Goal: Task Accomplishment & Management: Use online tool/utility

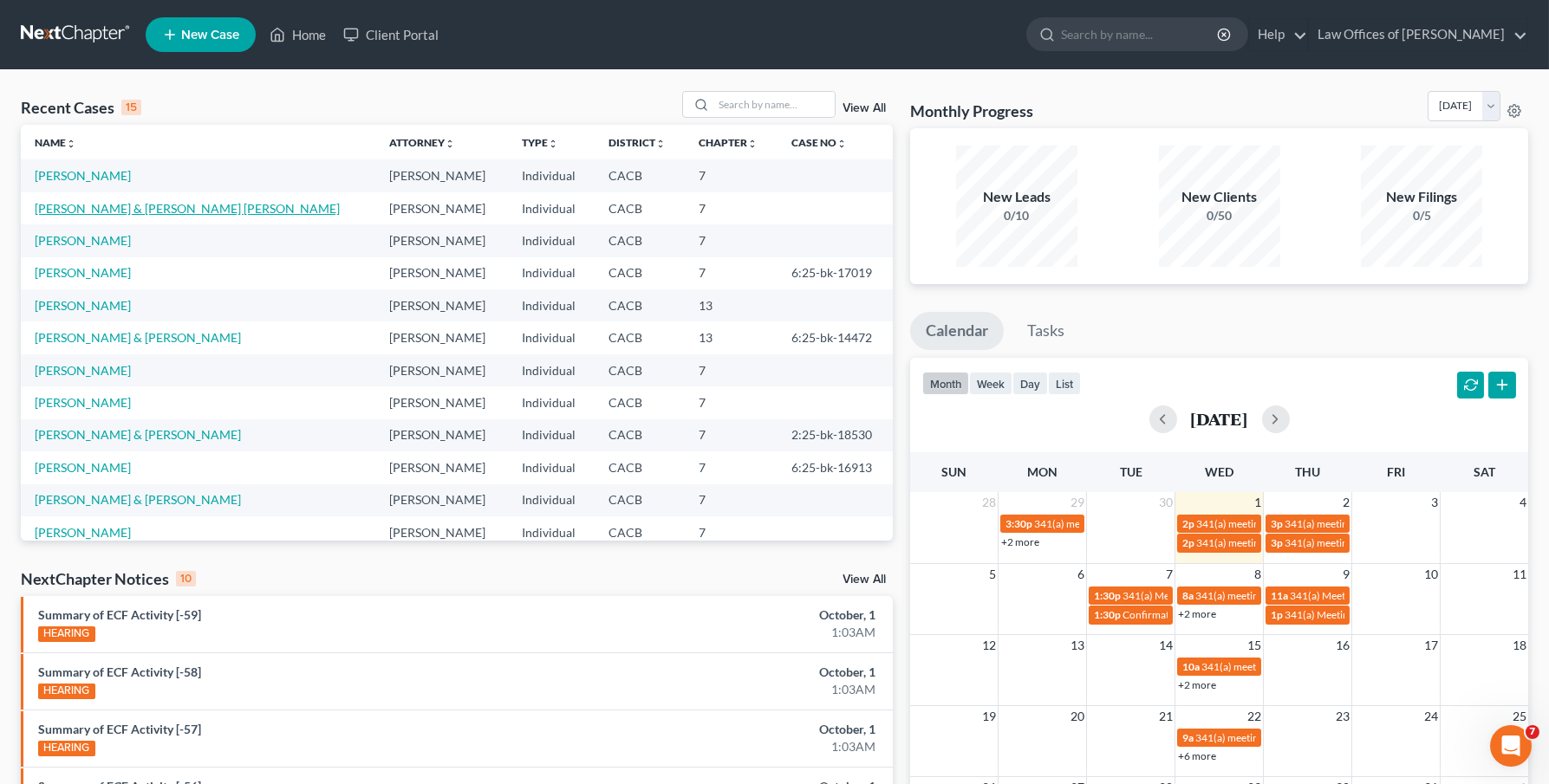
scroll to position [4, 0]
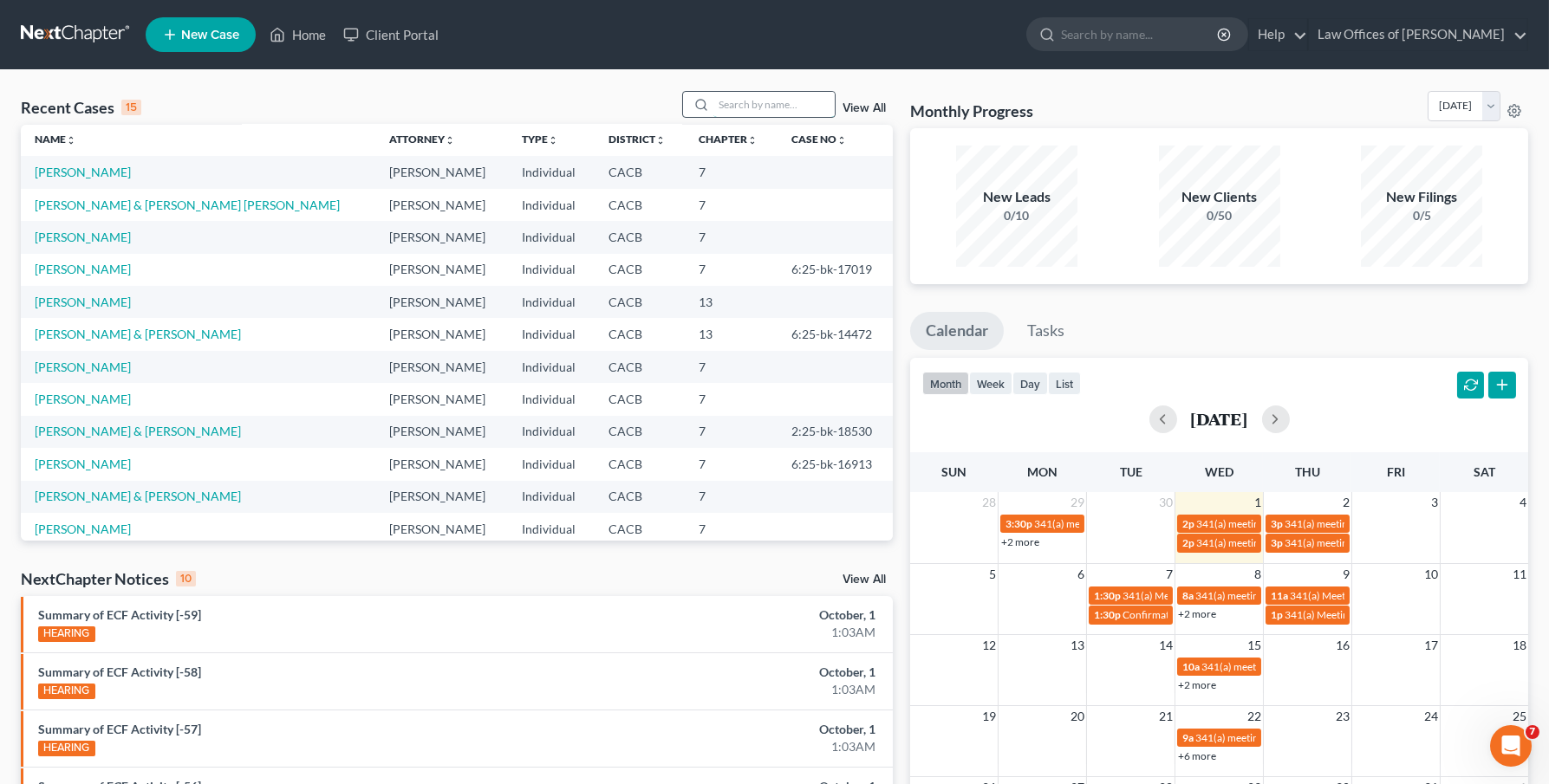
click at [772, 101] on input "search" at bounding box center [774, 104] width 122 height 25
type input "b"
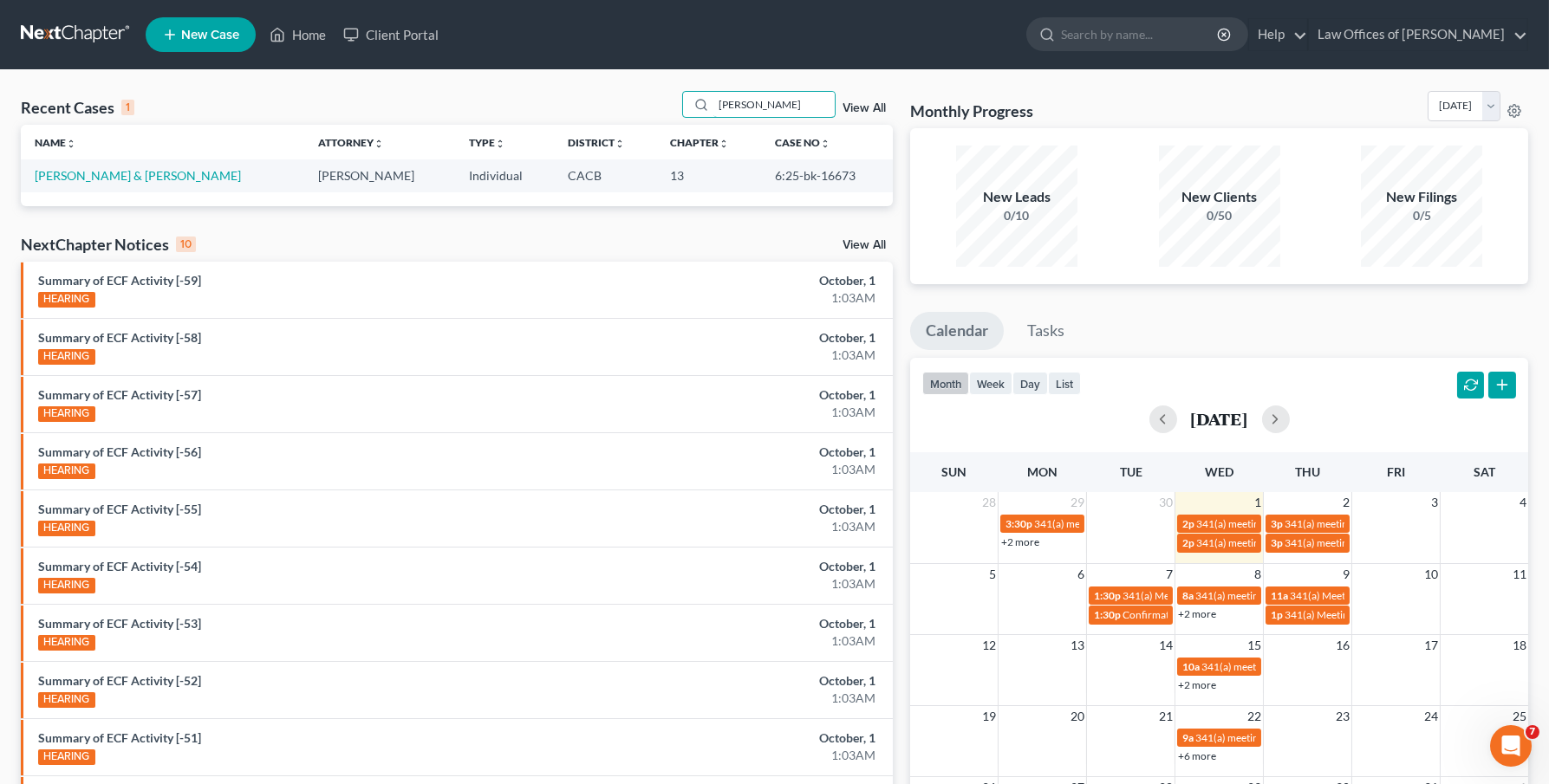
scroll to position [0, 0]
type input "[PERSON_NAME]"
click at [106, 179] on link "[PERSON_NAME] & [PERSON_NAME]" at bounding box center [137, 174] width 206 height 14
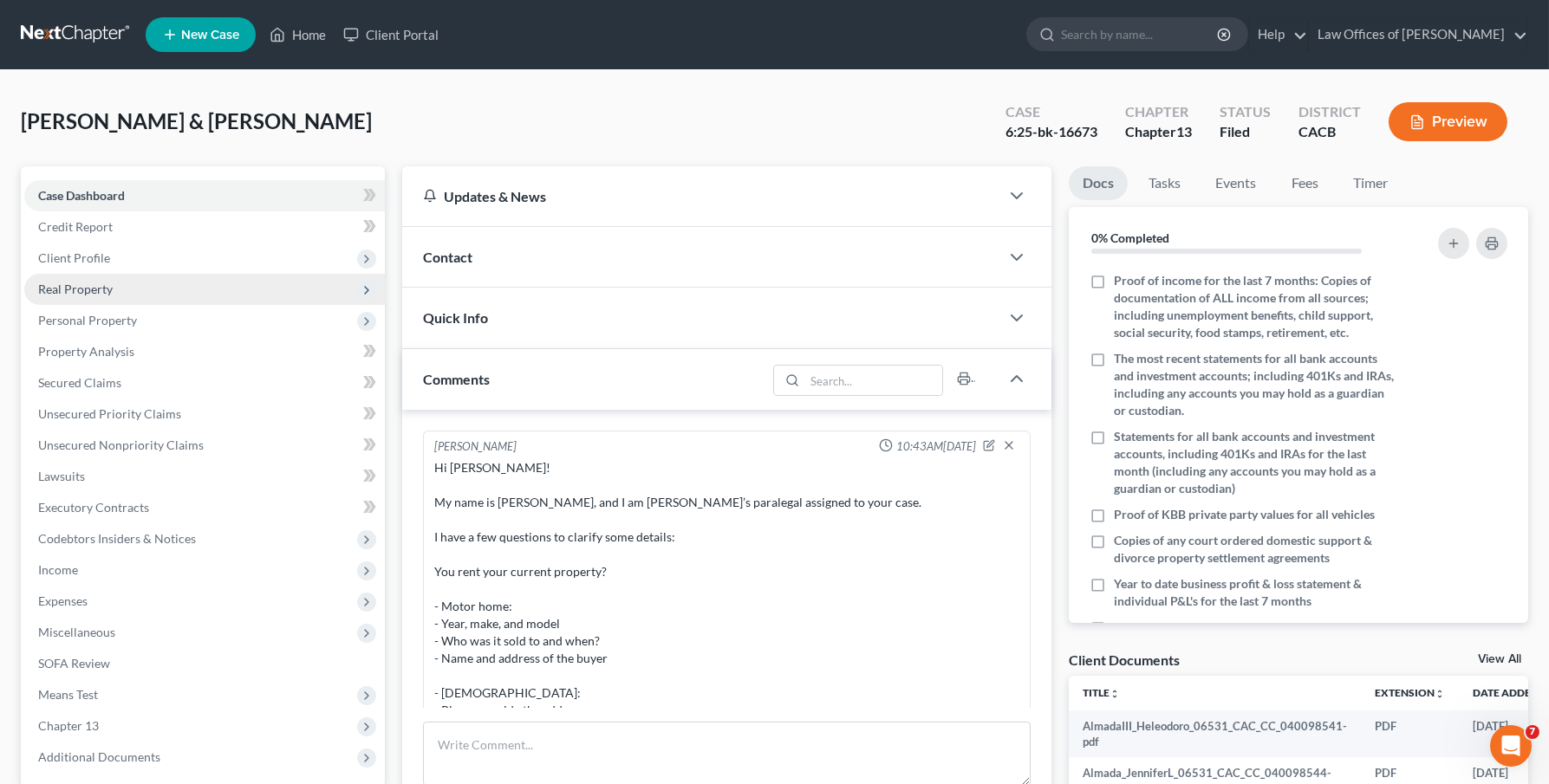
scroll to position [349, 0]
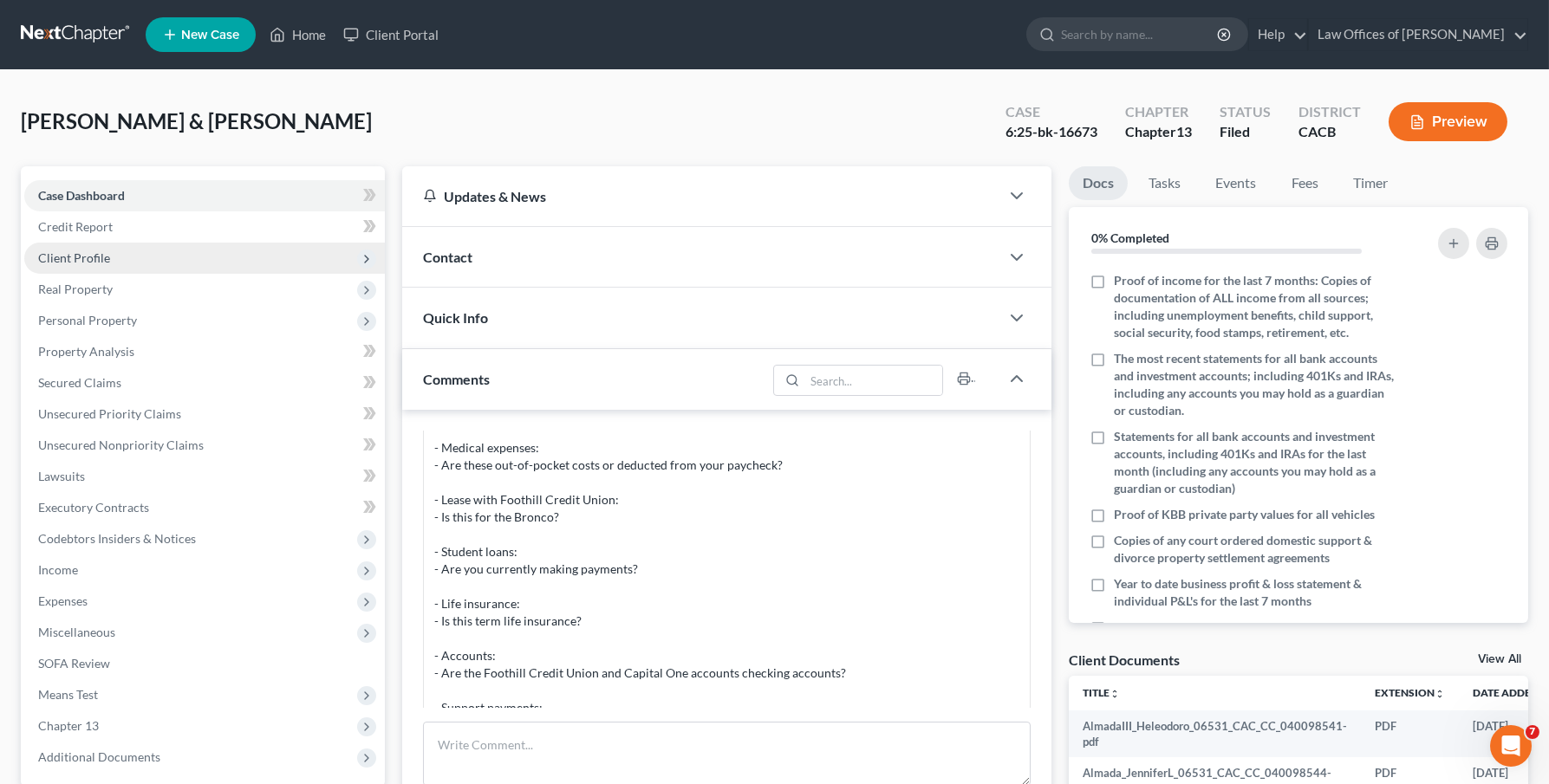
click at [48, 255] on span "Client Profile" at bounding box center [74, 257] width 72 height 14
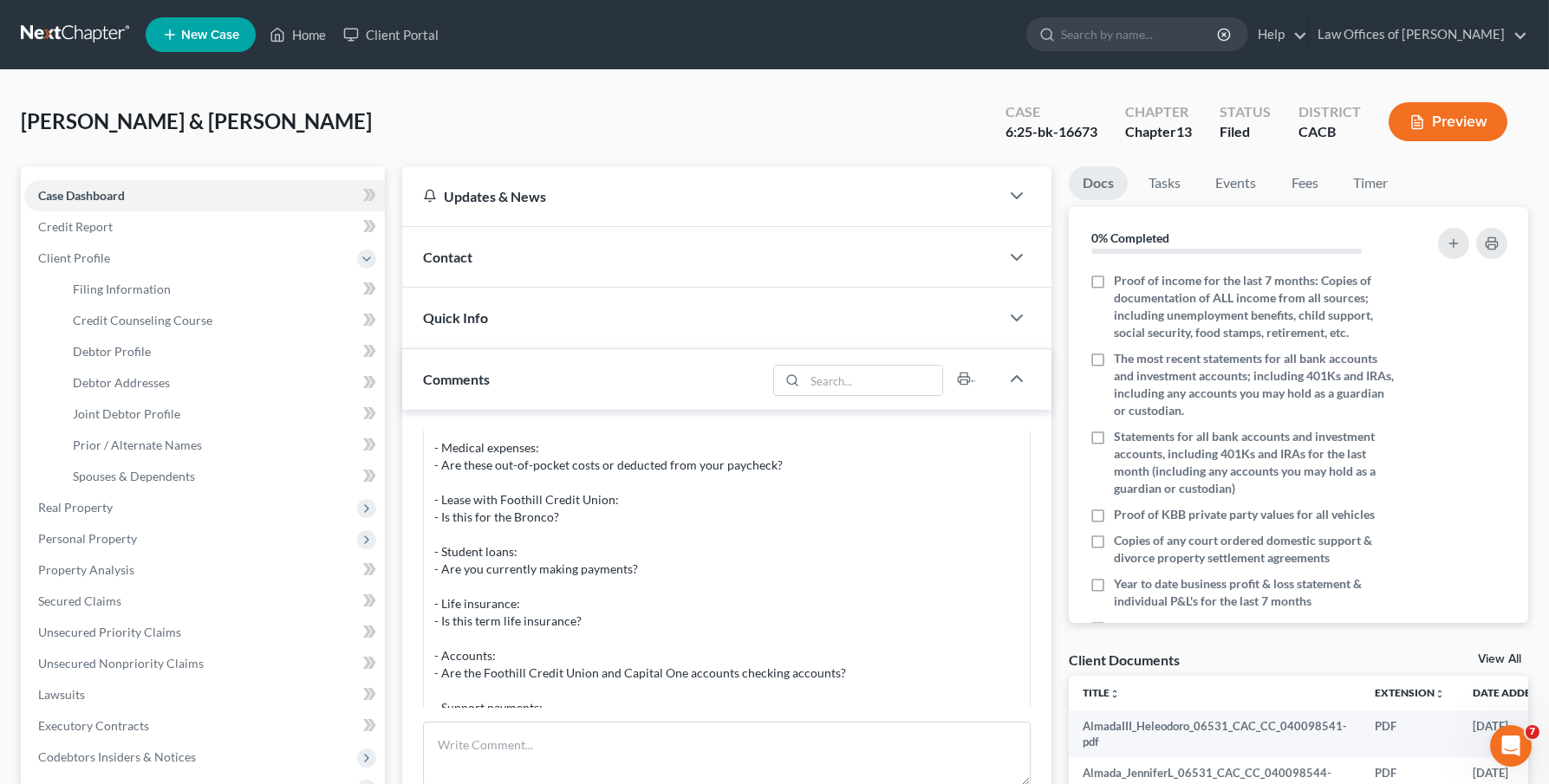
scroll to position [356, 0]
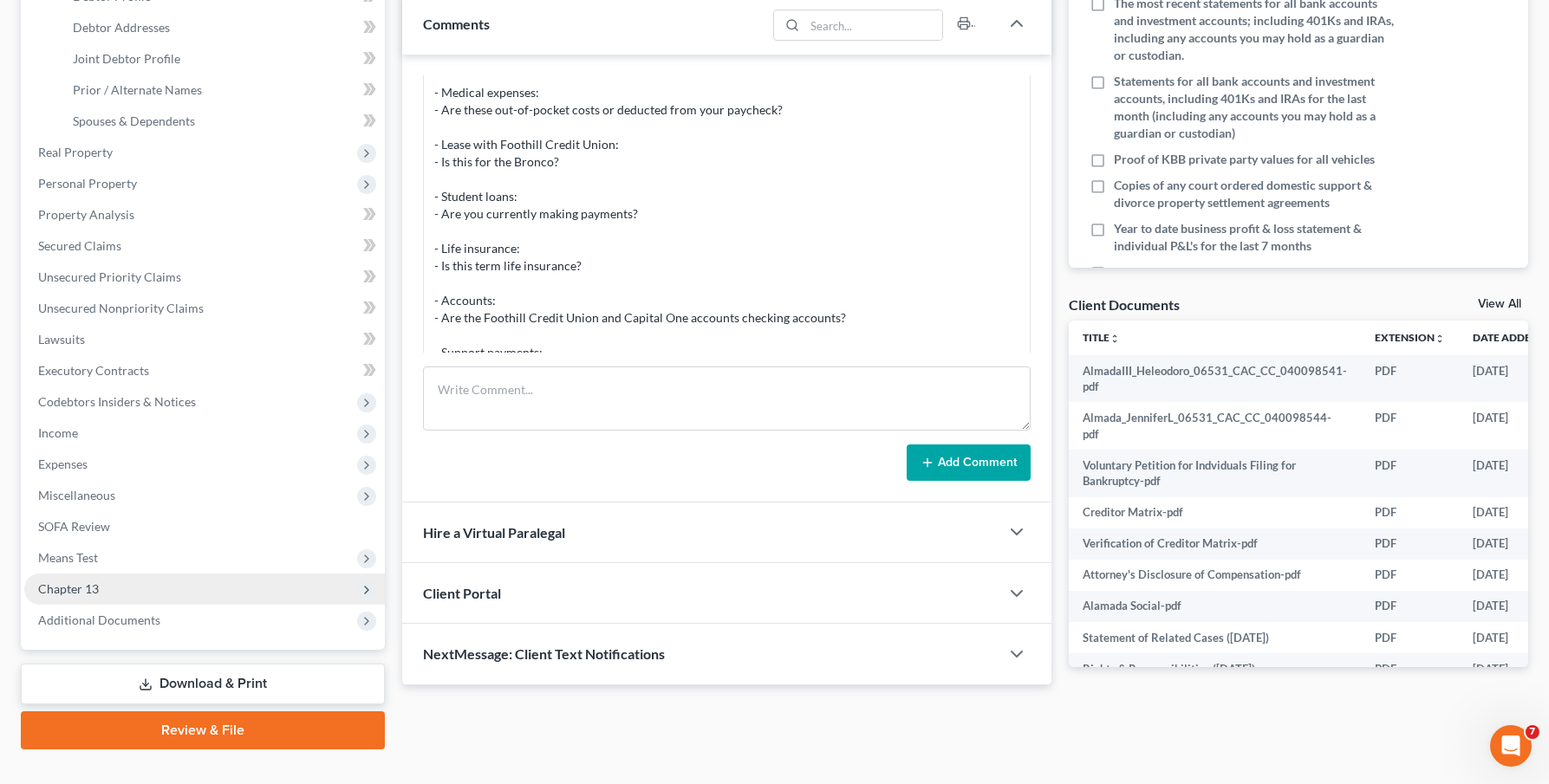
click at [104, 574] on span "Chapter 13" at bounding box center [204, 589] width 360 height 32
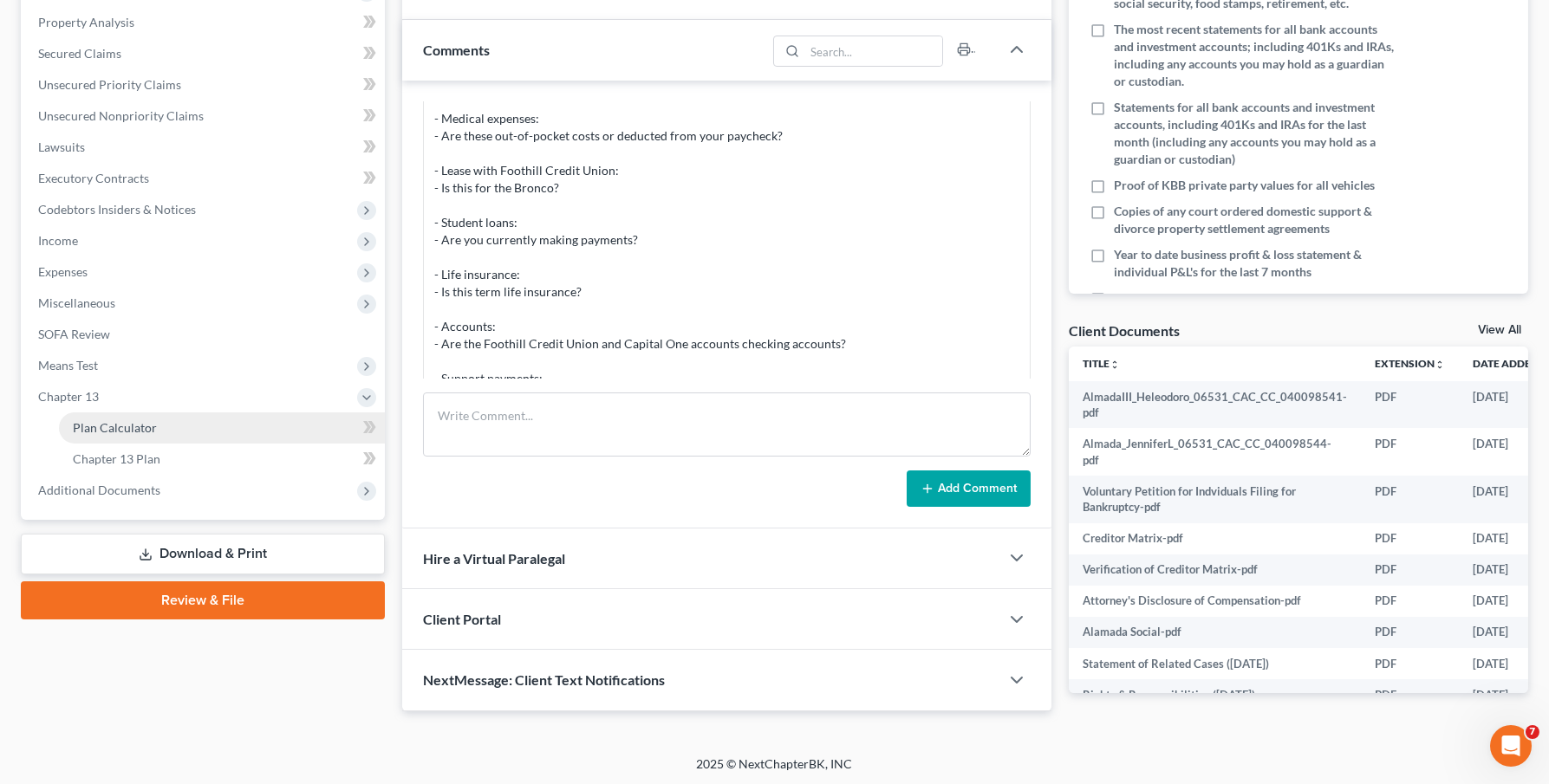
click at [112, 421] on span "Plan Calculator" at bounding box center [115, 427] width 84 height 14
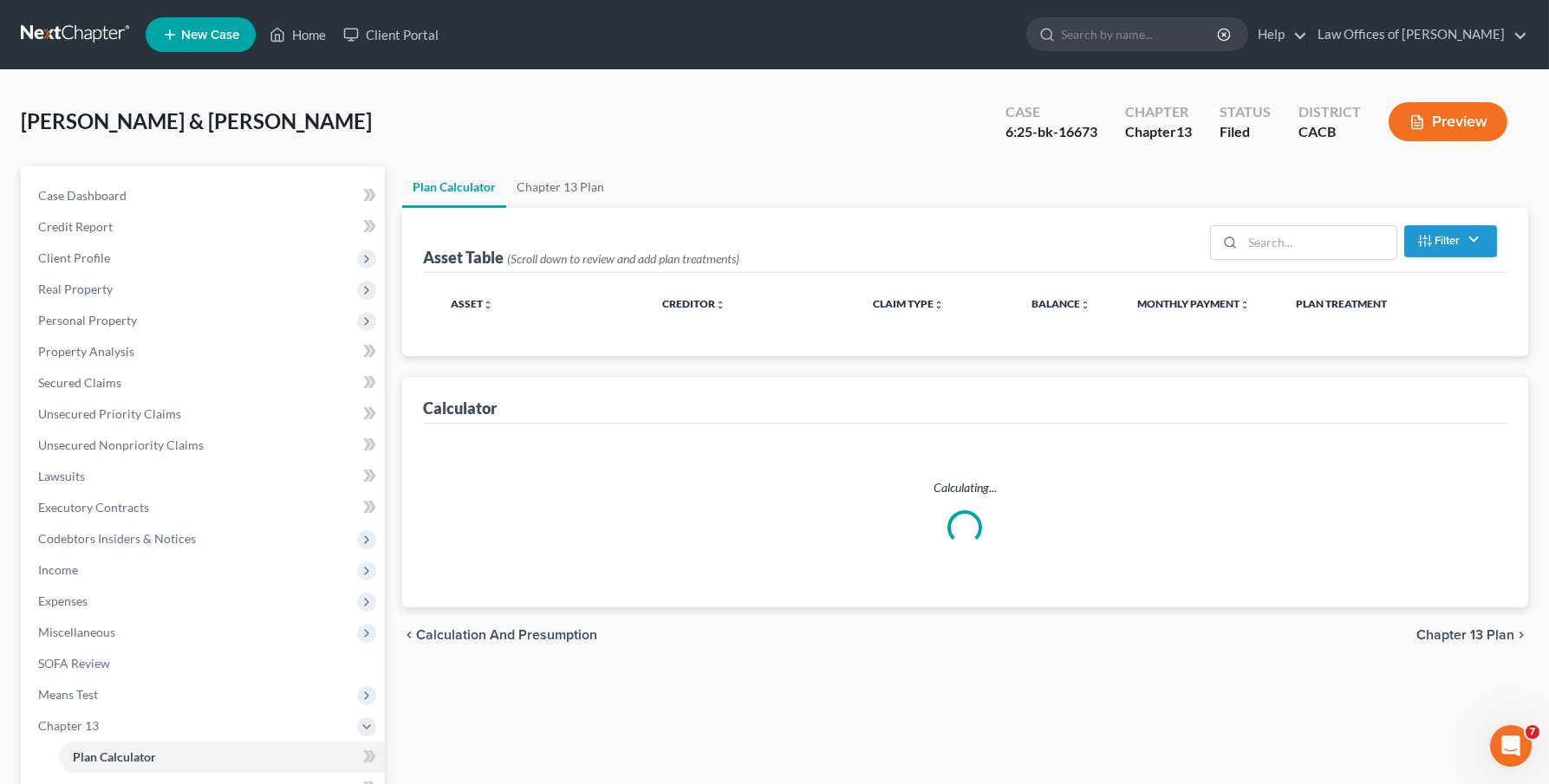
select select "59"
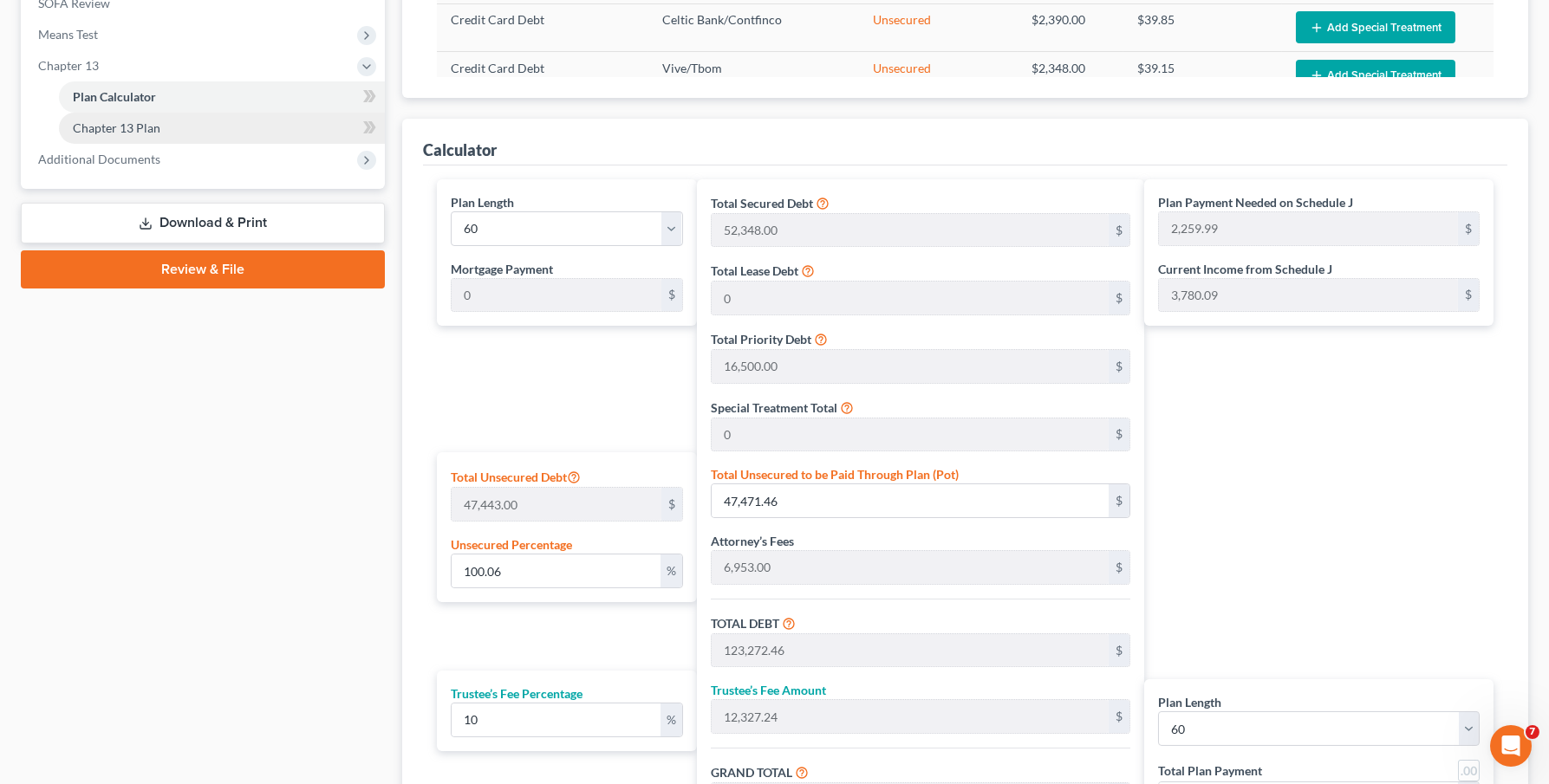
click at [164, 113] on link "Chapter 13 Plan" at bounding box center [221, 128] width 326 height 32
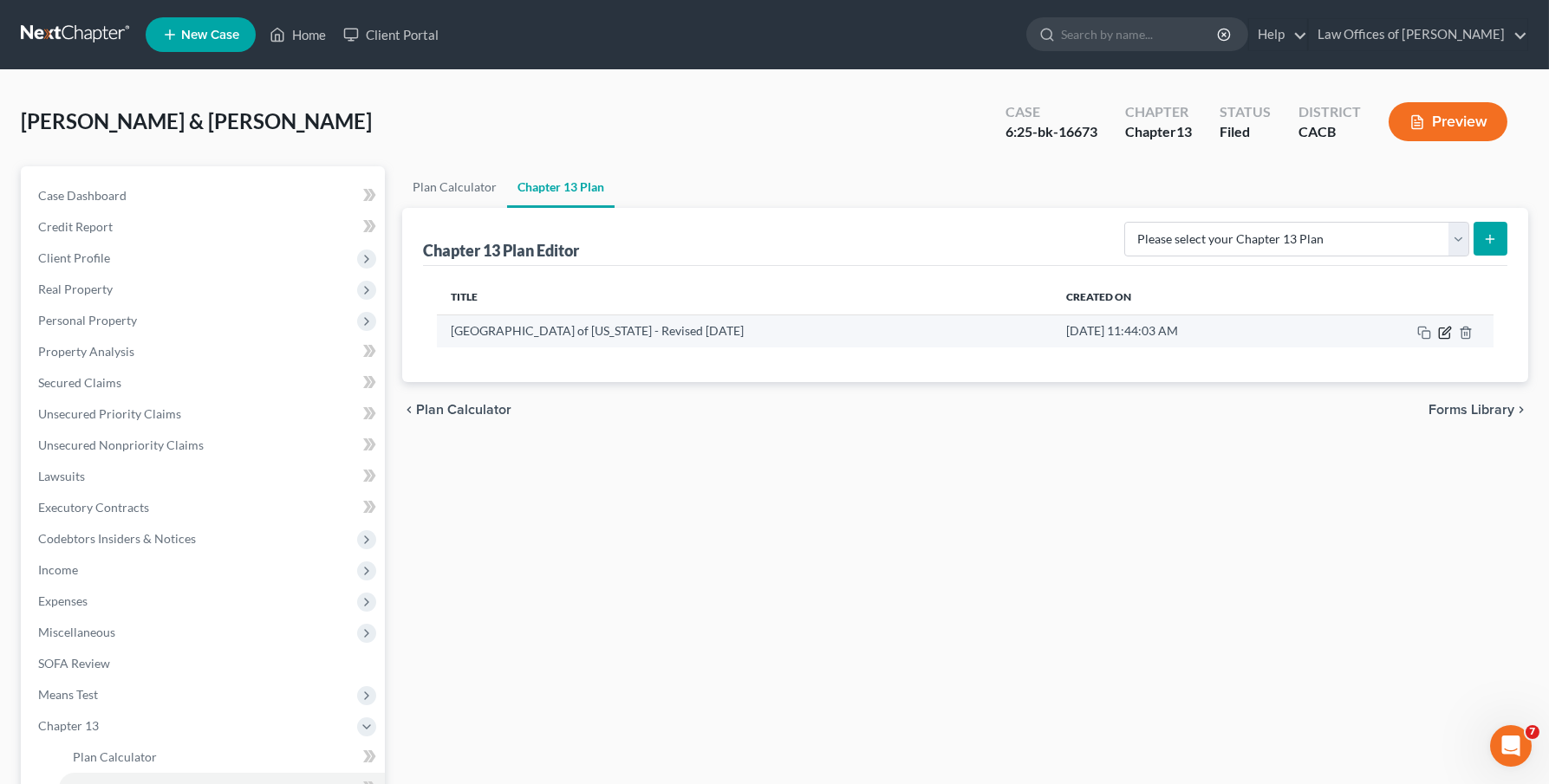
click at [1430, 331] on icon "button" at bounding box center [1445, 333] width 13 height 13
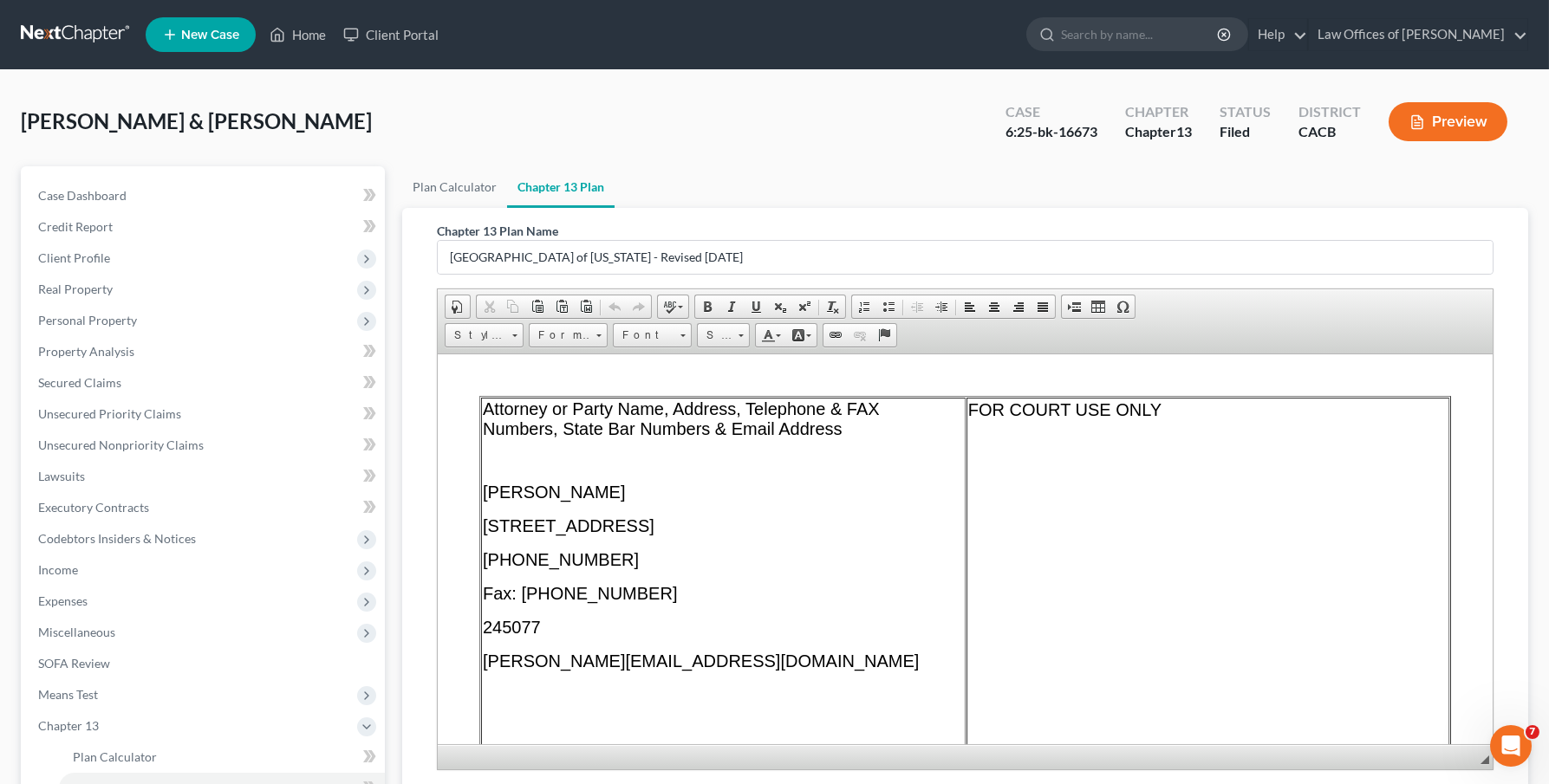
click at [686, 661] on p "[PERSON_NAME][EMAIL_ADDRESS][DOMAIN_NAME]" at bounding box center [723, 660] width 481 height 20
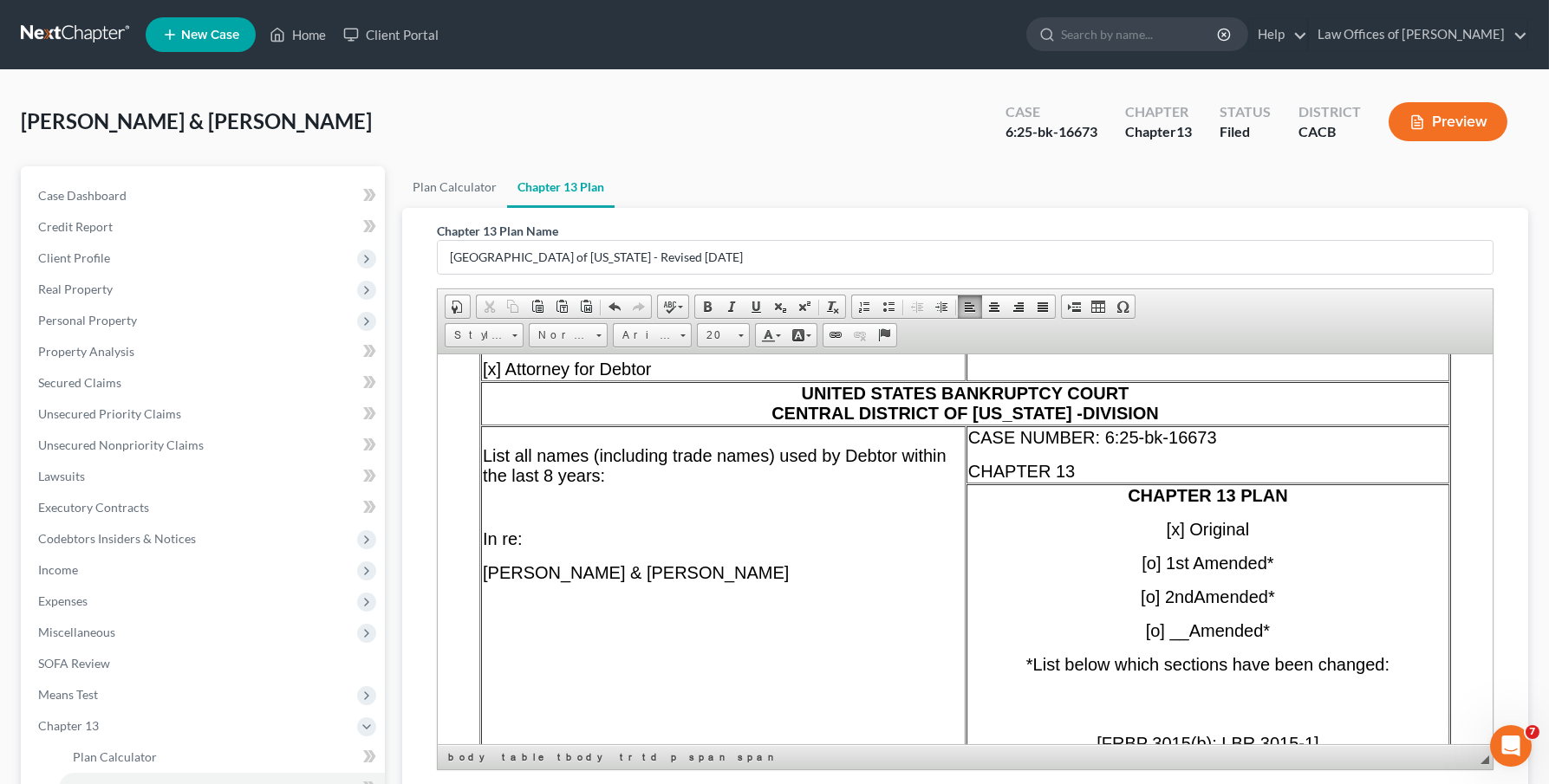
scroll to position [482, 0]
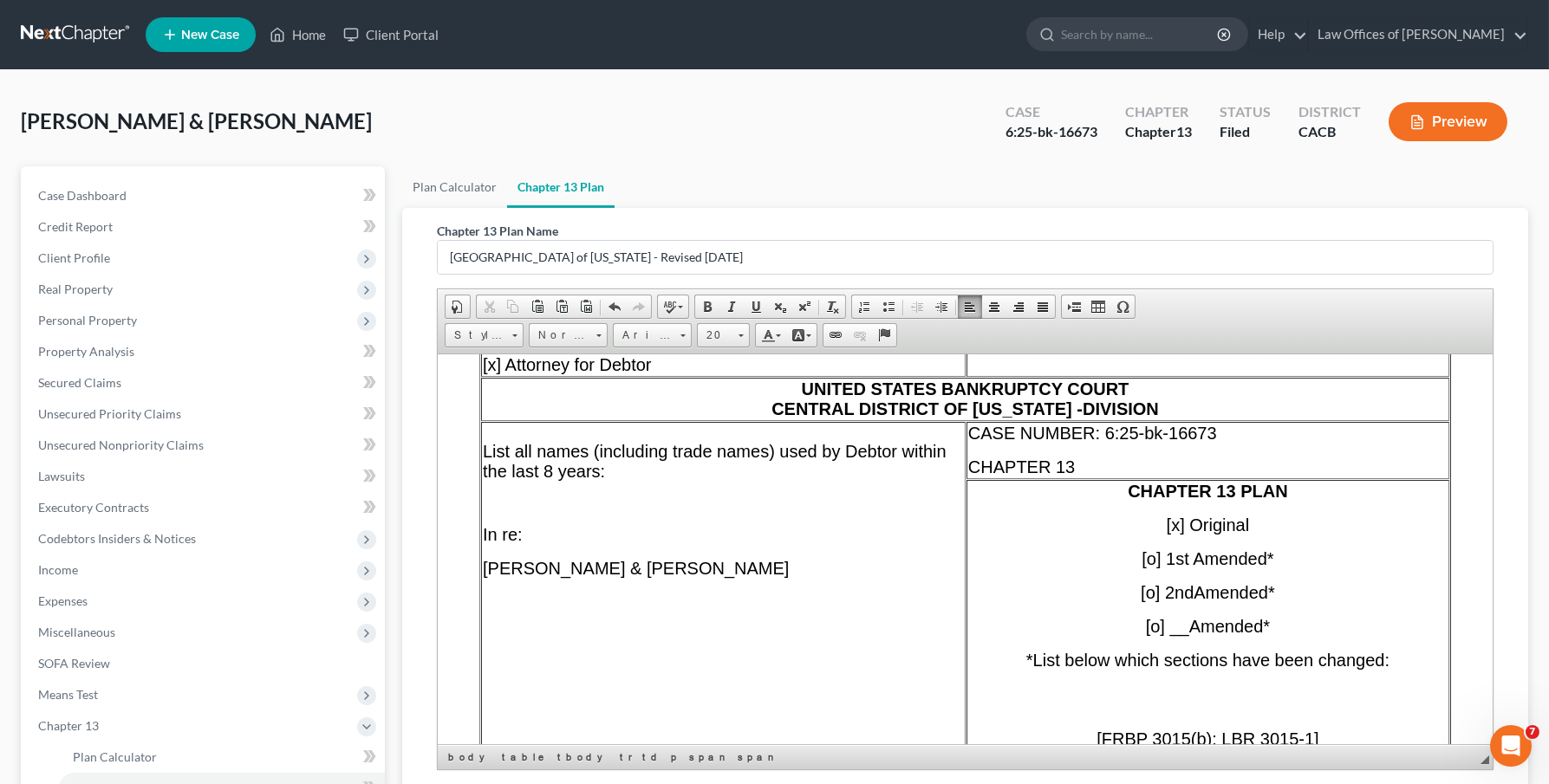
click at [1191, 420] on td "UNITED STATES BANKRUPTCY COURT CENTRAL DISTRICT OF [US_STATE] - DIVISION" at bounding box center [964, 398] width 968 height 43
click at [1283, 453] on td "CASE NUMBER: 6:25-bk-16673 CHAPTER 13" at bounding box center [1207, 450] width 483 height 58
click at [1289, 440] on p "CASE NUMBER: 6:25-bk-16673" at bounding box center [1207, 432] width 479 height 20
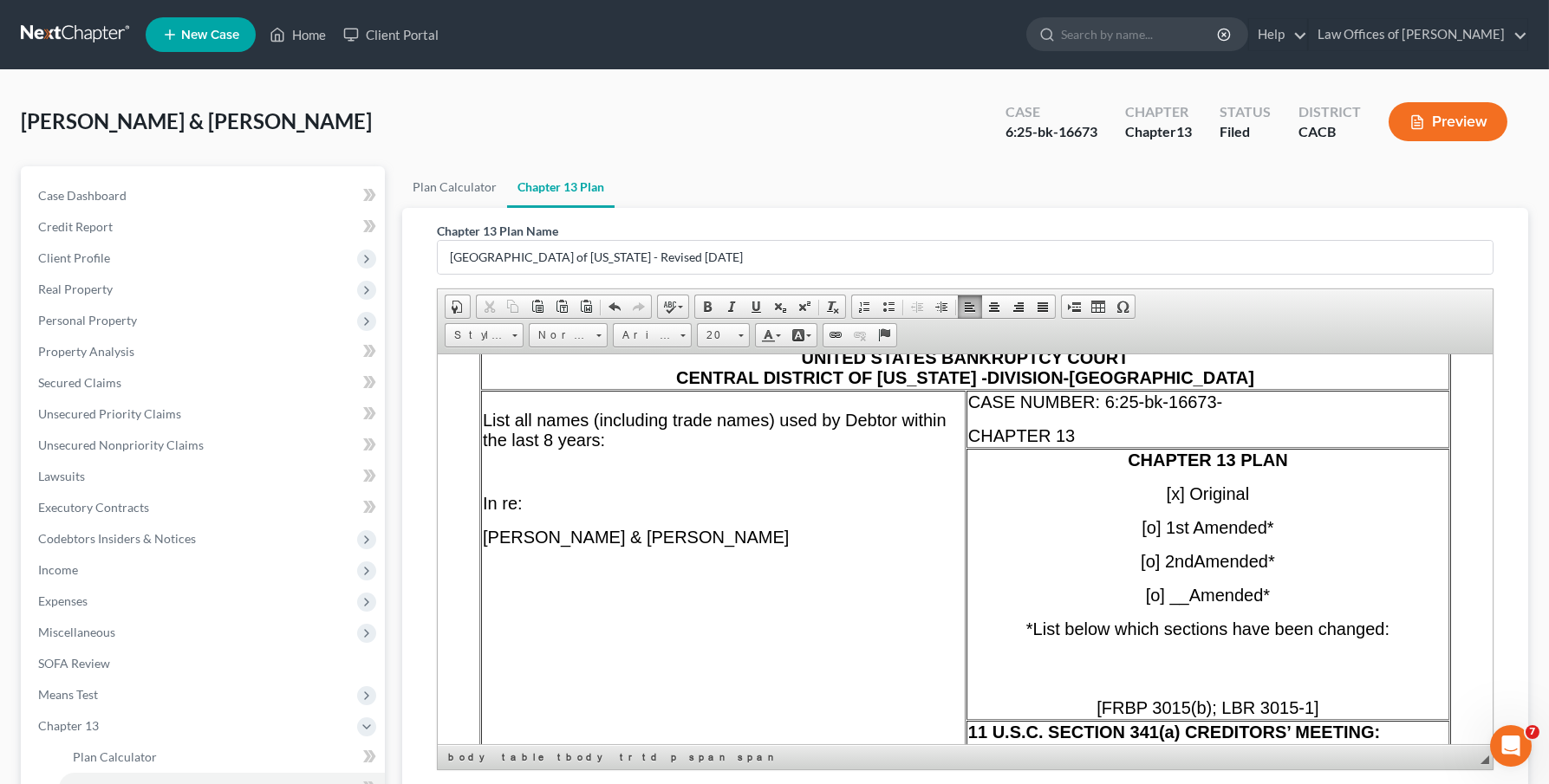
click at [1174, 496] on span "[x] Original" at bounding box center [1207, 494] width 83 height 19
click at [1154, 535] on span "[o] 1st Amended*" at bounding box center [1206, 527] width 131 height 19
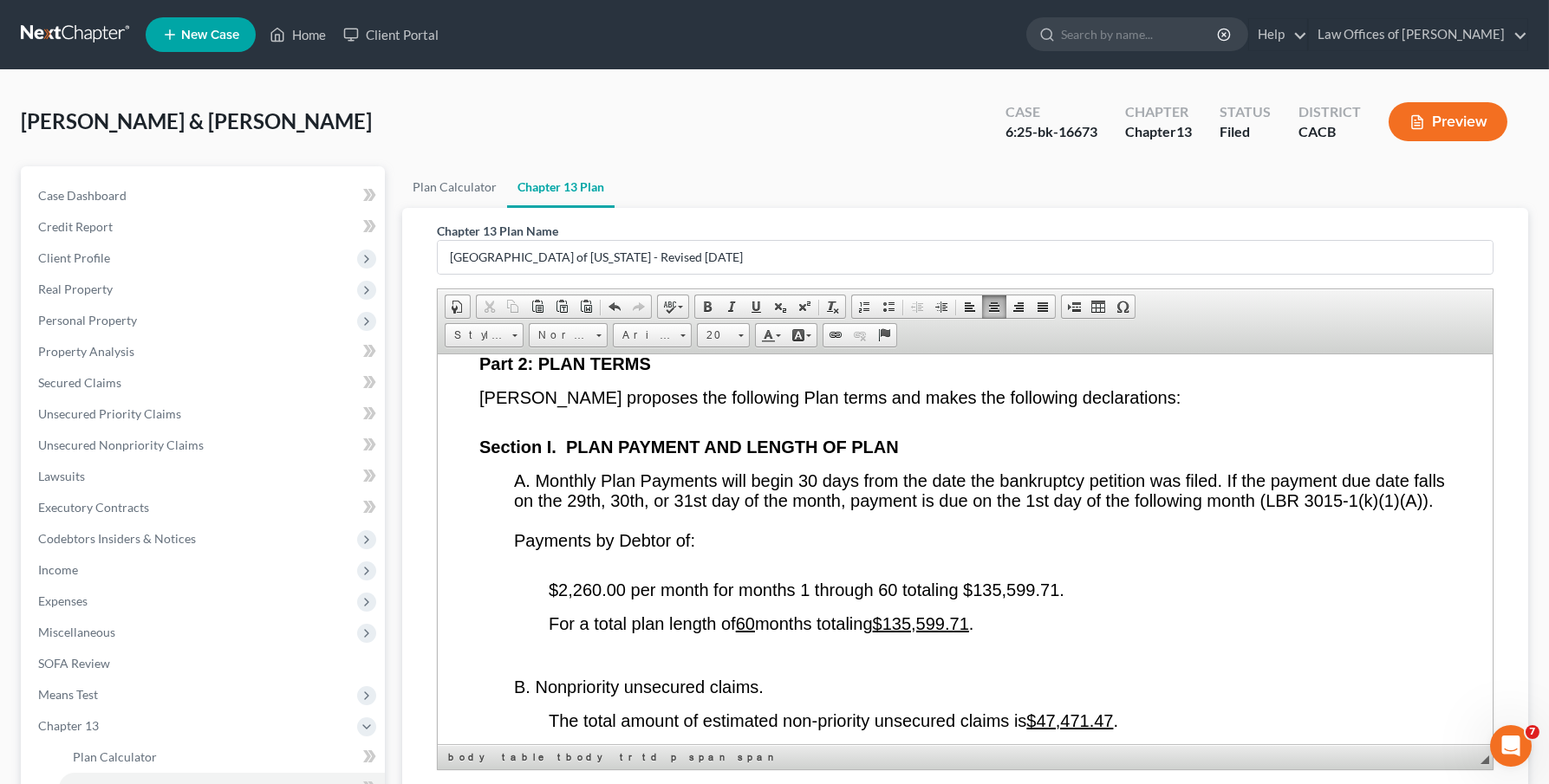
scroll to position [2954, 0]
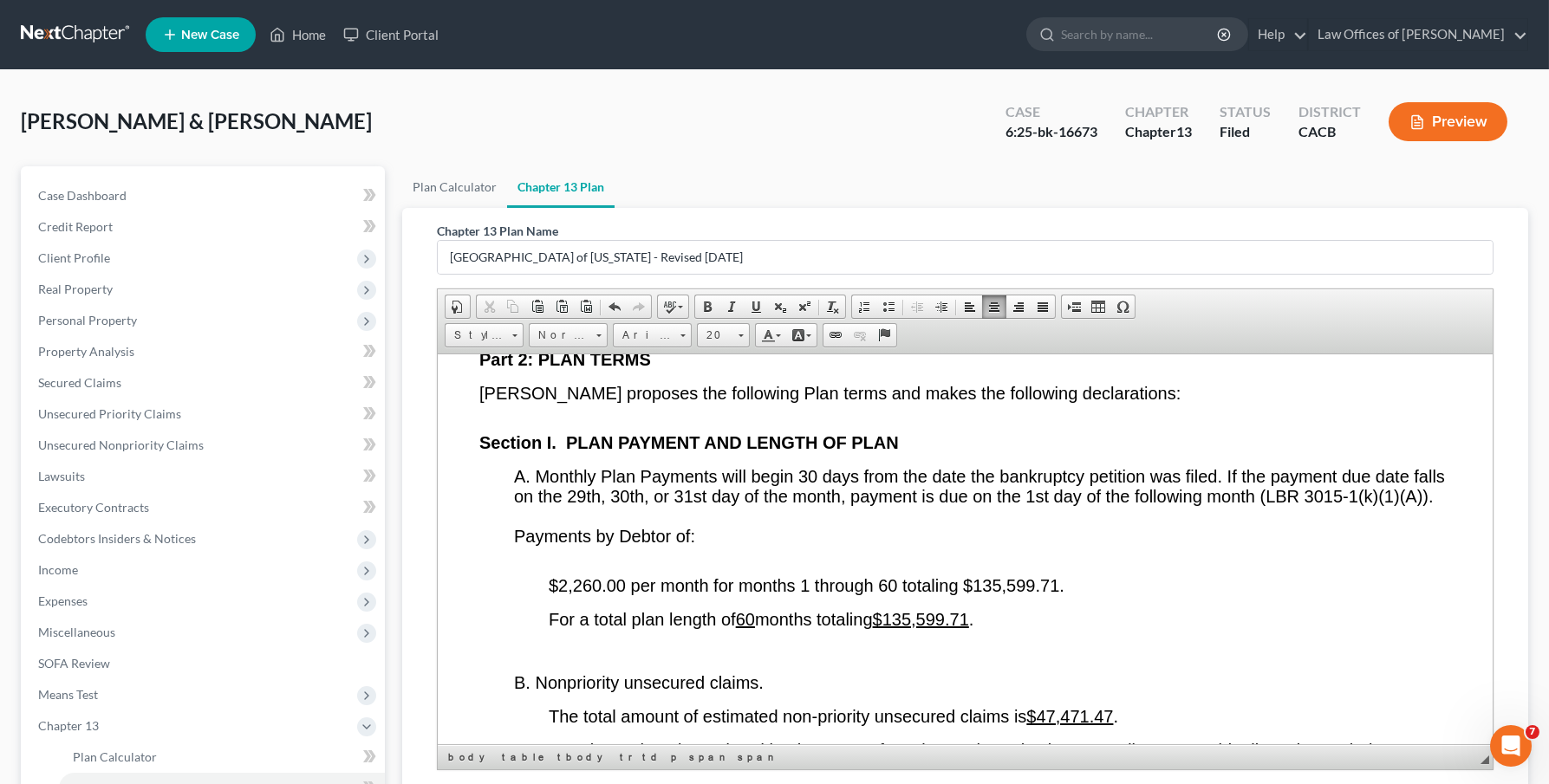
click at [599, 594] on span "$2,260.00 per month for months 1 through 60 totaling $135,599.71." at bounding box center [806, 585] width 516 height 19
drag, startPoint x: 973, startPoint y: 607, endPoint x: 1054, endPoint y: 609, distance: 81.0
click at [1054, 594] on span "$2,378 .00 per month for months 1 through 60 totaling $135,599.71." at bounding box center [806, 585] width 516 height 19
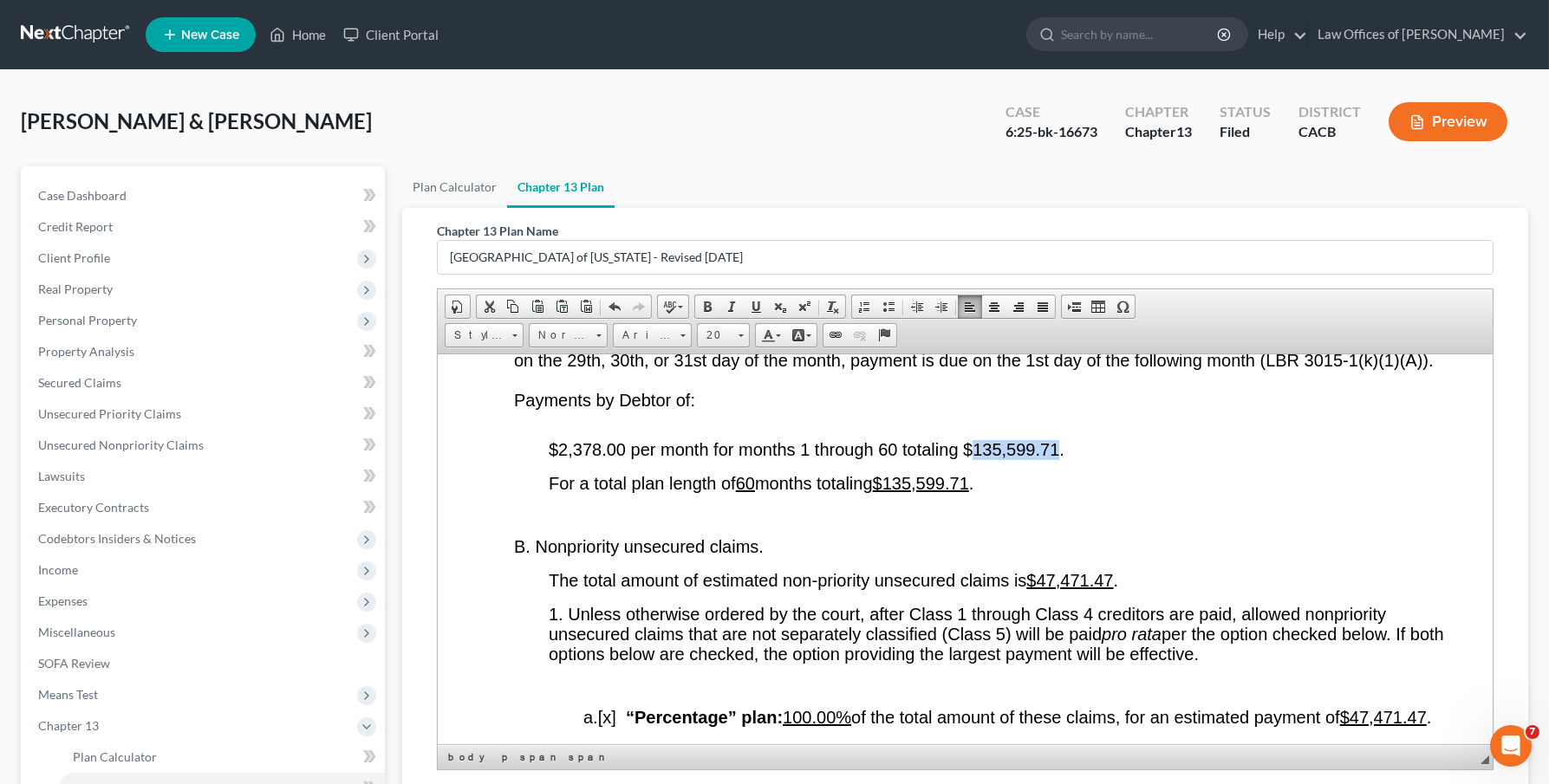
scroll to position [2925, 0]
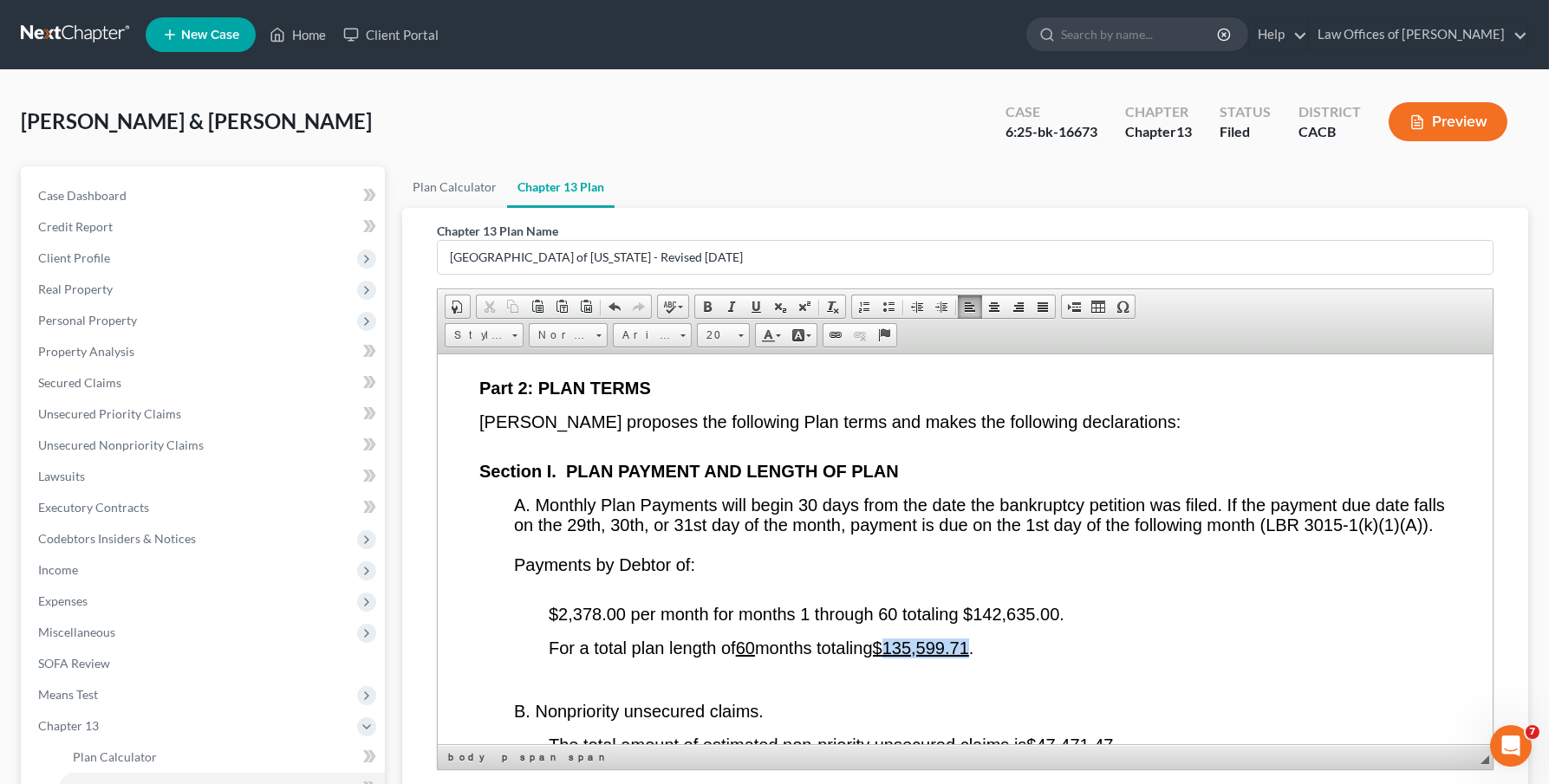
drag, startPoint x: 900, startPoint y: 665, endPoint x: 979, endPoint y: 672, distance: 79.3
click at [968, 657] on u "$135,599.71" at bounding box center [920, 648] width 96 height 19
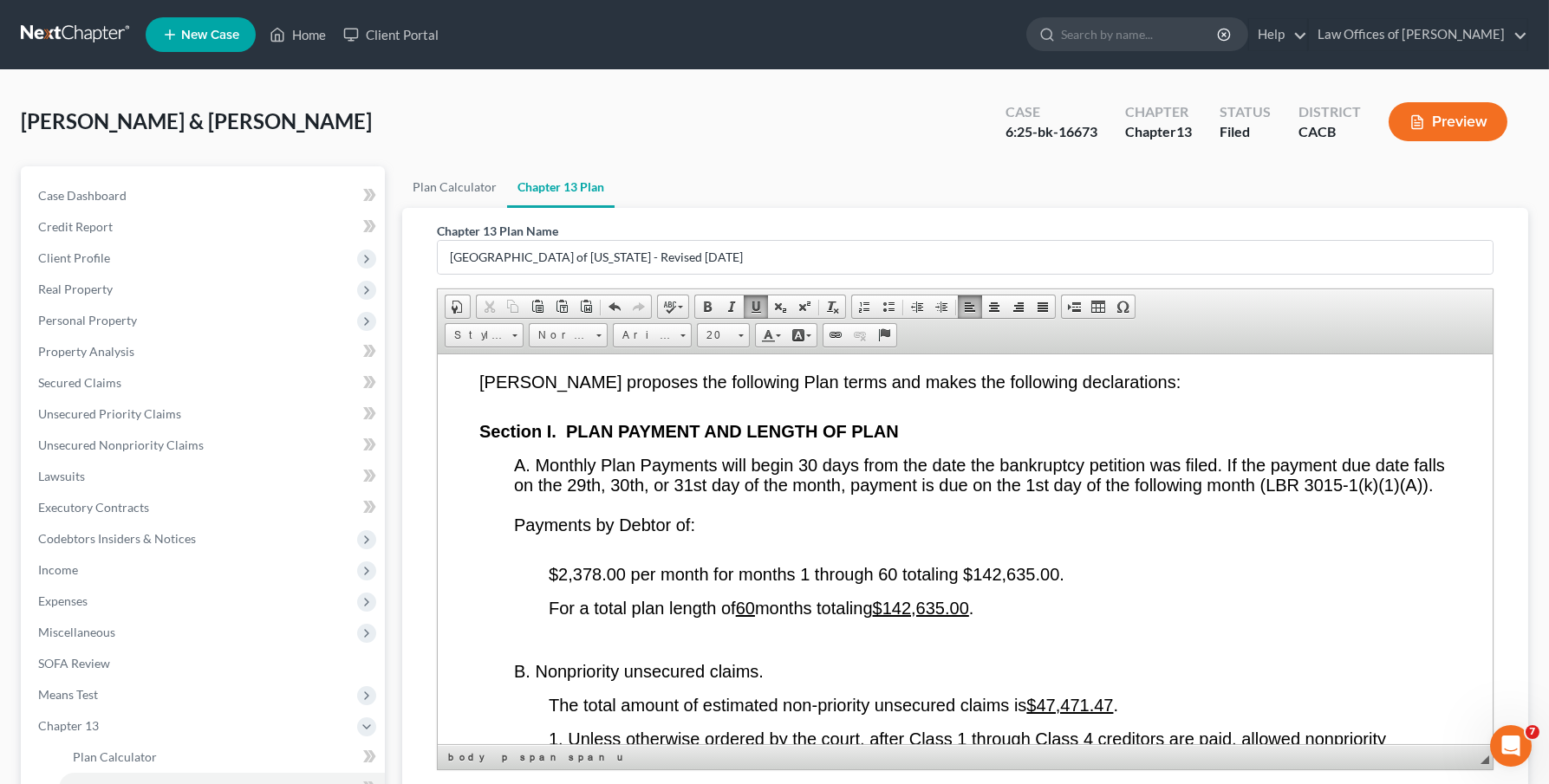
scroll to position [2999, 0]
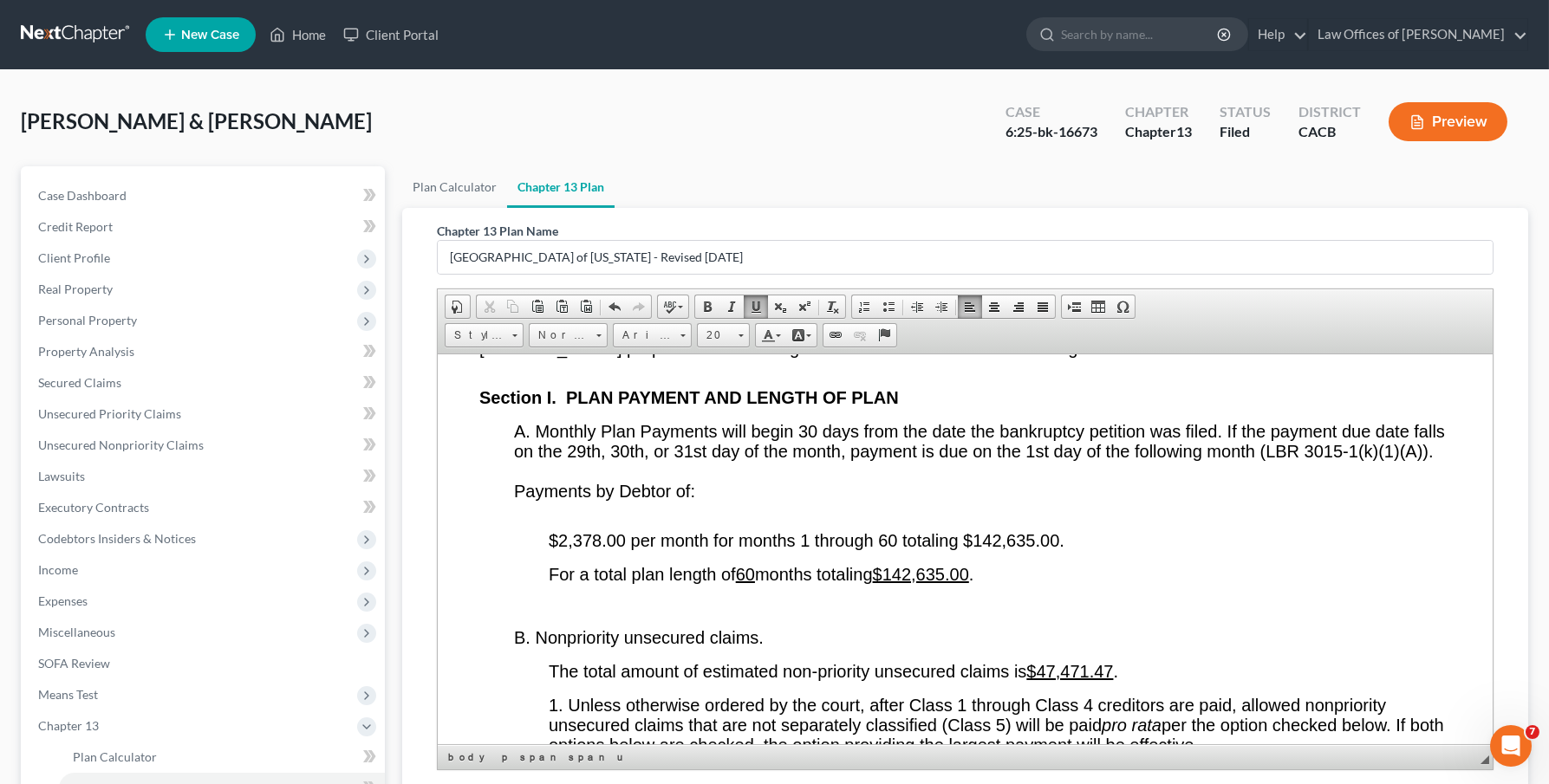
click at [1112, 680] on u "$47,471.47" at bounding box center [1069, 671] width 86 height 19
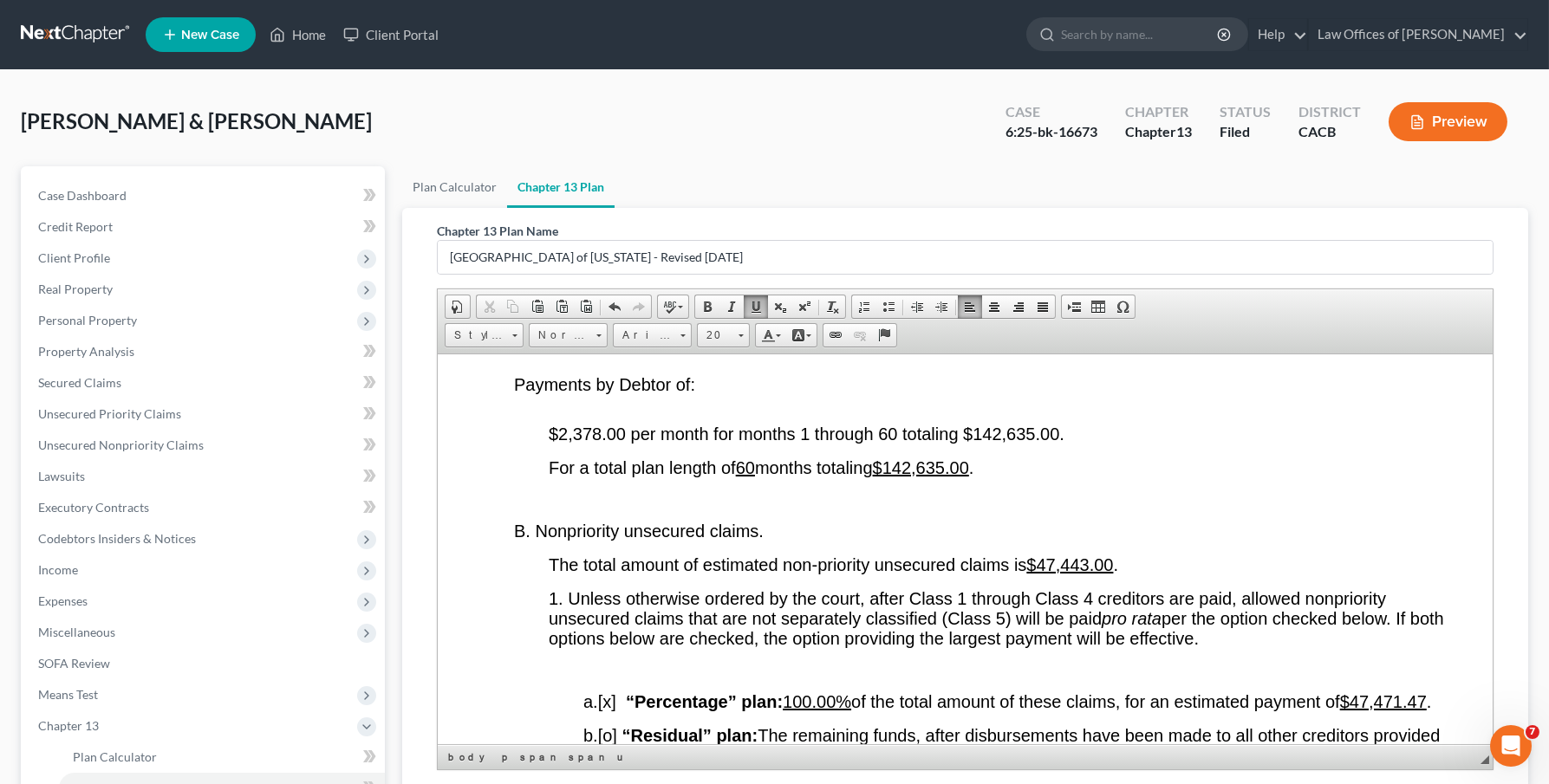
scroll to position [3285, 0]
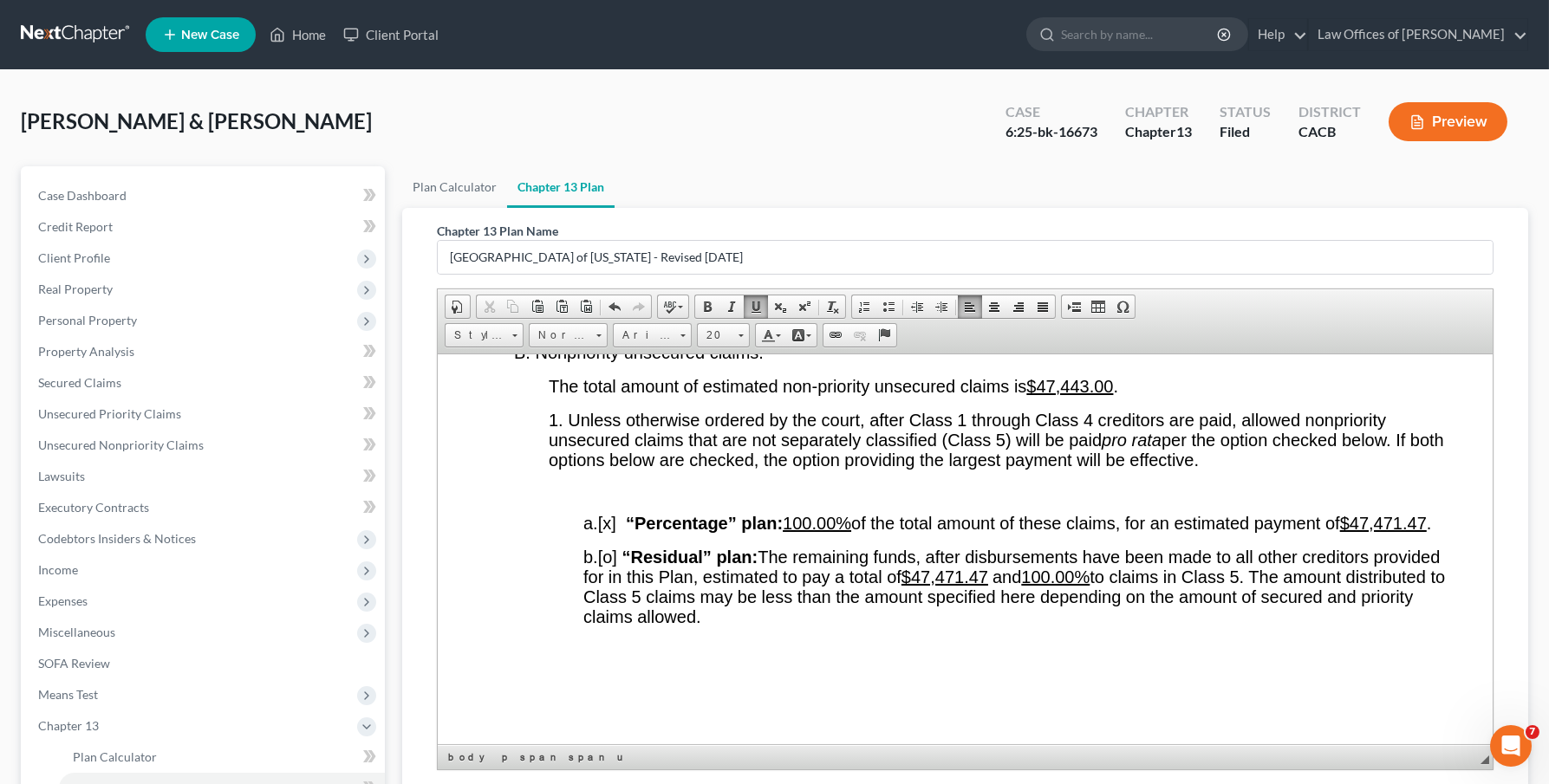
click at [673, 532] on span "a. [x] “Percentage” plan: 100.00% of the total amount of these claims, for an e…" at bounding box center [1006, 522] width 847 height 19
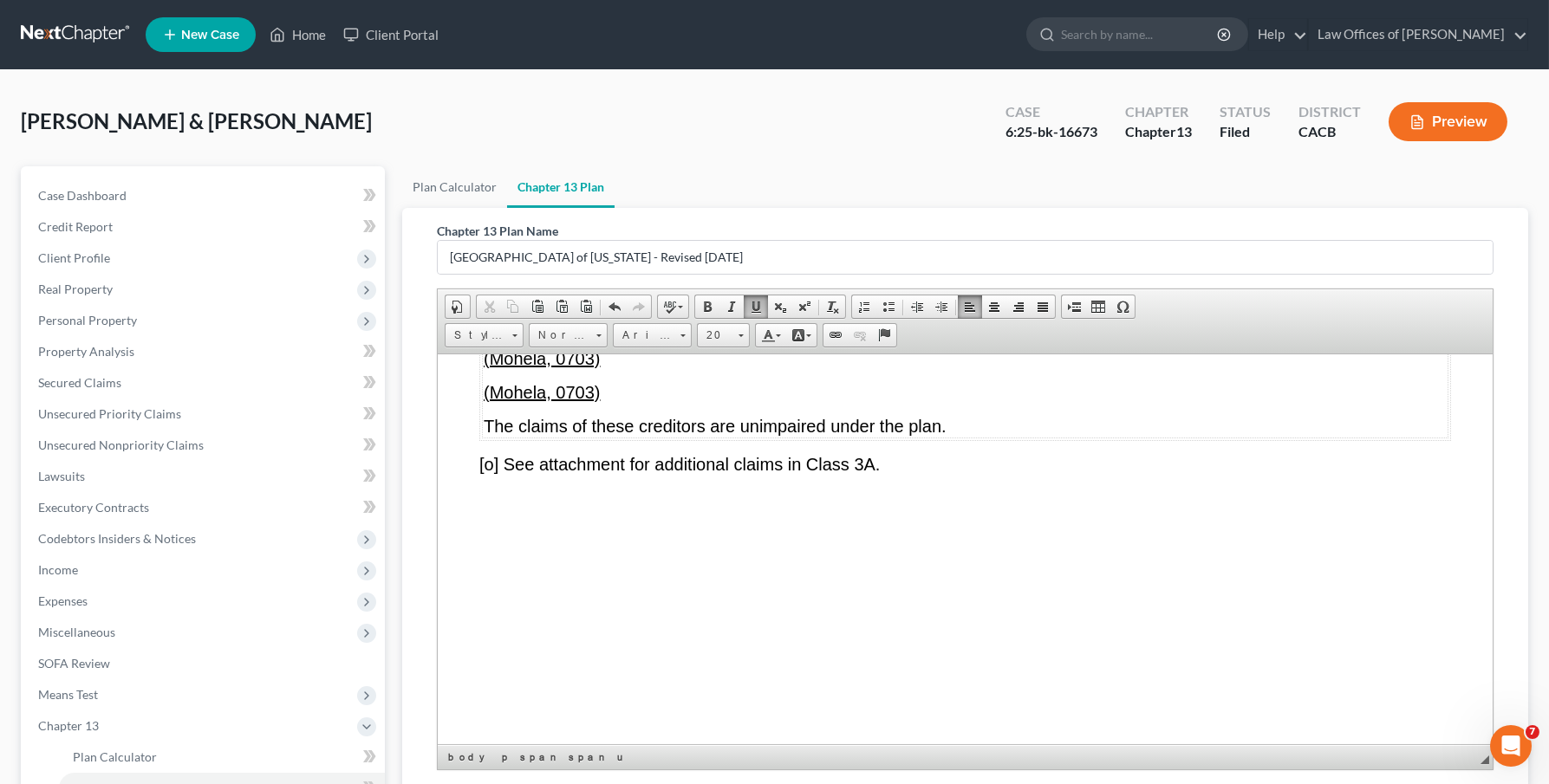
scroll to position [7866, 0]
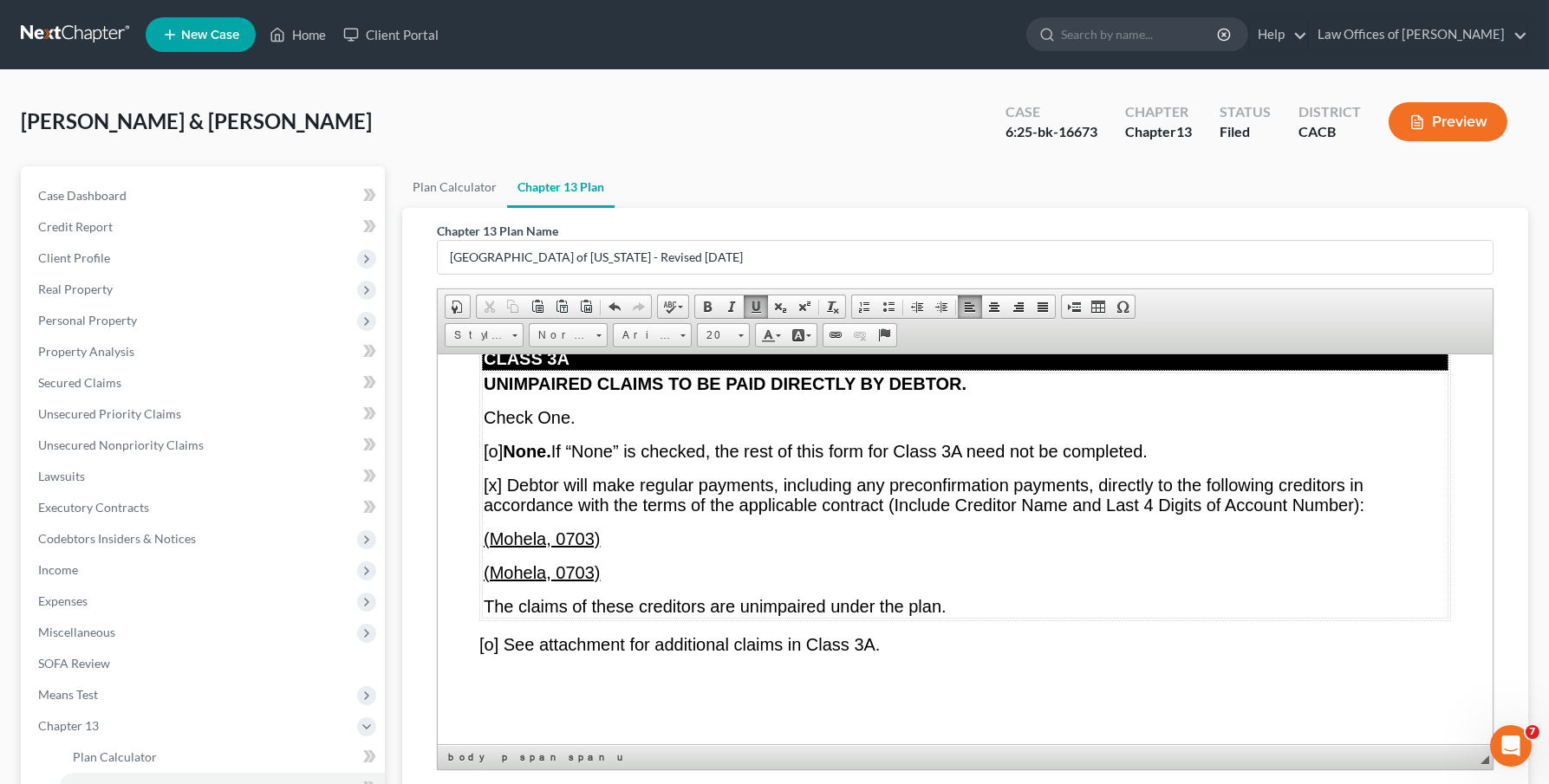
click at [496, 460] on span "[o] None. If “None” is checked, the rest of this form for Class 3A need not be …" at bounding box center [815, 450] width 664 height 19
click at [607, 583] on p "(Mohela, 0703)" at bounding box center [964, 572] width 963 height 20
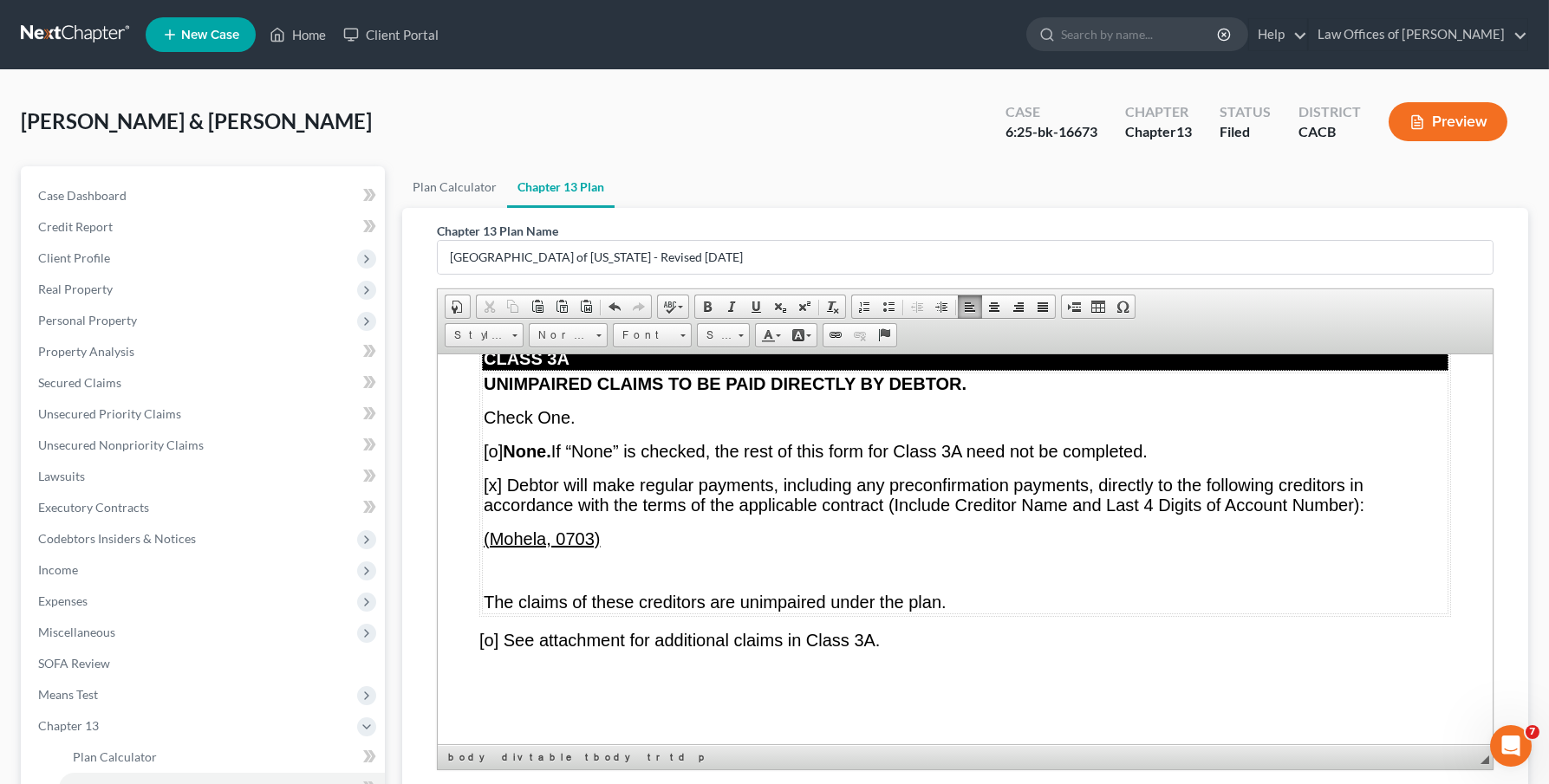
click at [609, 548] on p "(Mohela, 0703)" at bounding box center [964, 539] width 963 height 20
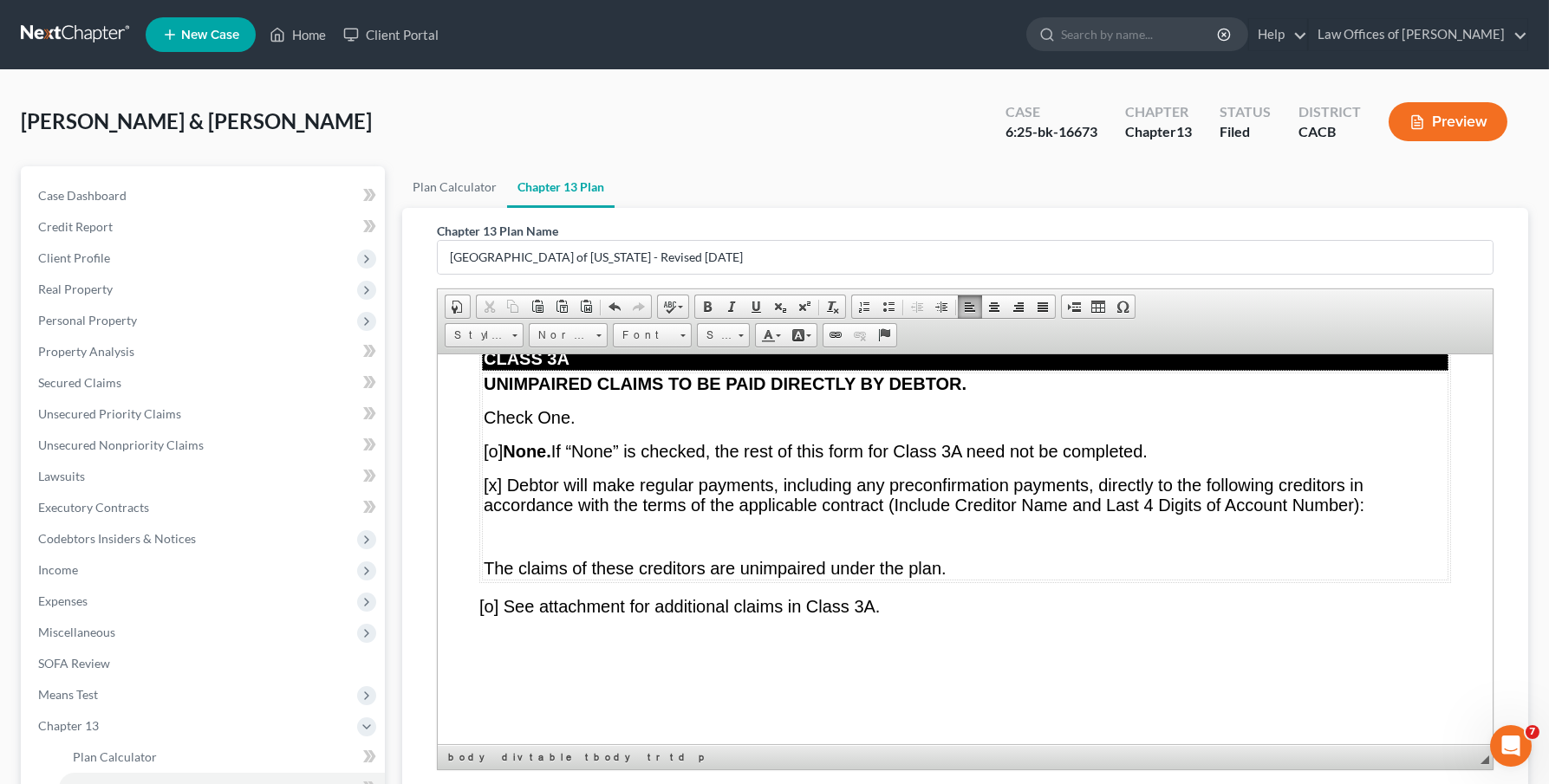
click at [497, 514] on span "[x] Debtor will make regular payments, including any preconfirmation payments, …" at bounding box center [923, 495] width 881 height 39
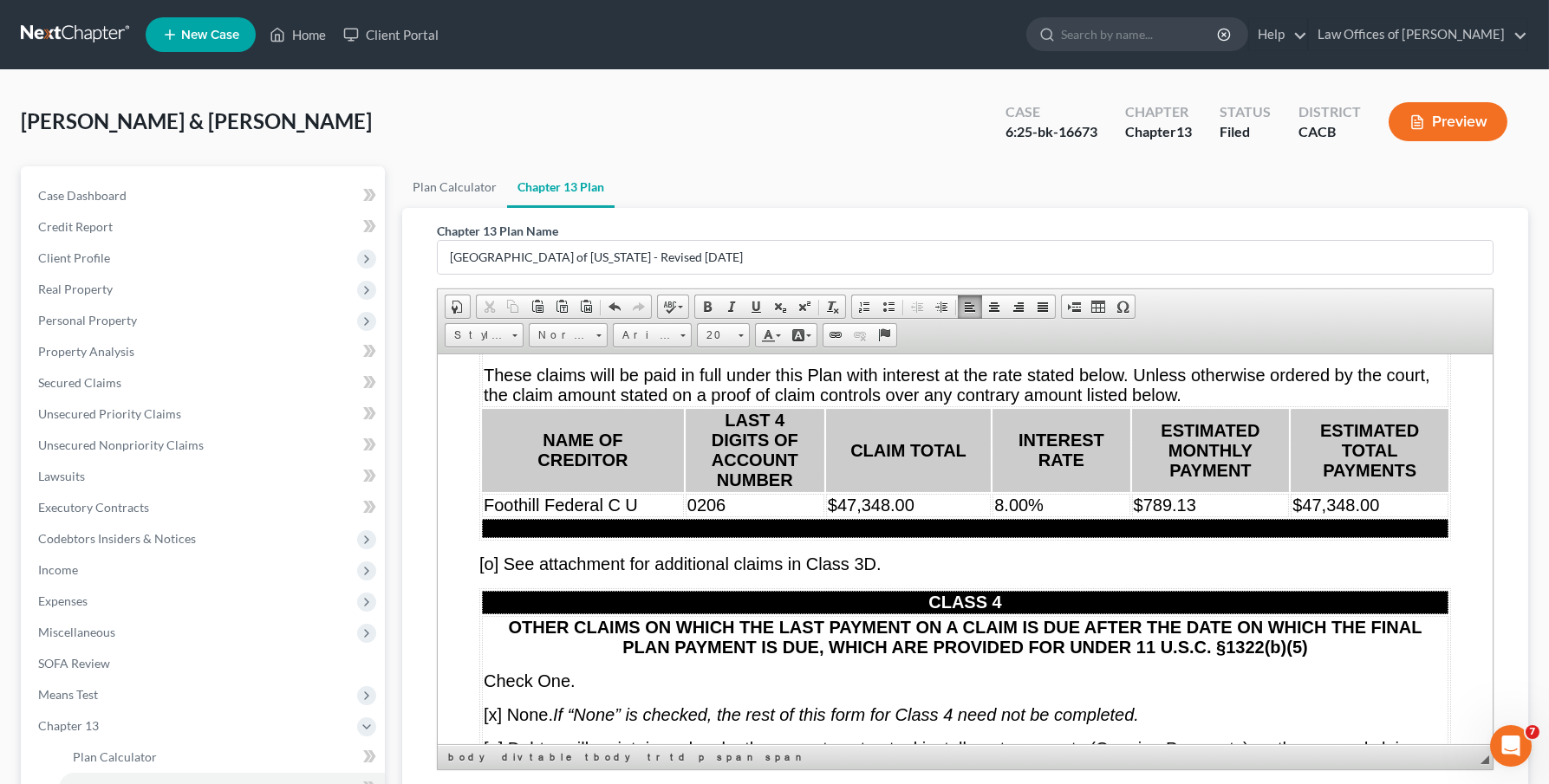
scroll to position [10773, 0]
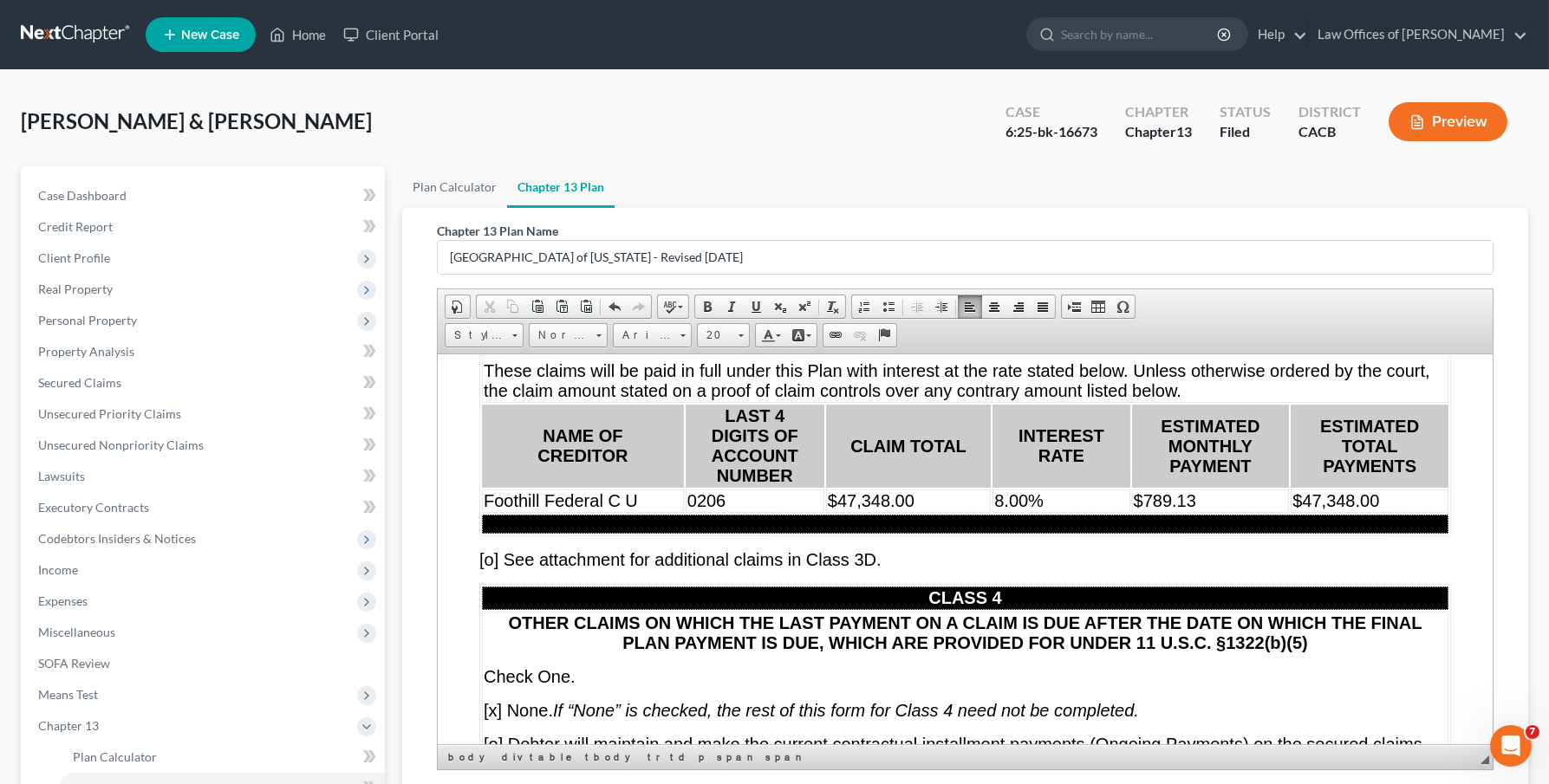
click at [1230, 512] on td "$789.13" at bounding box center [1210, 500] width 158 height 23
click at [1391, 512] on td "$47,348.00" at bounding box center [1369, 500] width 158 height 23
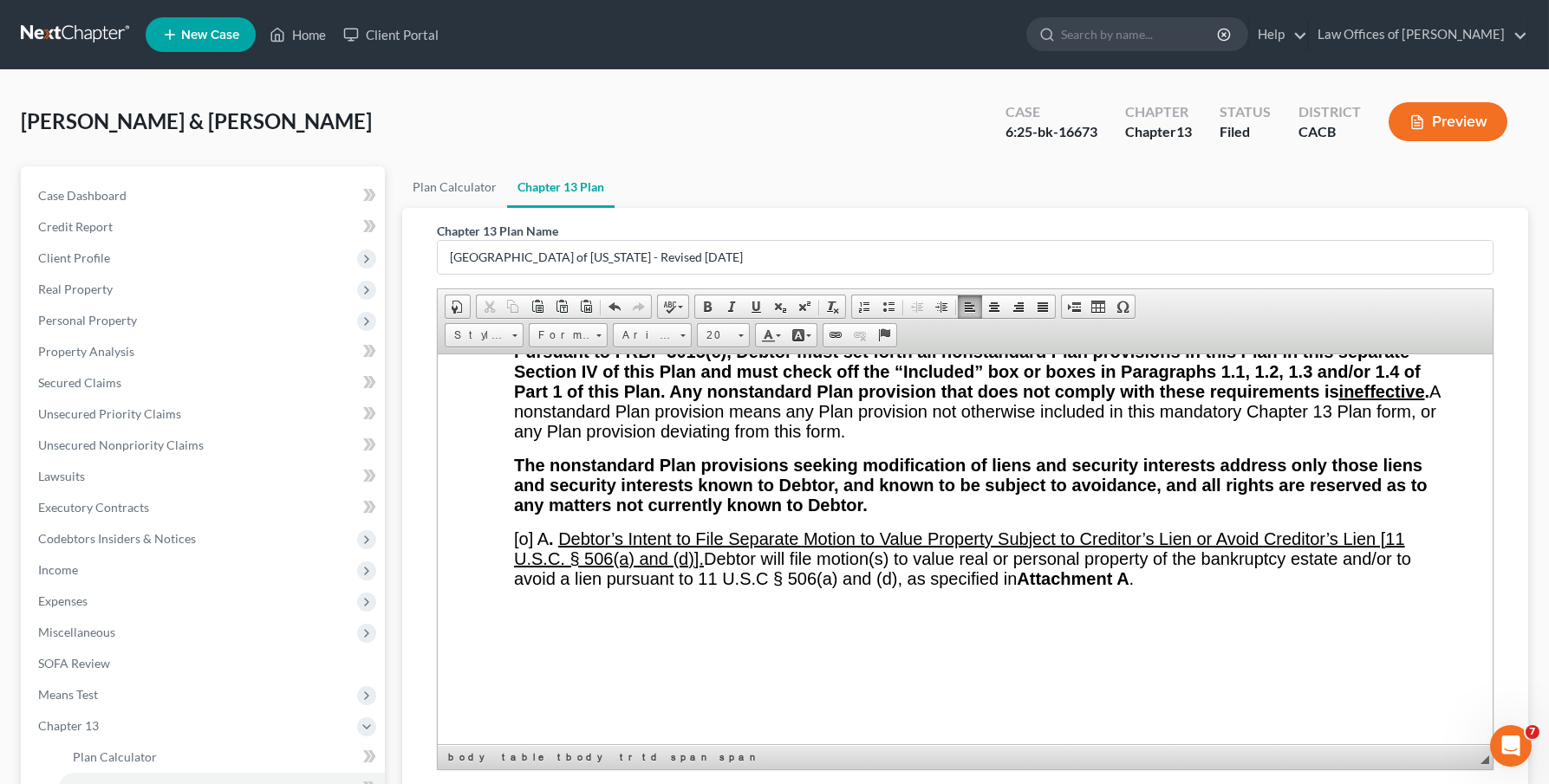
scroll to position [14383, 0]
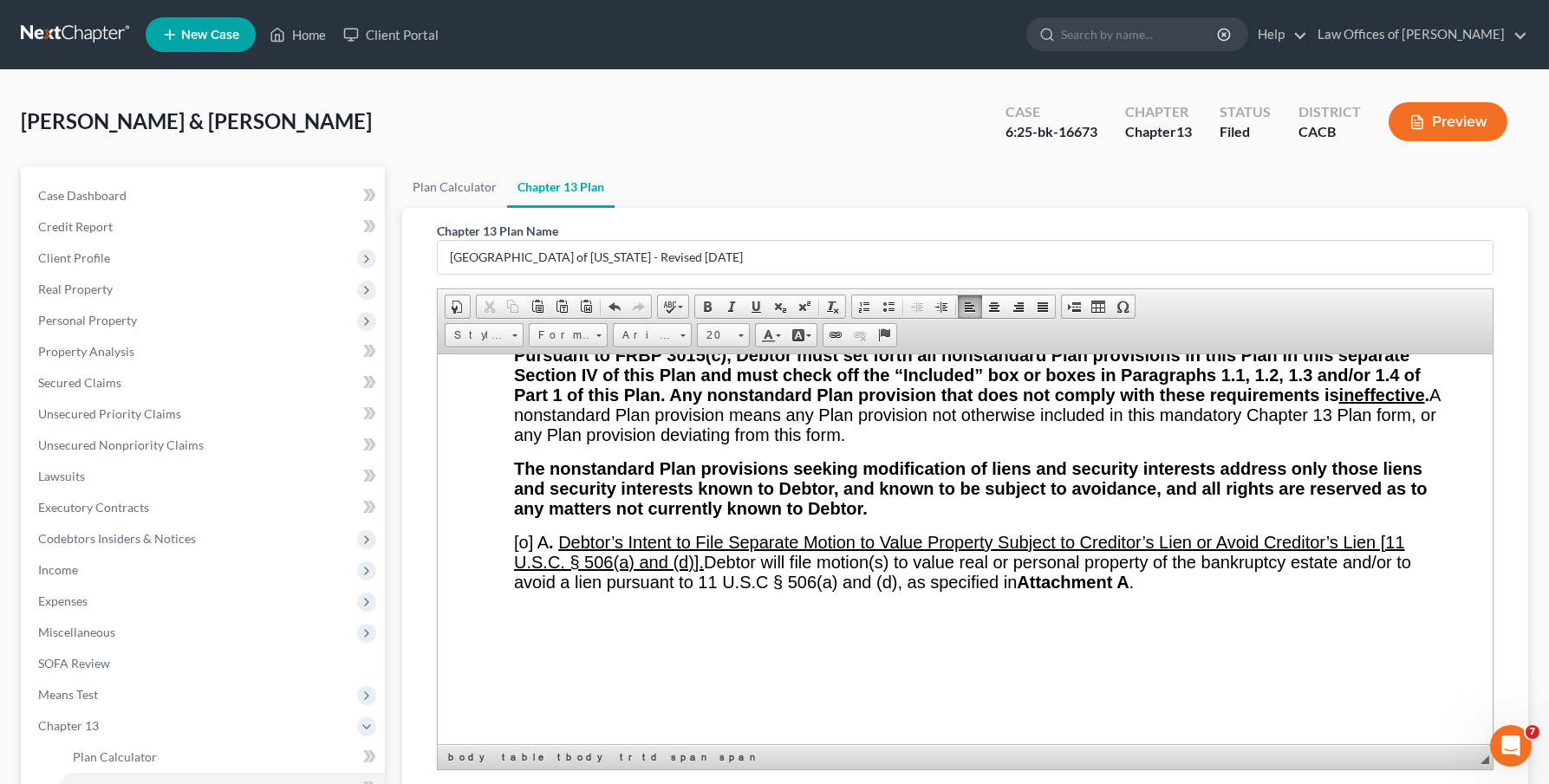
drag, startPoint x: 522, startPoint y: 542, endPoint x: 551, endPoint y: 557, distance: 32.6
click at [522, 331] on span "[o]" at bounding box center [522, 321] width 19 height 19
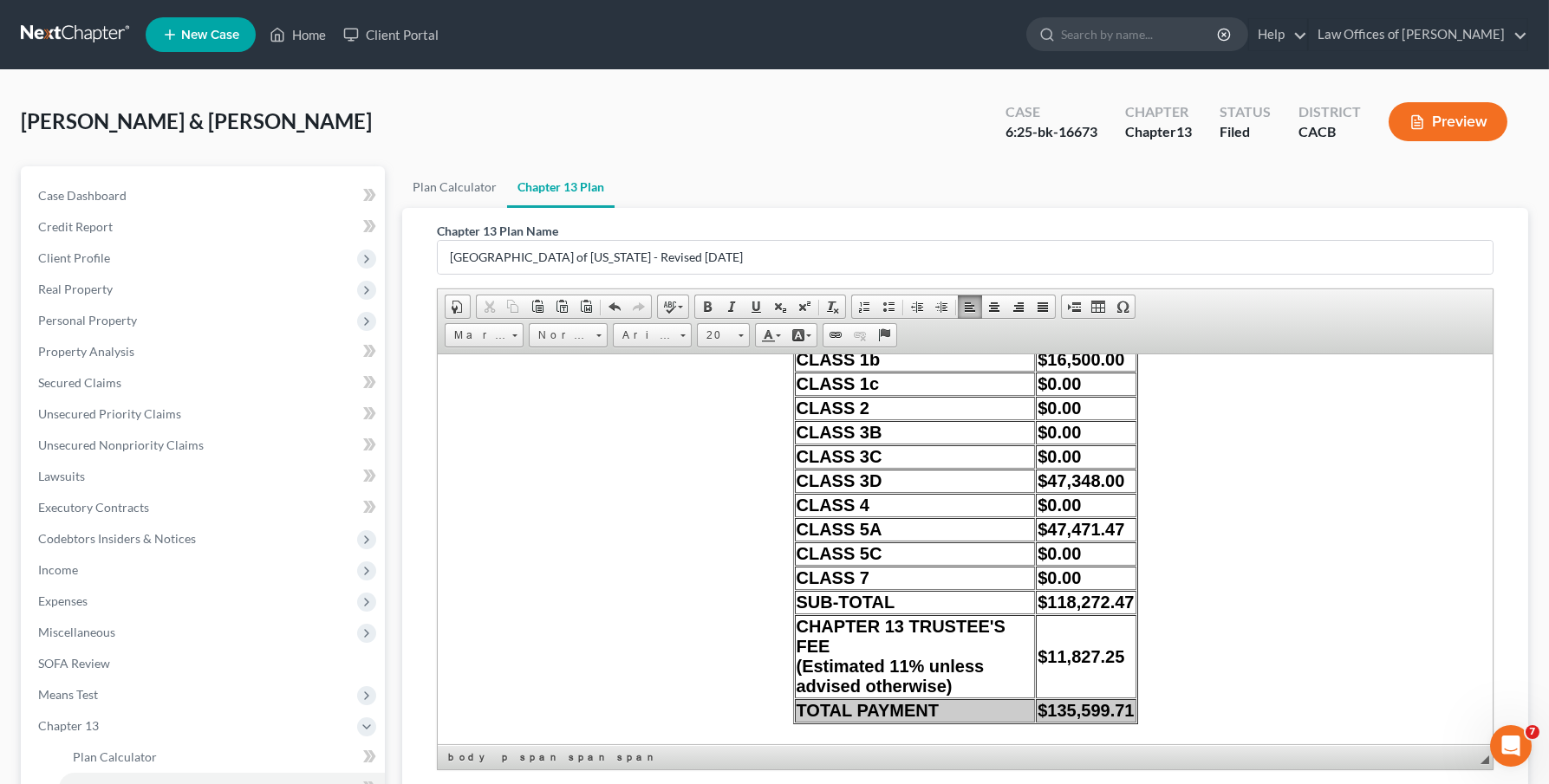
scroll to position [13882, 0]
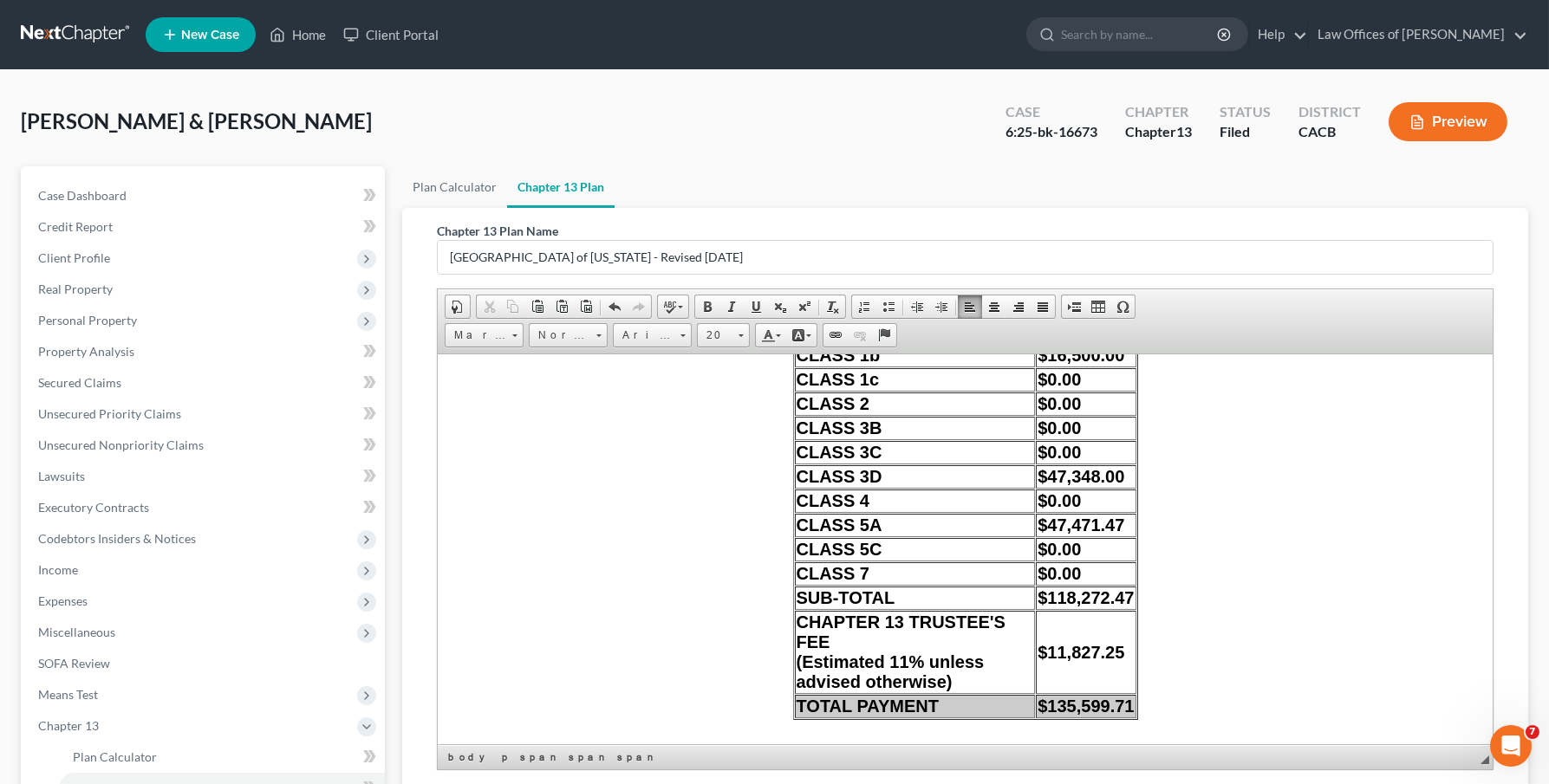
click at [1123, 488] on td "$47,348.00" at bounding box center [1085, 476] width 100 height 23
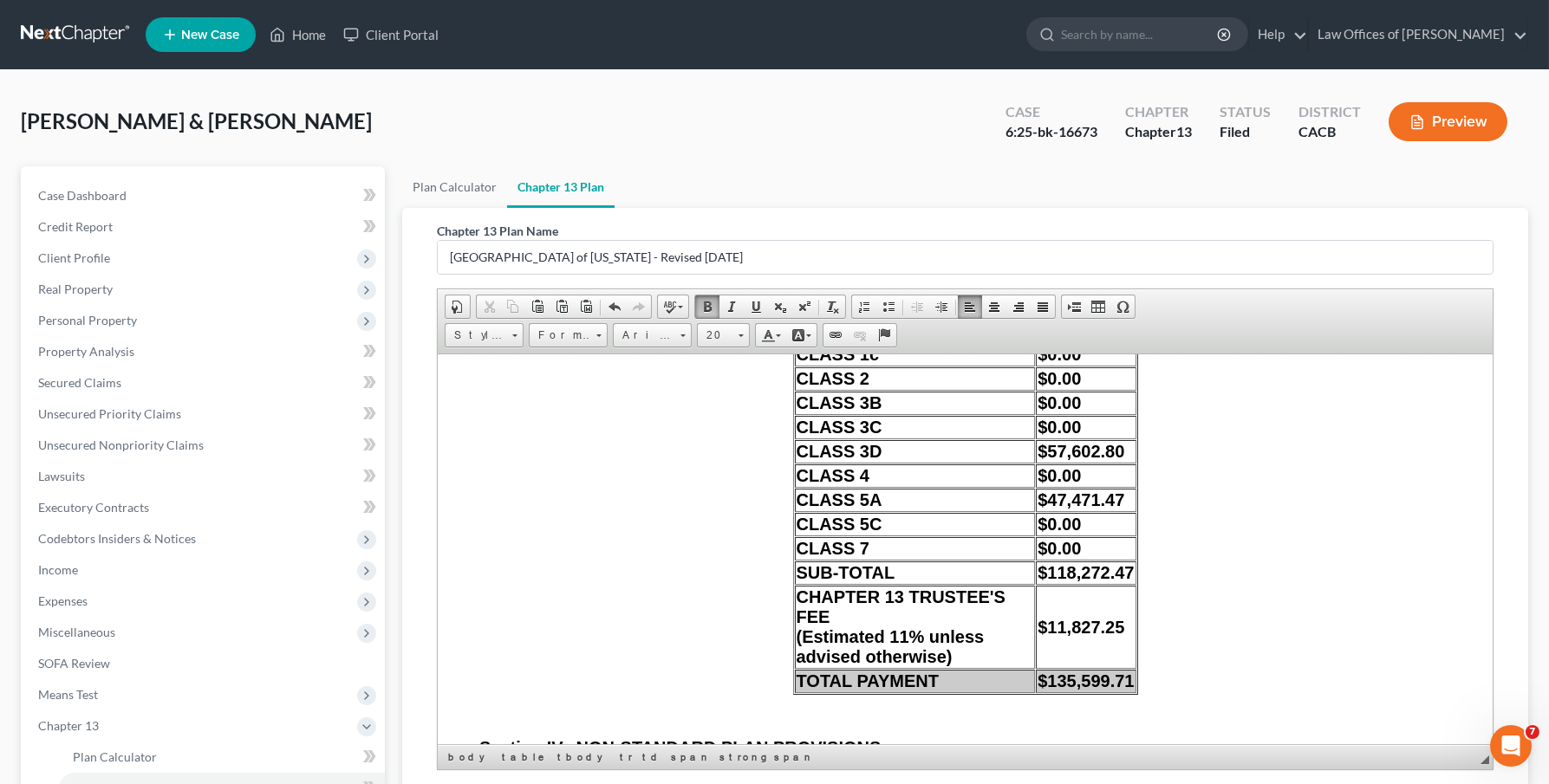
scroll to position [14033, 0]
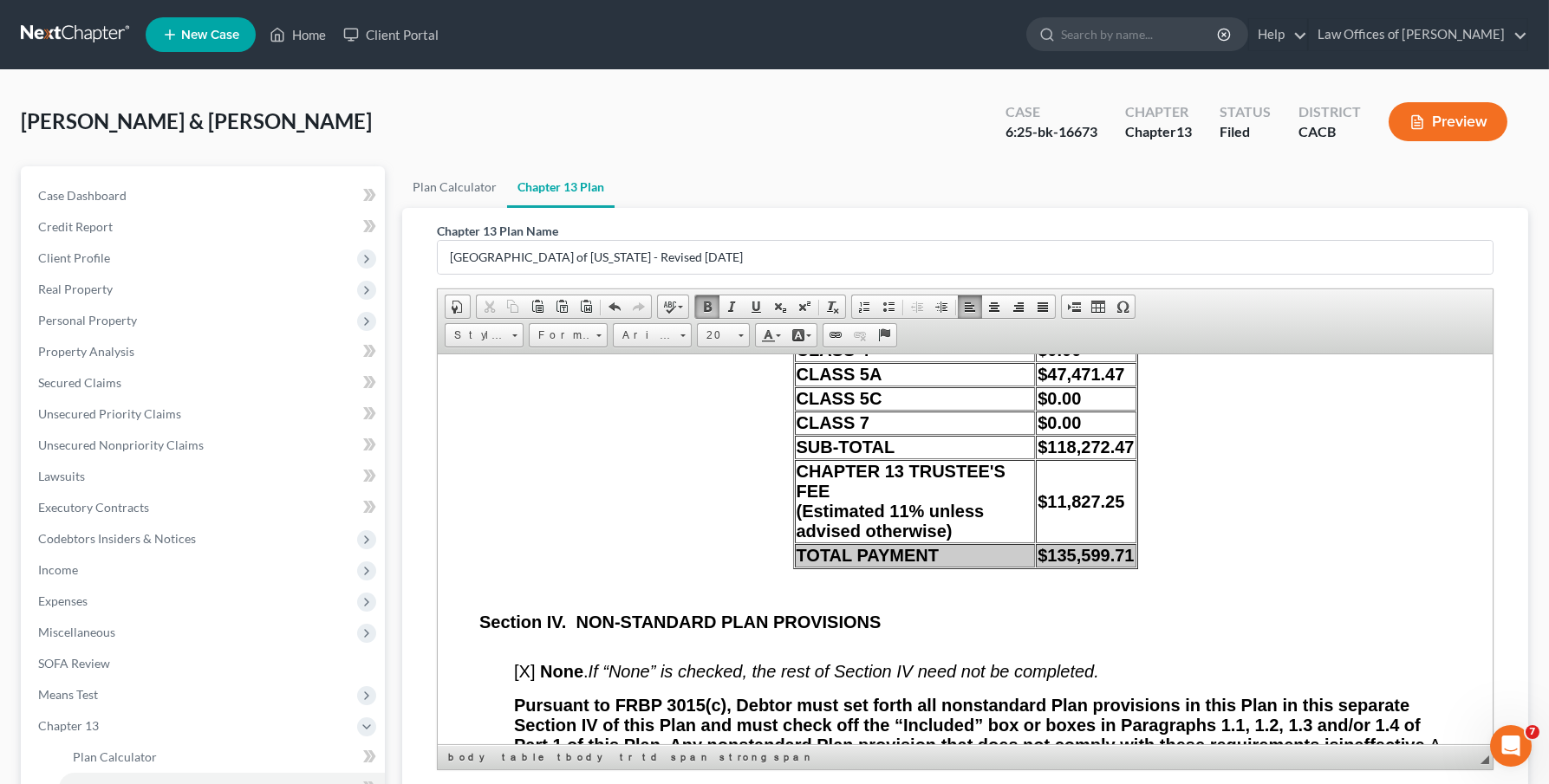
click at [1128, 385] on td "$47,471.47" at bounding box center [1085, 374] width 100 height 23
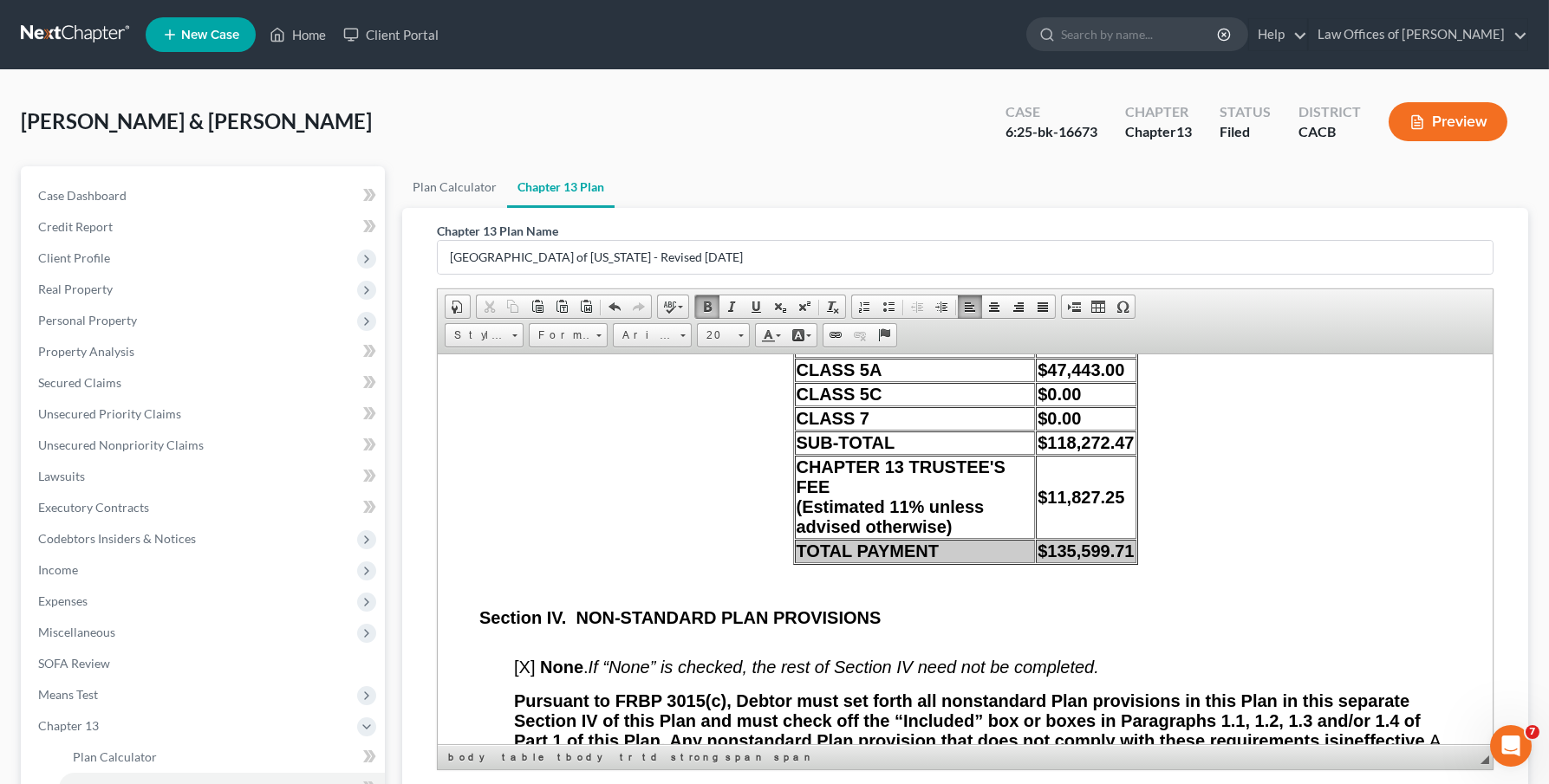
click at [1128, 451] on span "$118,272.47" at bounding box center [1085, 442] width 96 height 19
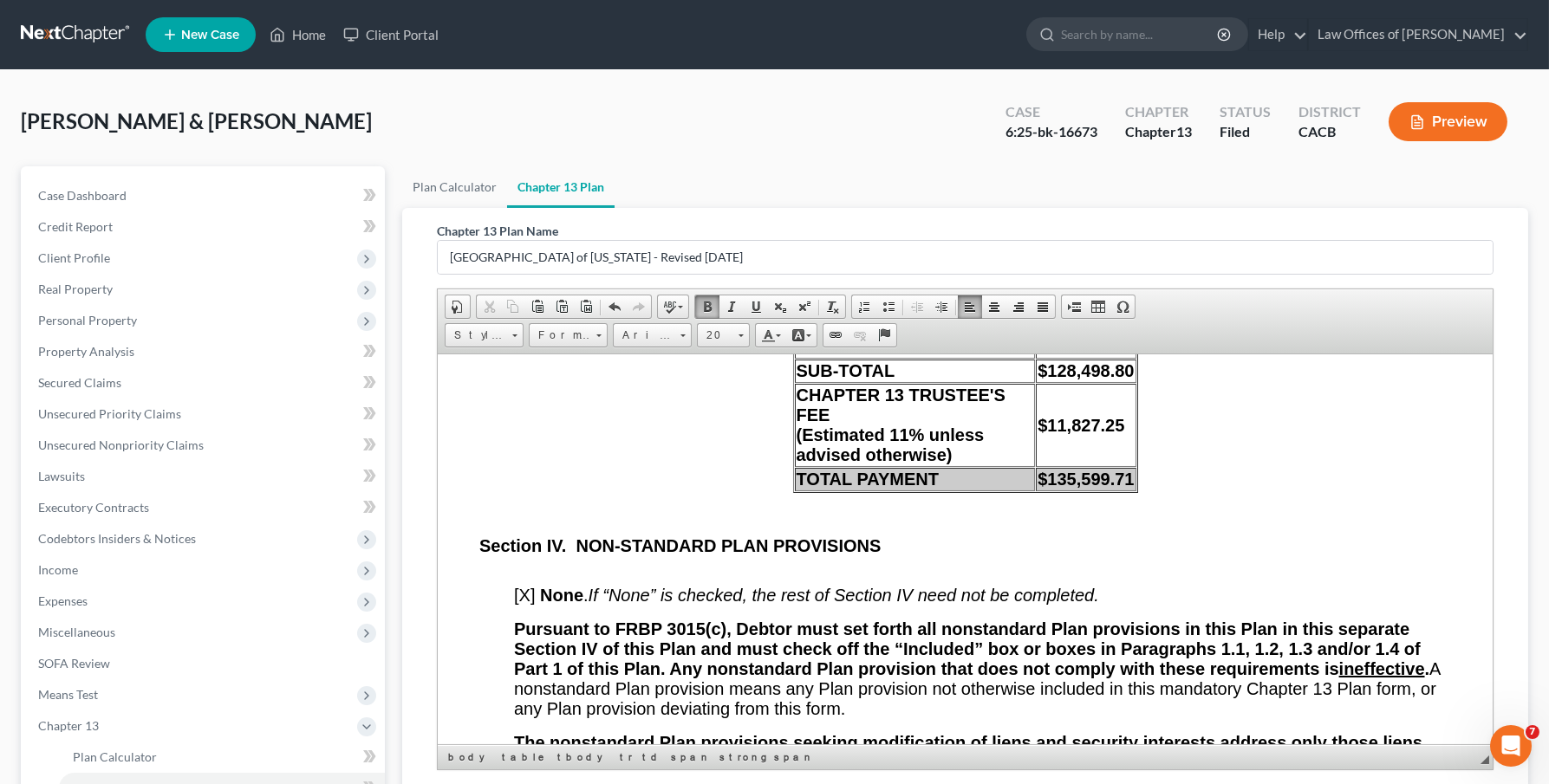
scroll to position [14156, 0]
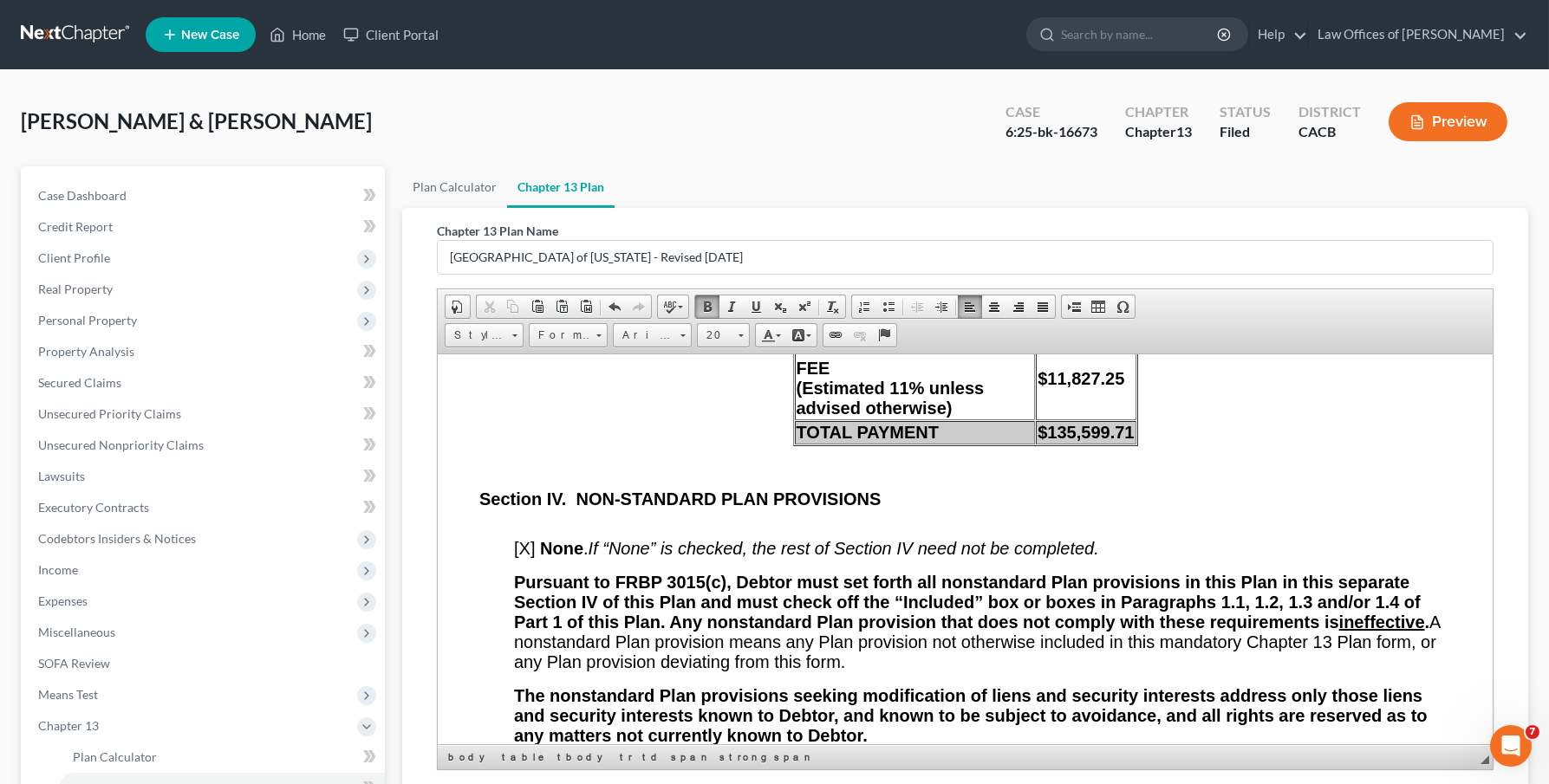
click at [1127, 420] on td "$11,827.25" at bounding box center [1085, 378] width 100 height 83
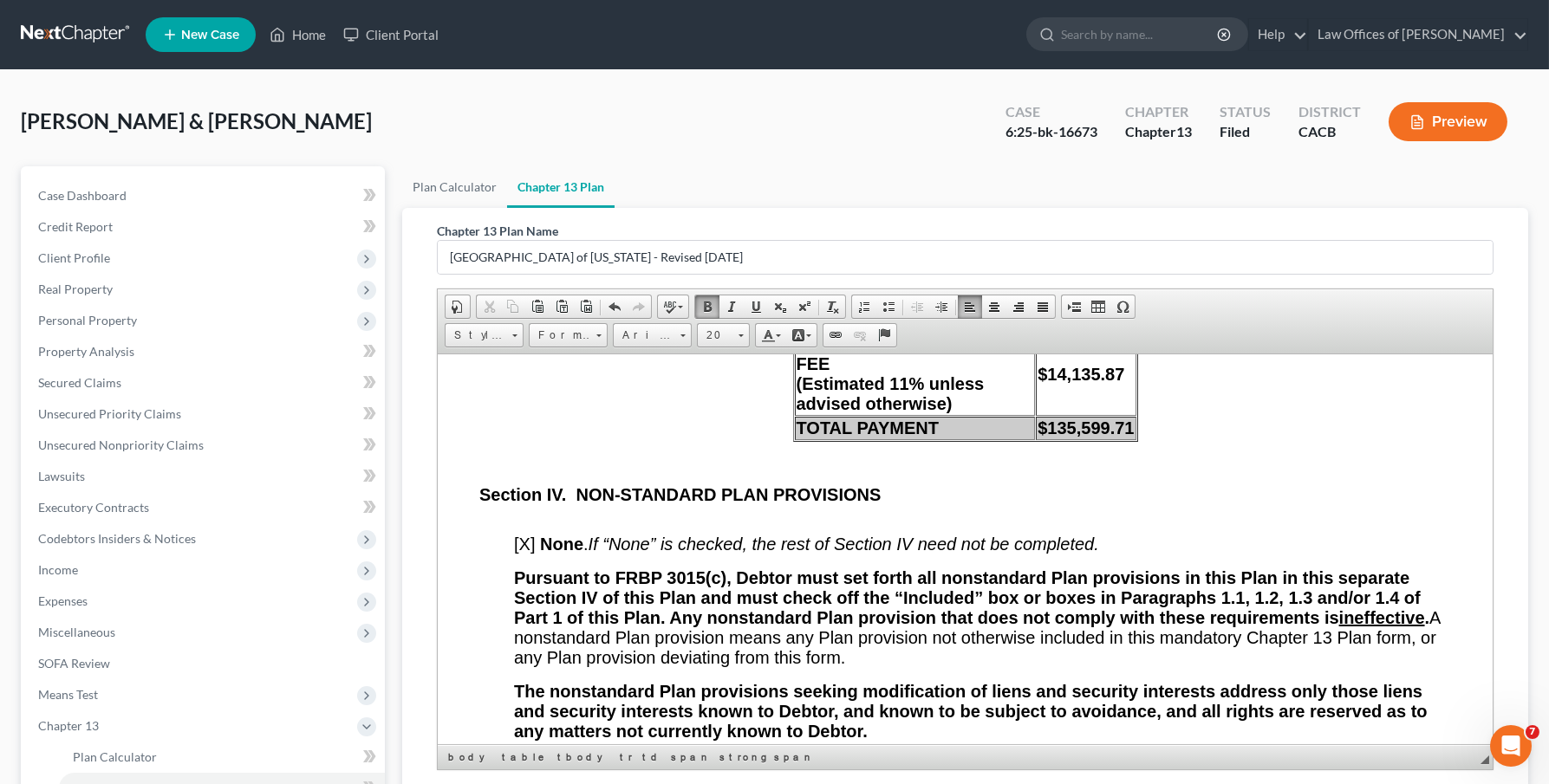
click at [1132, 437] on strong "$135,599.71" at bounding box center [1085, 427] width 96 height 19
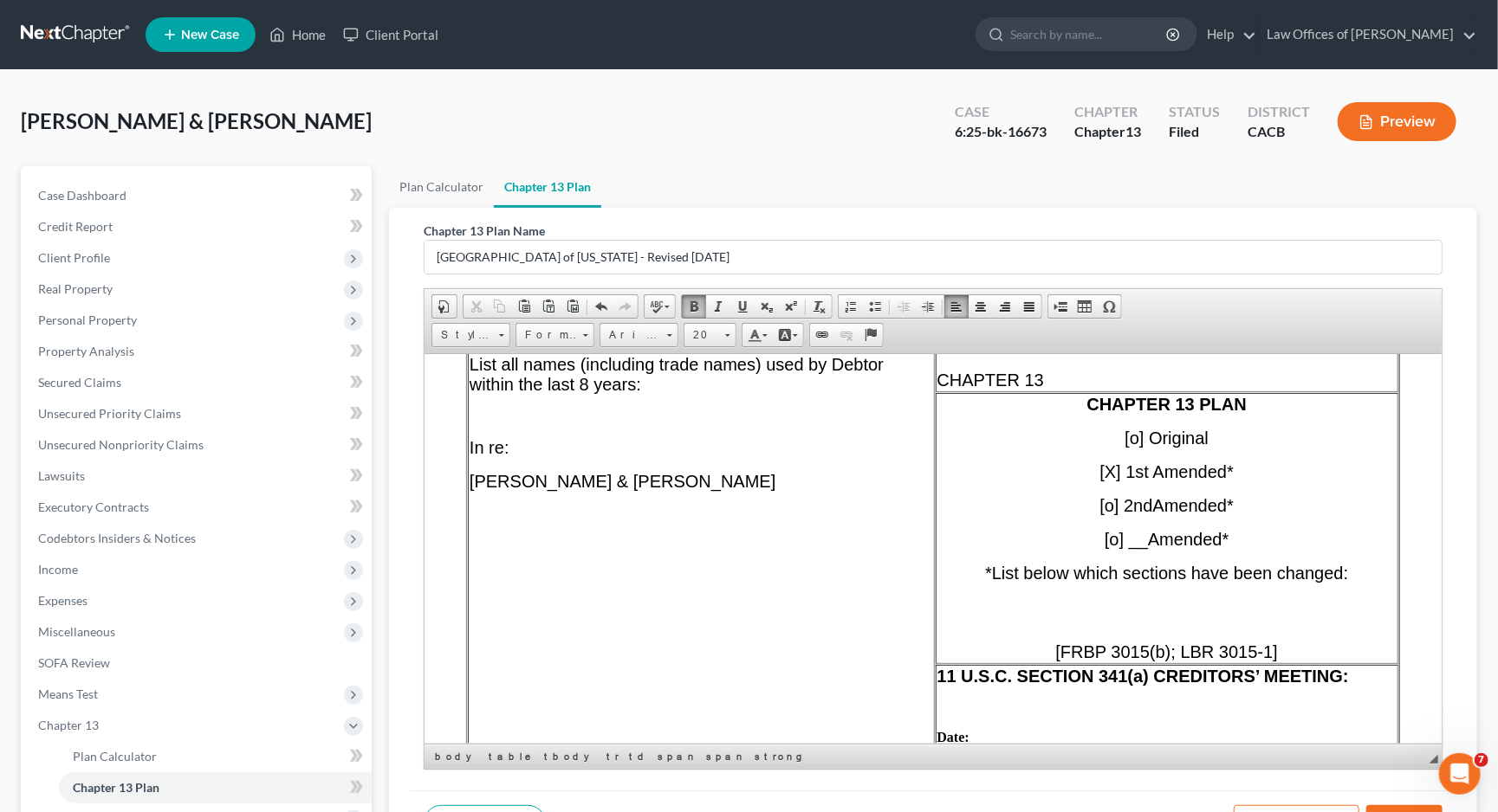
scroll to position [602, 0]
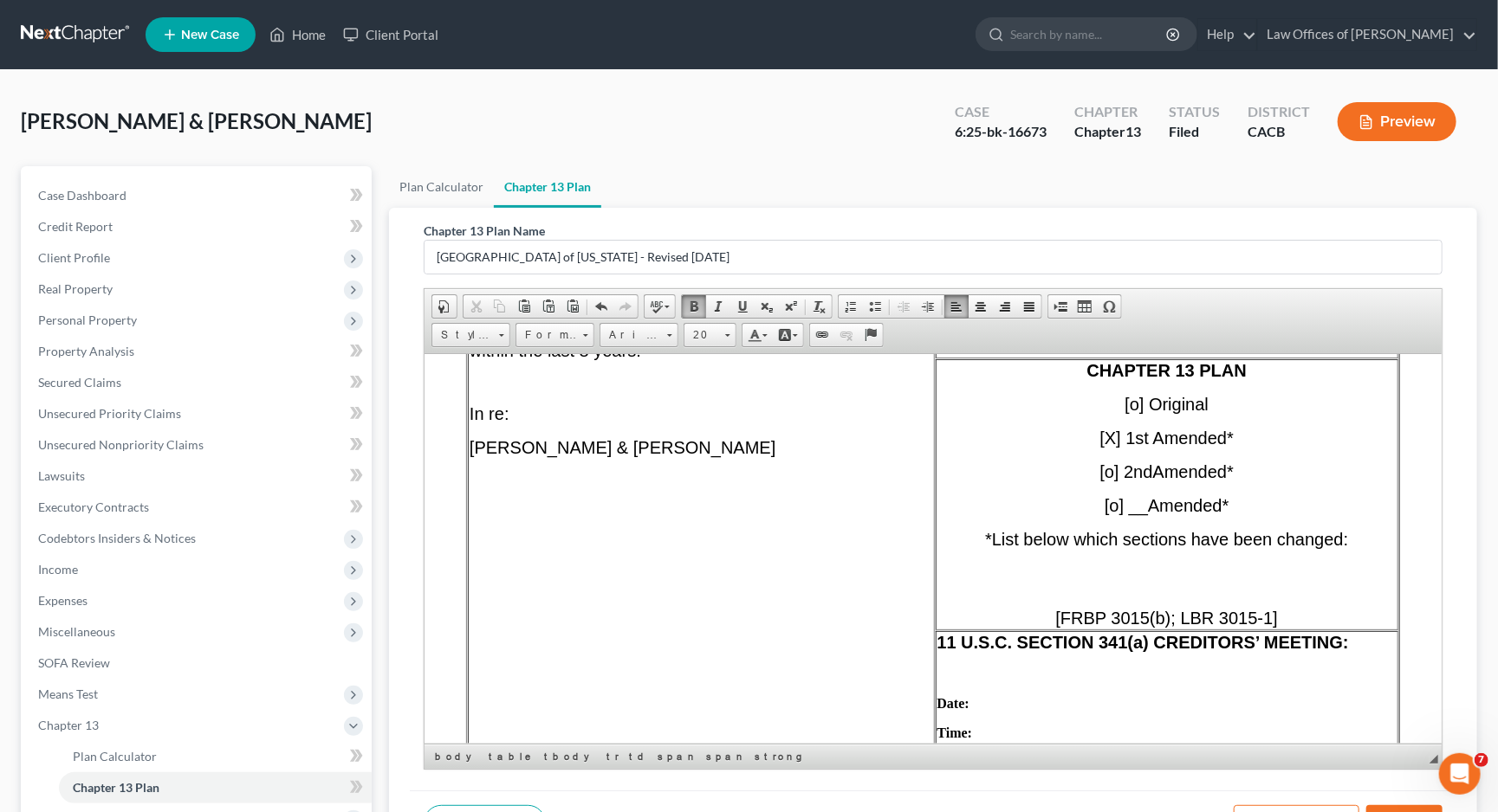
click at [821, 439] on td "List all names (including trade names) used by Debtor within the last 8 years: …" at bounding box center [700, 642] width 466 height 682
click at [867, 454] on p "[PERSON_NAME] & [PERSON_NAME]" at bounding box center [701, 447] width 464 height 20
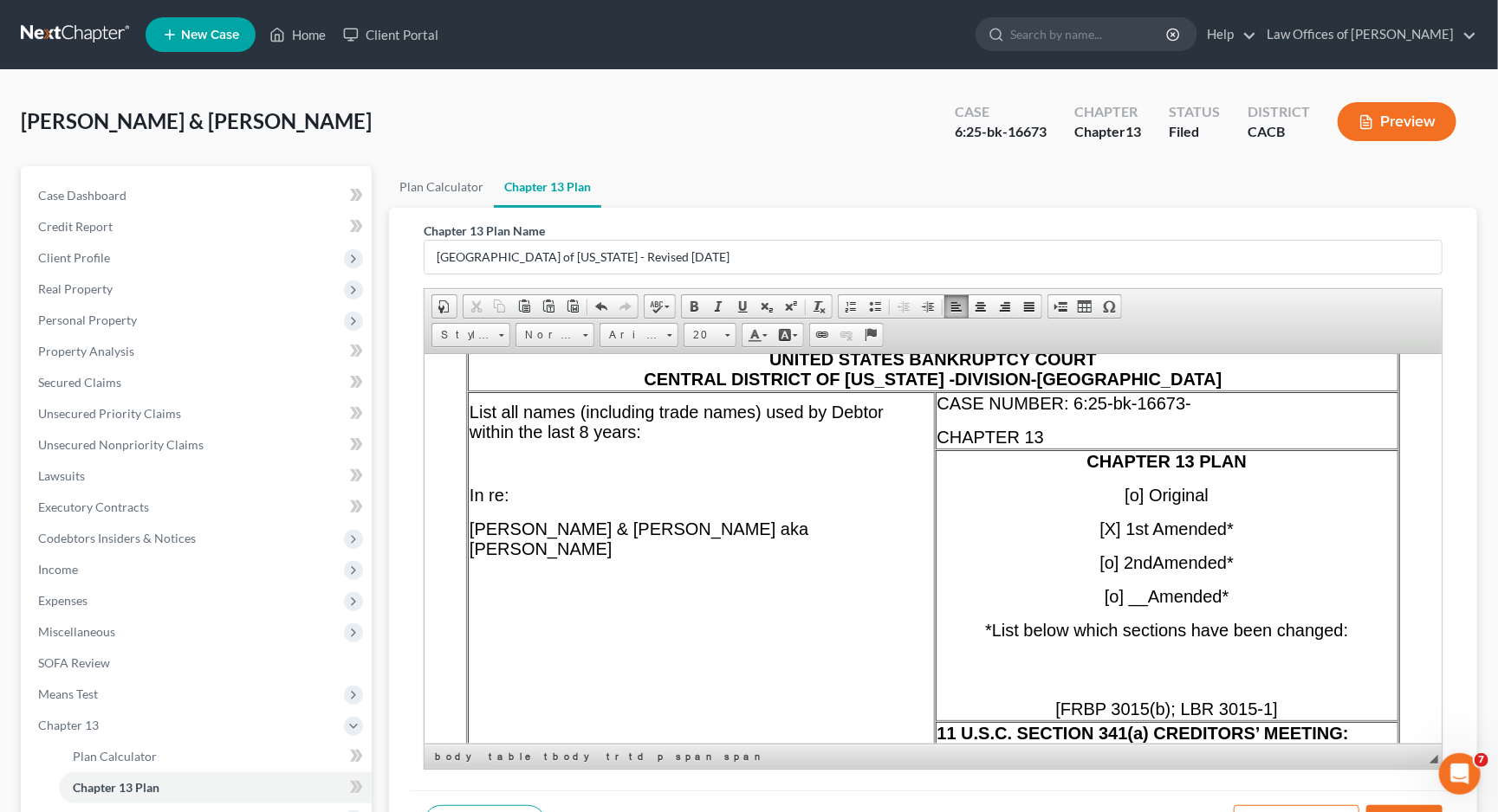
scroll to position [507, 0]
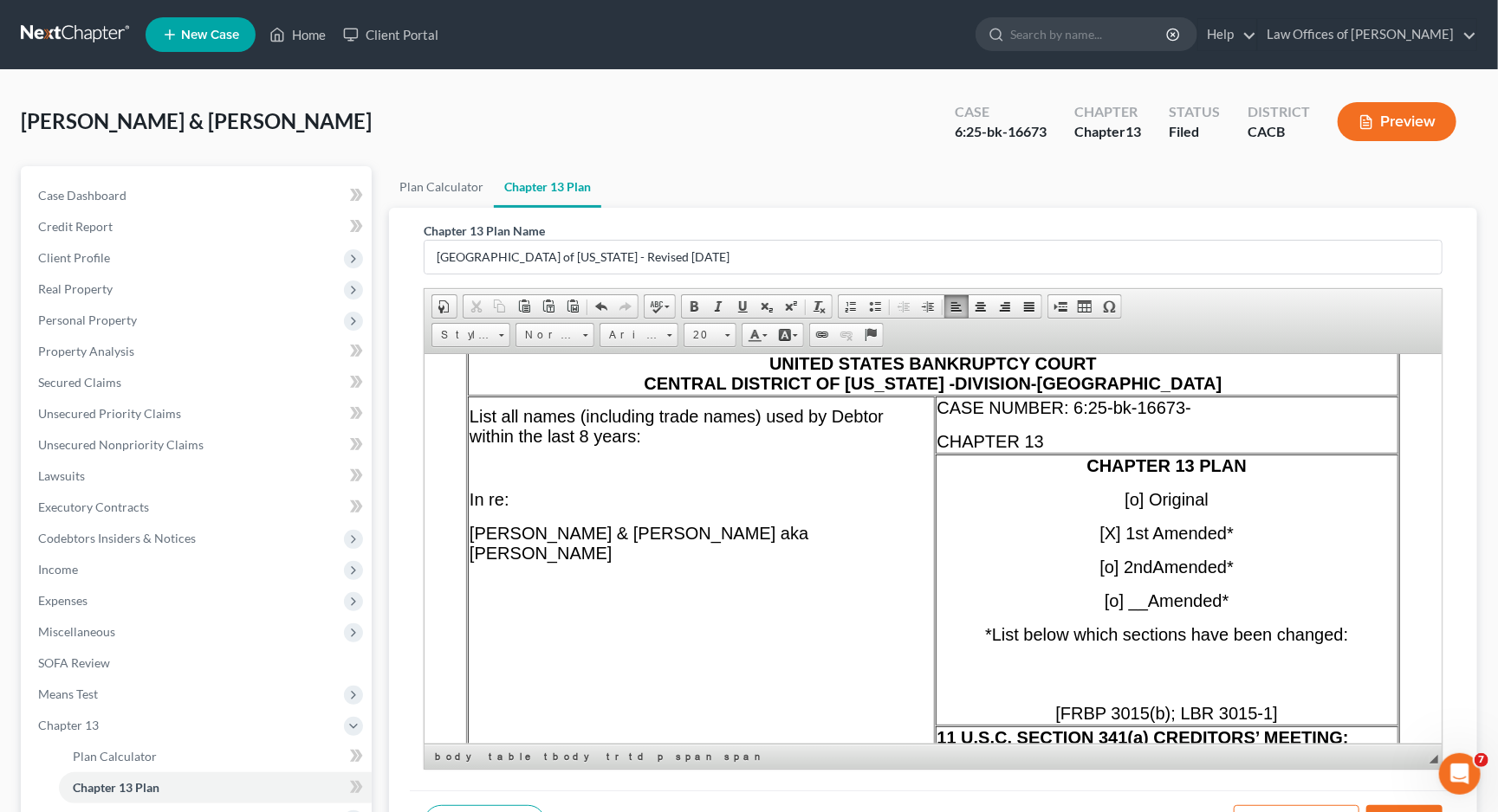
click at [1332, 415] on p "CASE NUMBER: 6:25-bk-16673-" at bounding box center [1167, 407] width 459 height 20
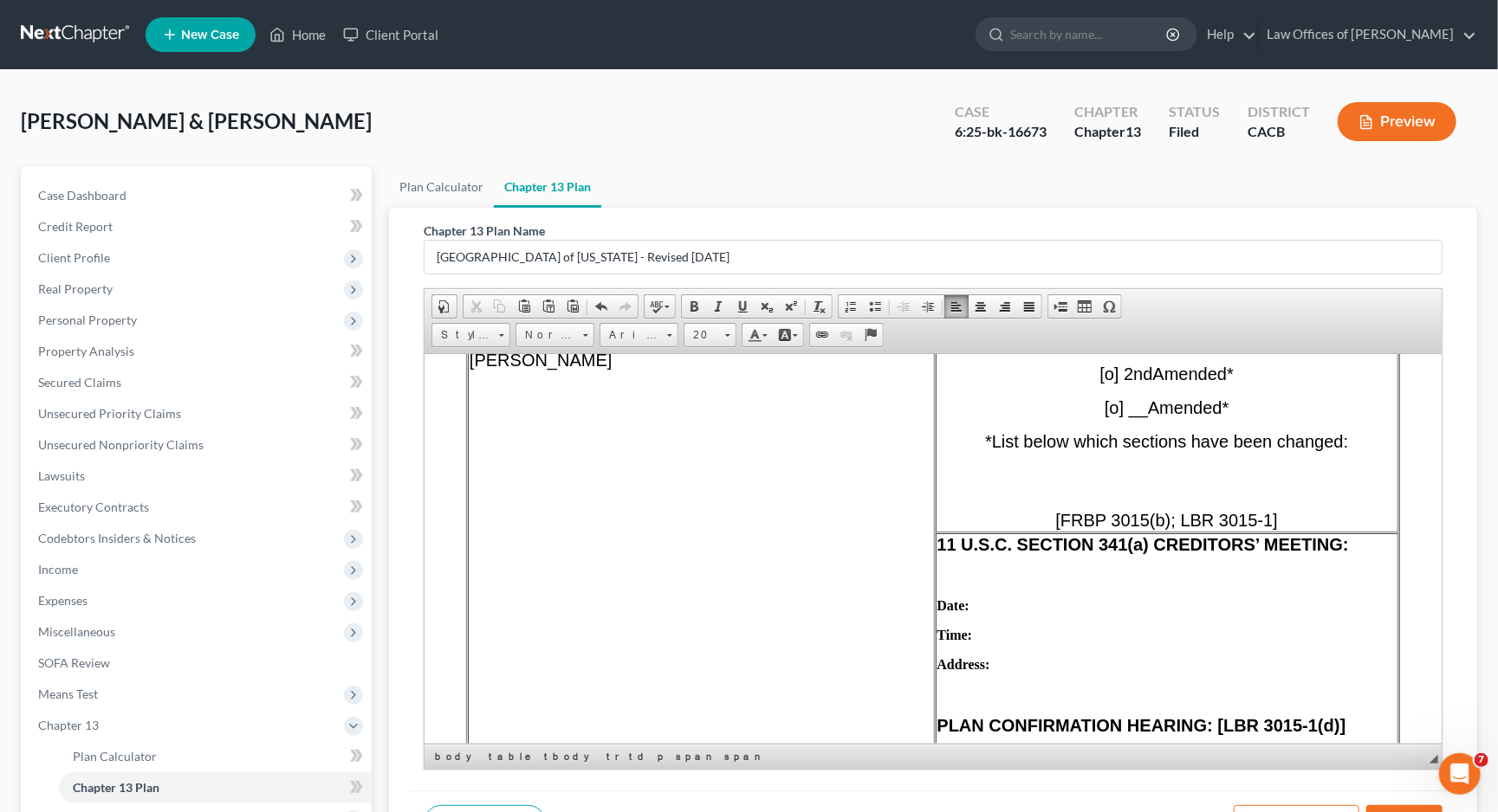
scroll to position [890, 0]
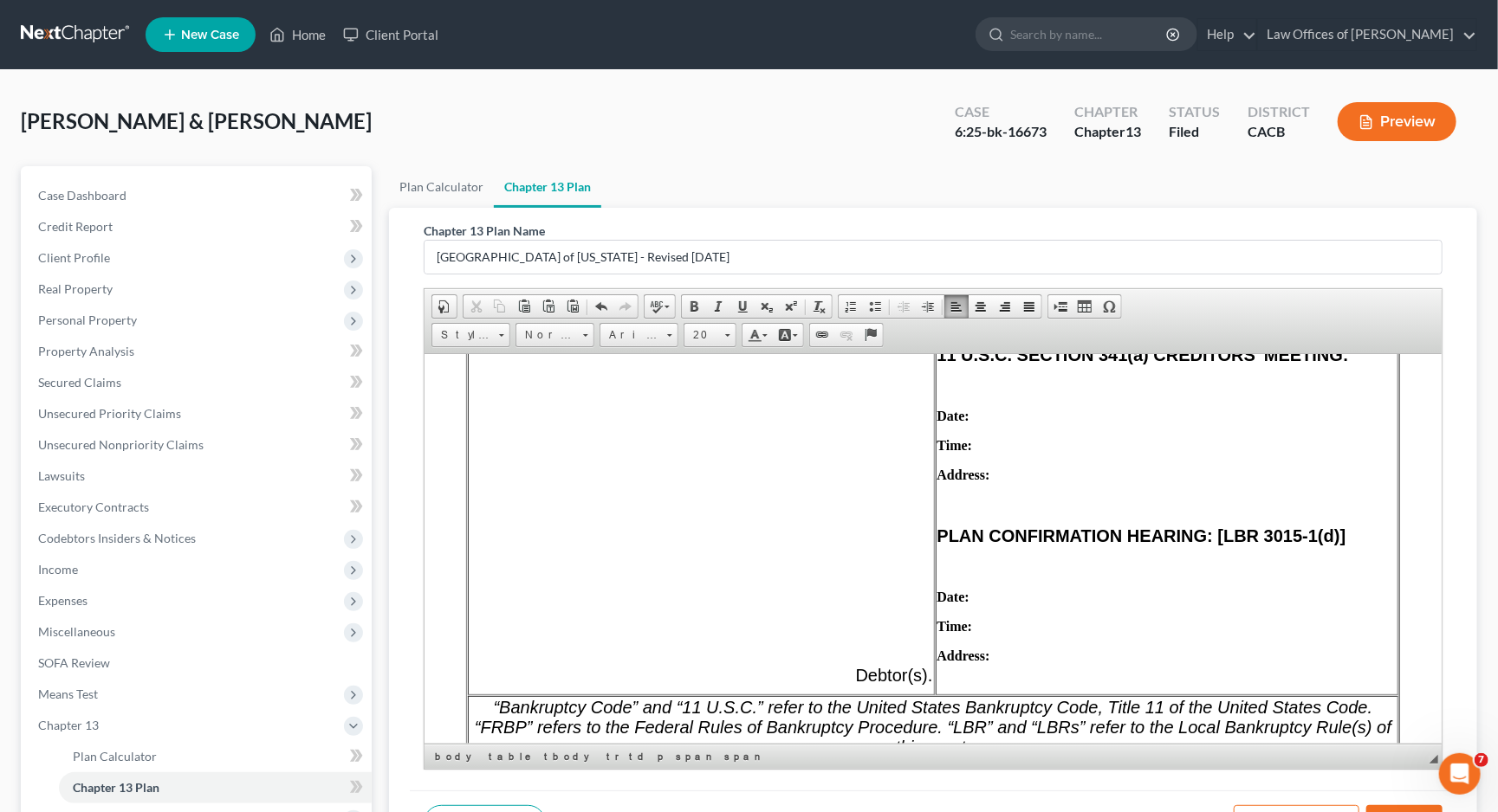
click at [1093, 433] on td "11 U.S.C. SECTION 341(a) CREDITORS’ MEETING: Date: Time: Address: PLAN CONFIRMA…" at bounding box center [1167, 518] width 463 height 351
click at [1169, 394] on p at bounding box center [1167, 386] width 459 height 15
click at [1160, 416] on p "Date:" at bounding box center [1167, 416] width 459 height 15
click at [1159, 430] on td "11 U.S.C. SECTION 341(a) CREDITORS’ MEETING: Date: Time: Address: PLAN CONFIRMA…" at bounding box center [1167, 518] width 463 height 351
click at [1022, 418] on p "Date:" at bounding box center [1167, 416] width 459 height 15
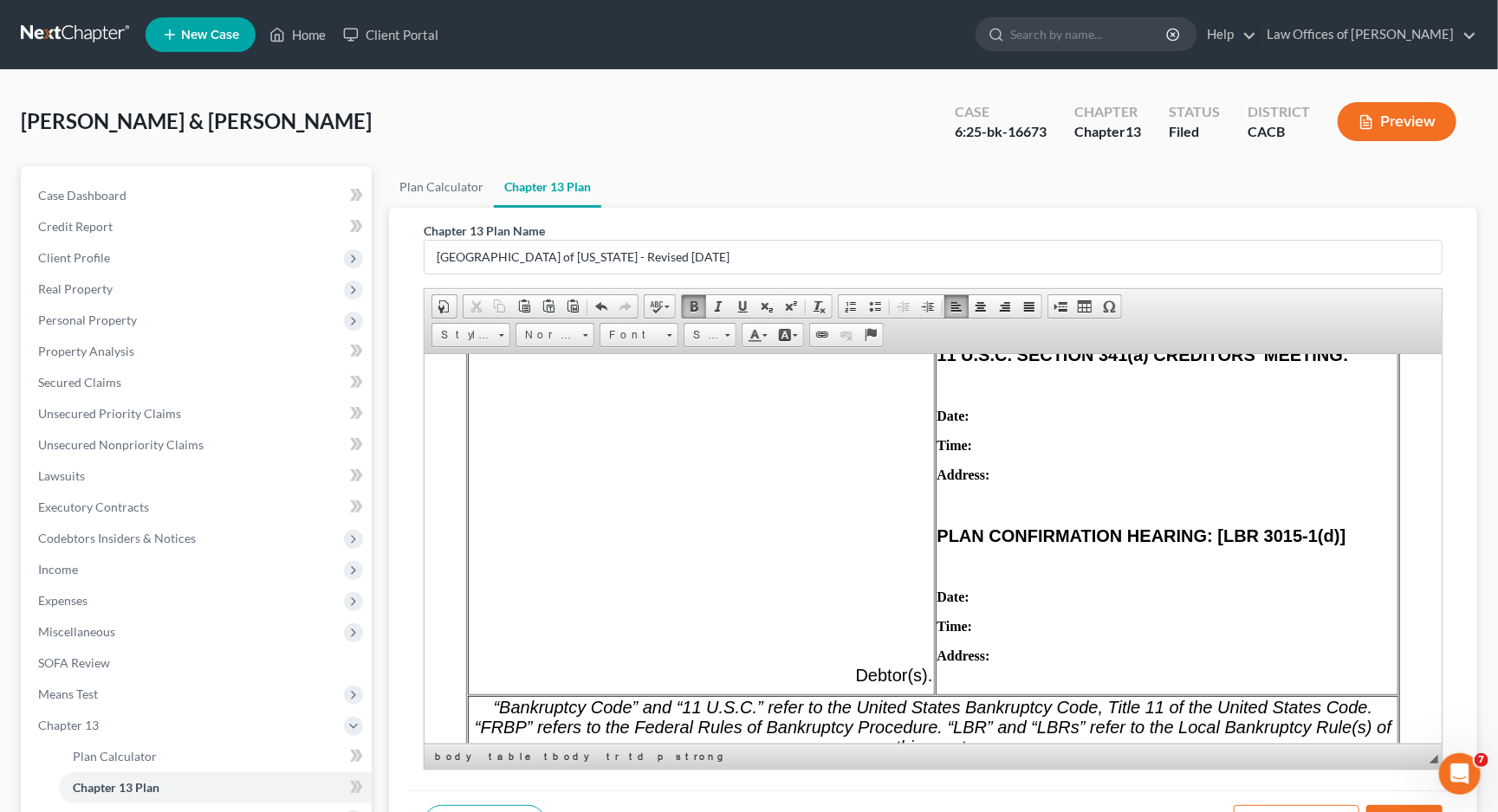
click at [994, 421] on p "Date:" at bounding box center [1167, 416] width 459 height 15
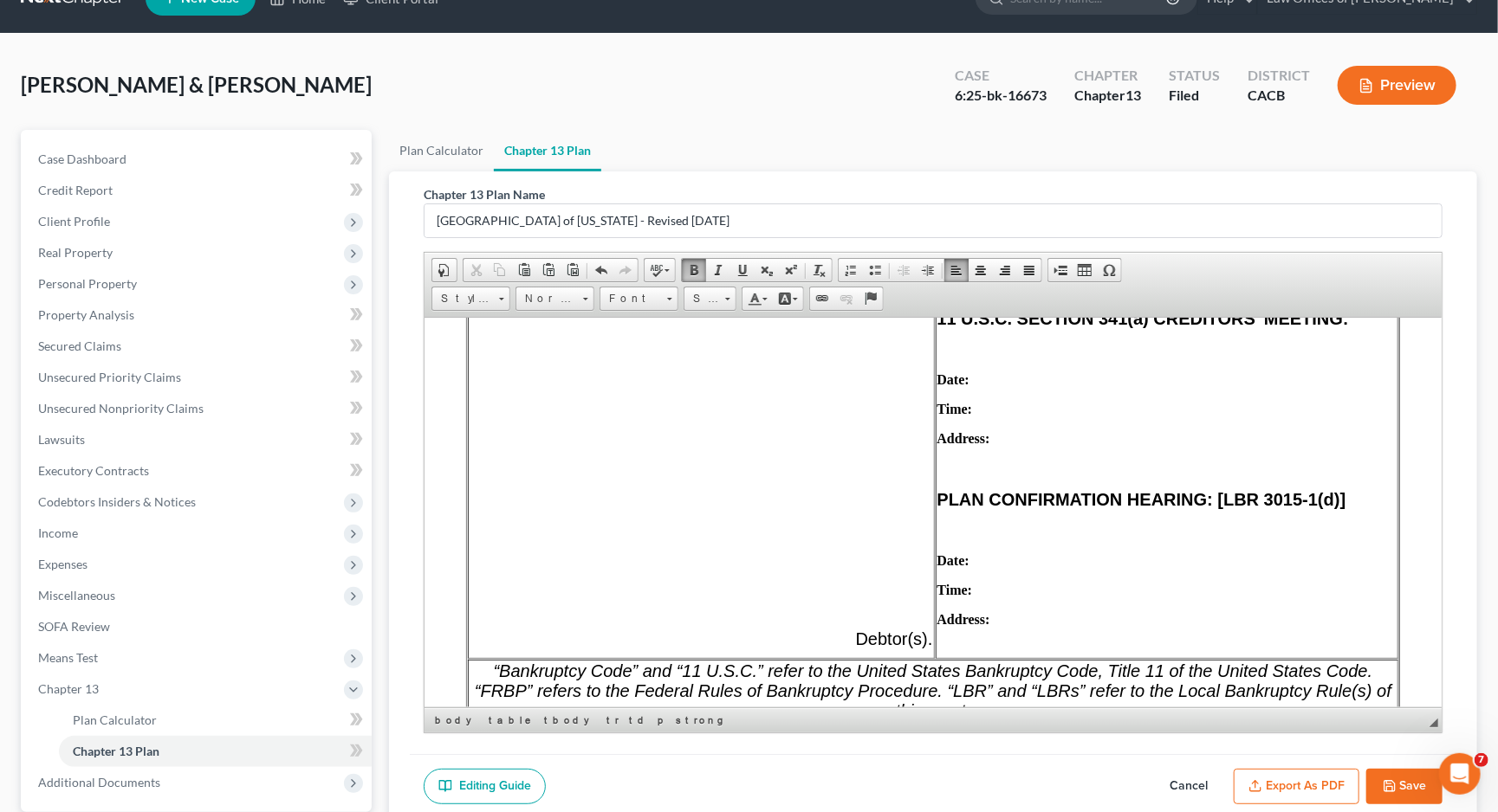
scroll to position [134, 0]
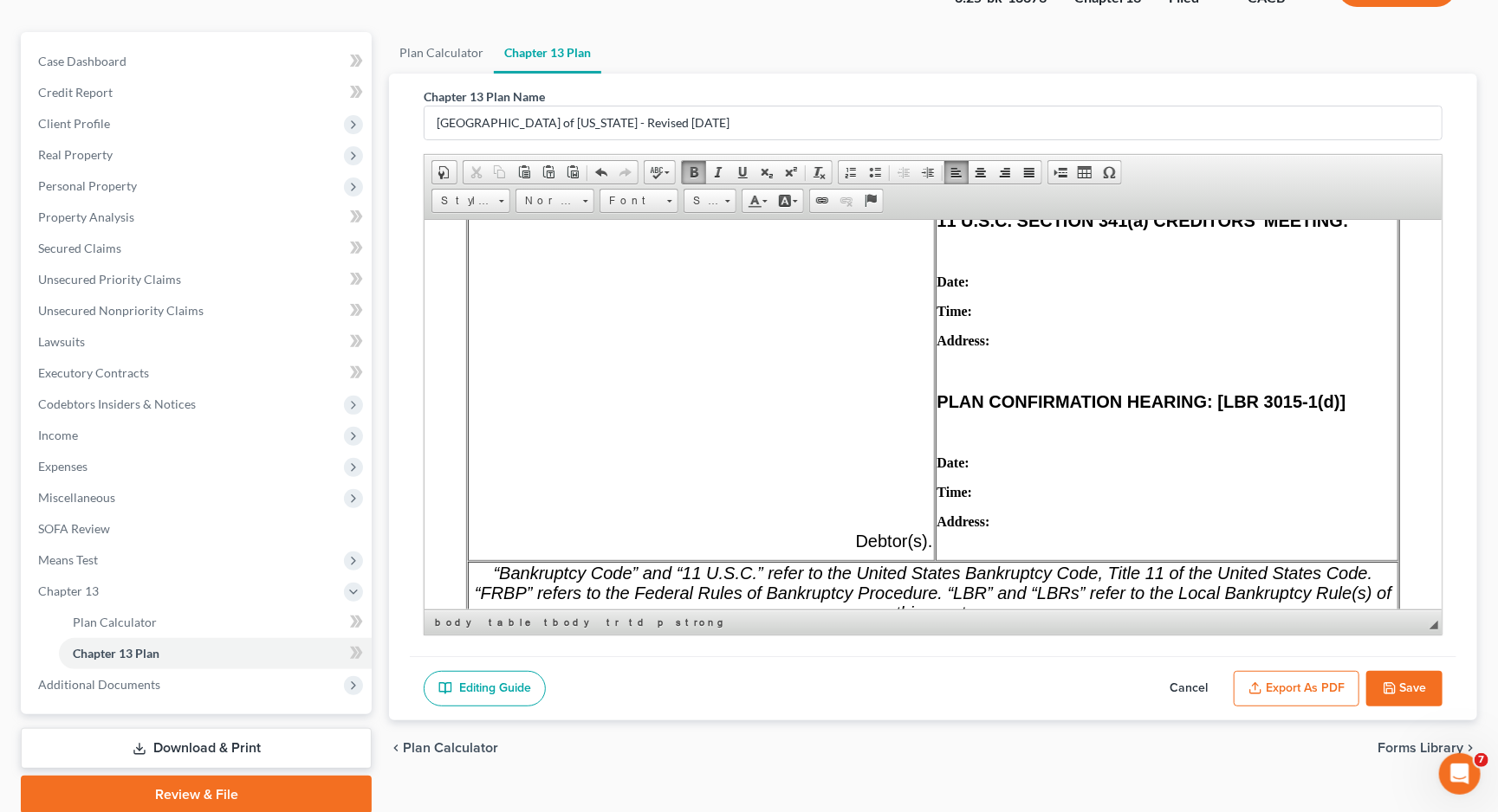
click at [1087, 303] on td "11 U.S.C. SECTION 341(a) CREDITORS’ MEETING: Date: Time: Address: PLAN CONFIRMA…" at bounding box center [1167, 384] width 463 height 351
click at [1085, 286] on p "Date:" at bounding box center [1167, 282] width 459 height 15
click at [1037, 304] on td "11 U.S.C. SECTION 341(a) CREDITORS’ MEETING: Date: [DATE] Time: Address: PLAN C…" at bounding box center [1167, 384] width 463 height 351
click at [1035, 319] on p "Time:" at bounding box center [1167, 311] width 459 height 15
click at [1028, 339] on td "11 U.S.C. SECTION 341(a) CREDITORS’ MEETING: Date: [DATE] Time: 9 a.m. Address:…" at bounding box center [1167, 384] width 463 height 351
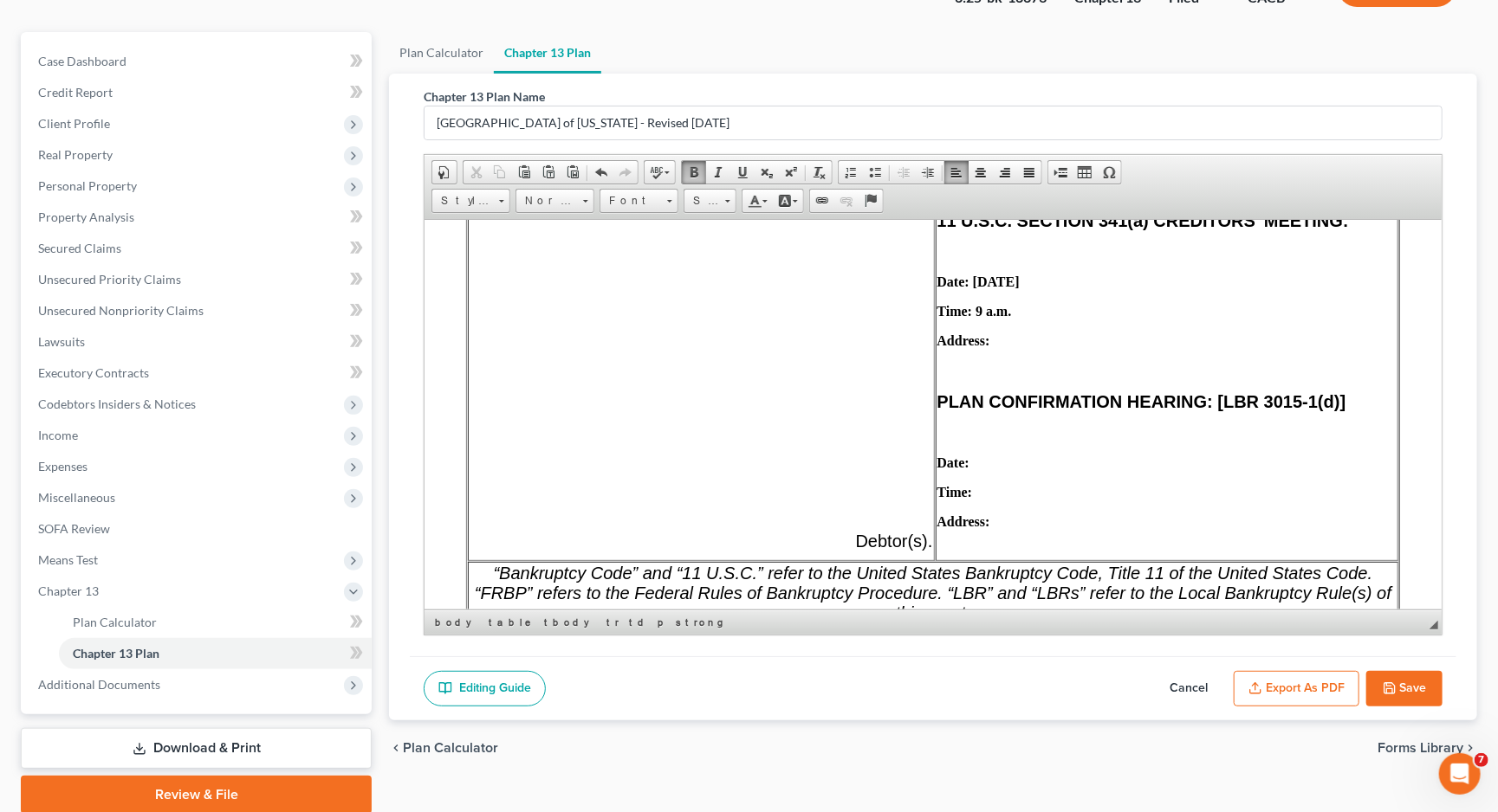
click at [1029, 349] on p "Address:" at bounding box center [1167, 340] width 459 height 15
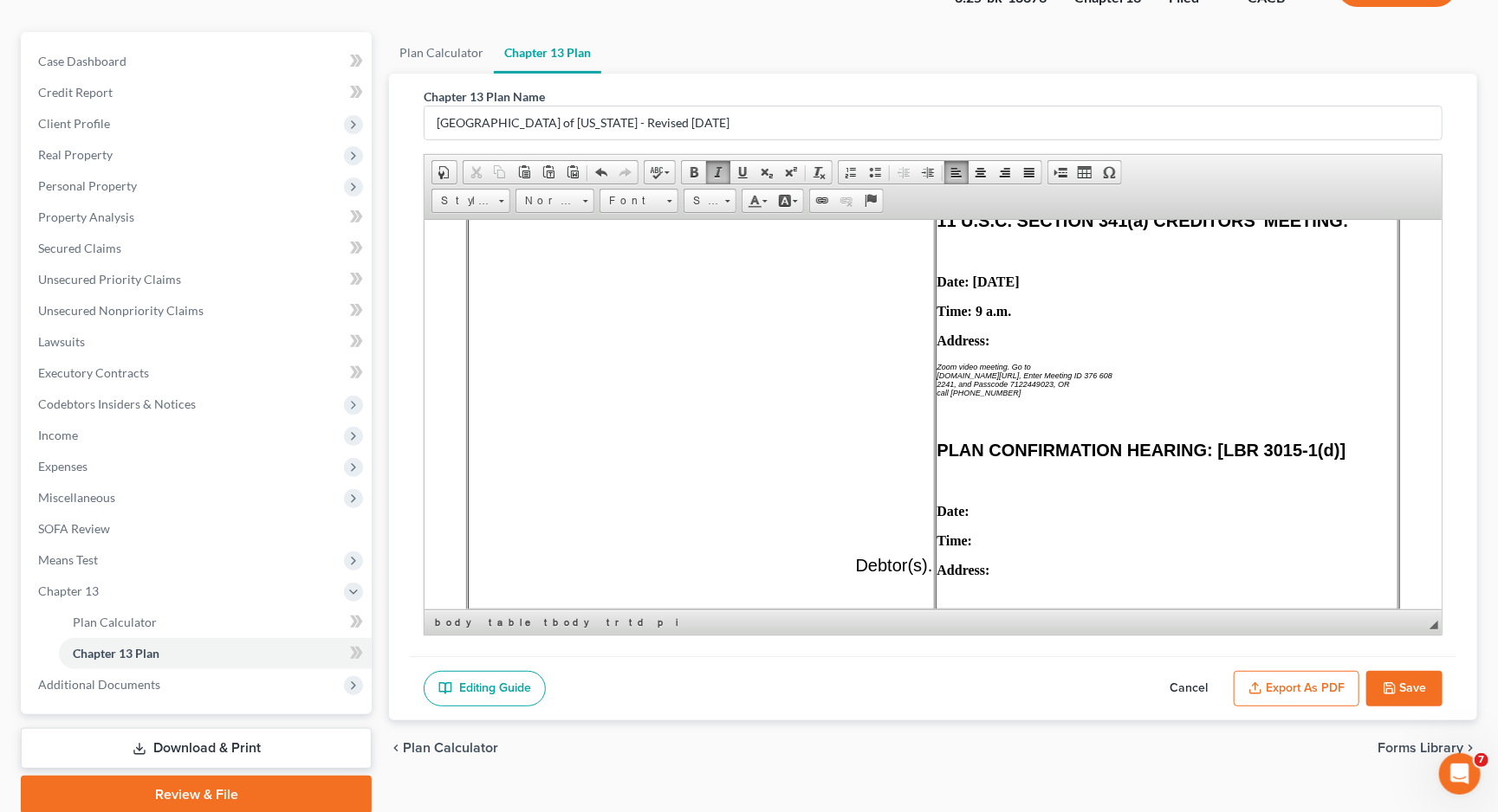
scroll to position [892, 0]
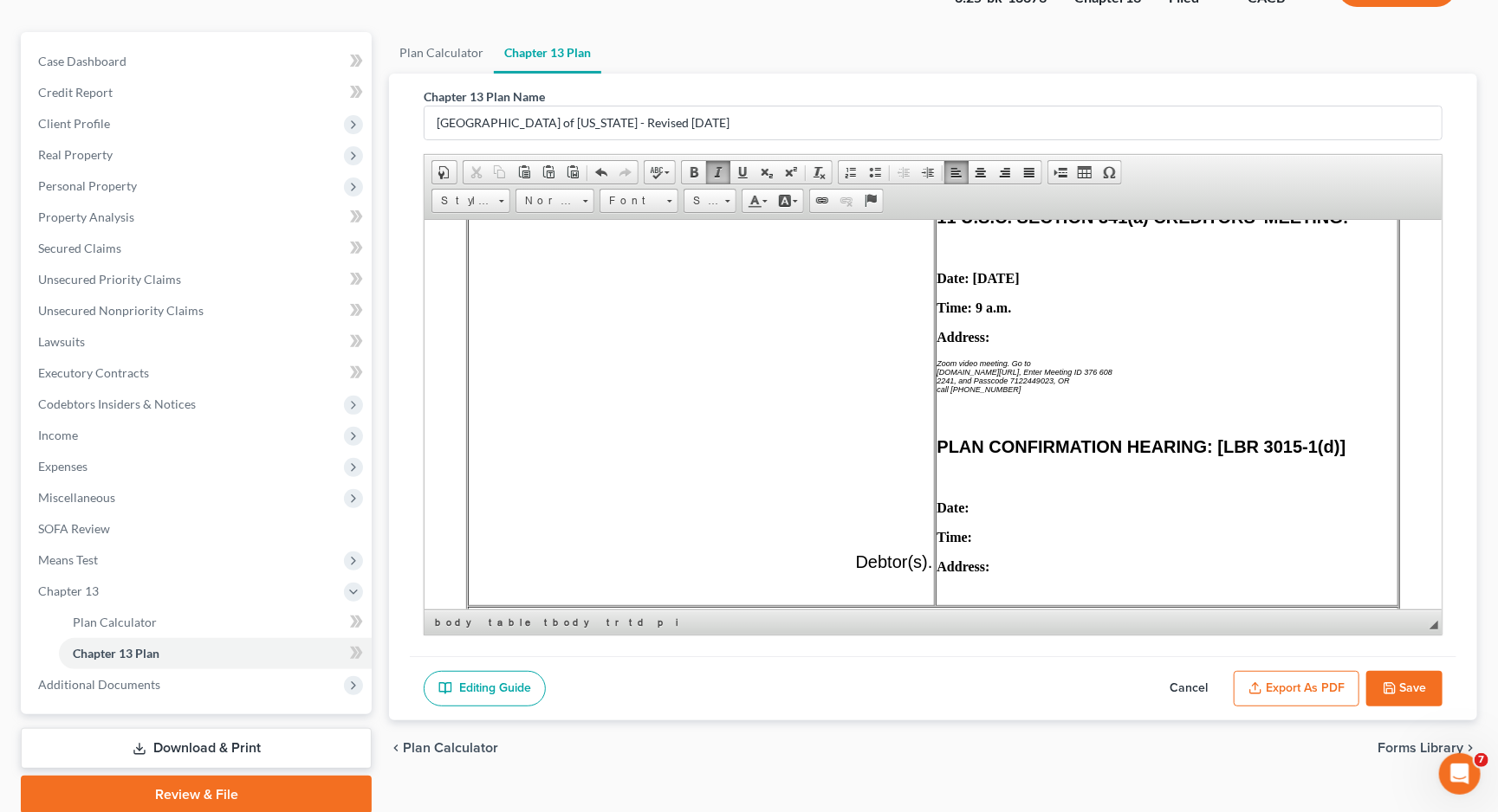
click at [938, 367] on icon "Zoom video meeting. Go to" at bounding box center [985, 362] width 95 height 9
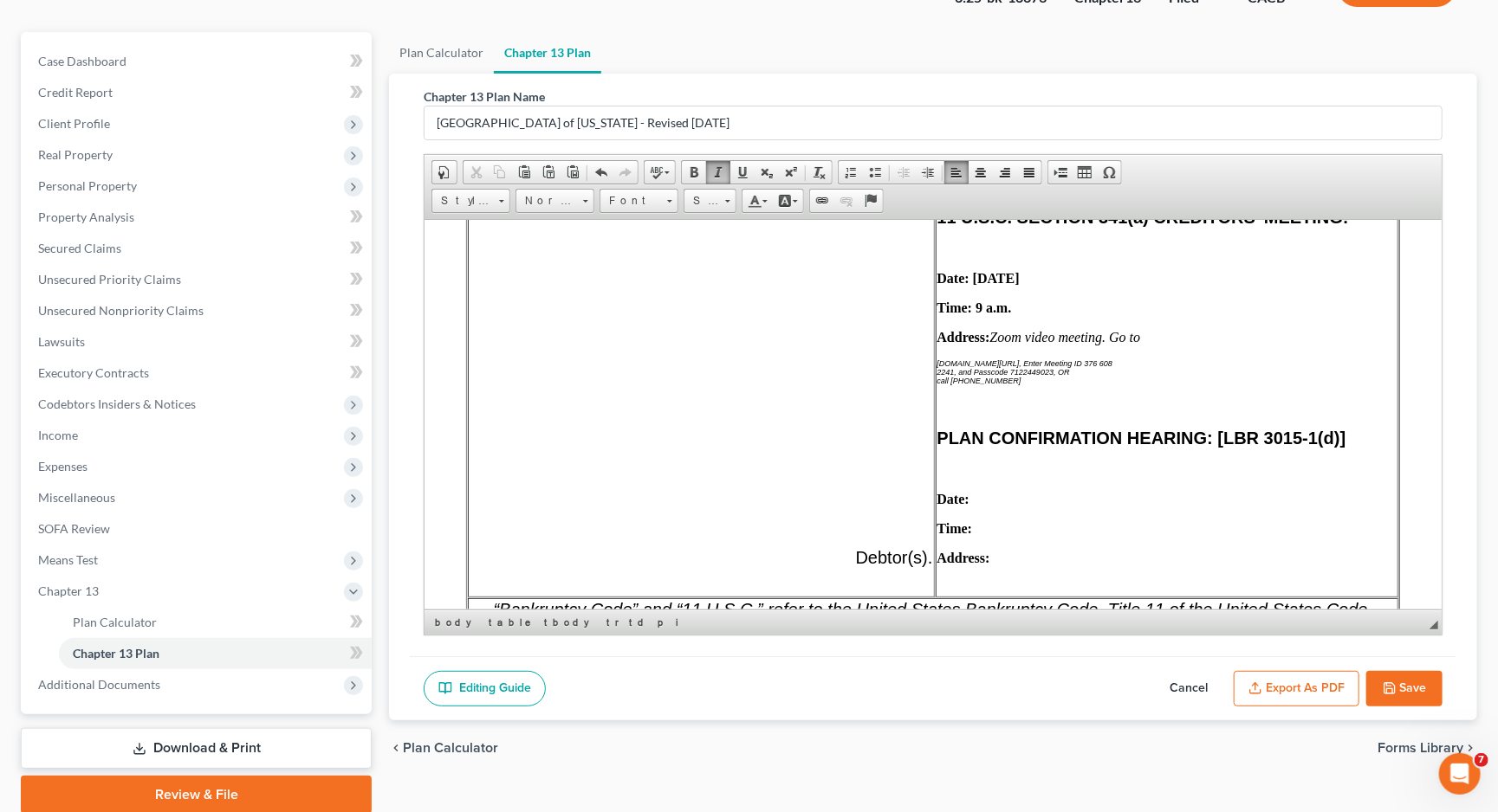
click at [936, 367] on td "11 U.S.C. SECTION 341(a) CREDITORS’ MEETING: Date: [DATE] Time: 9 a.m. Address:…" at bounding box center [1167, 400] width 463 height 392
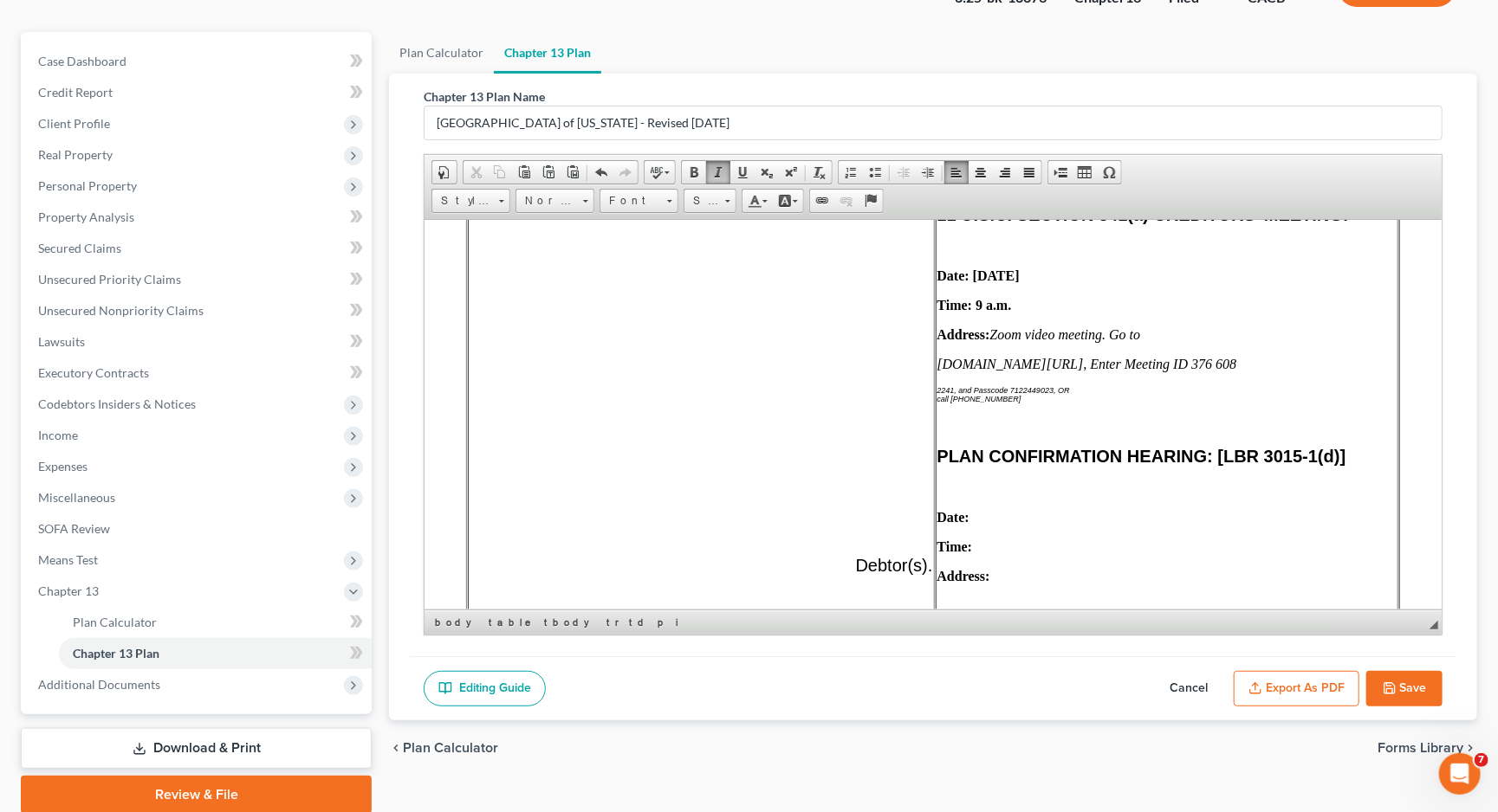
scroll to position [932, 0]
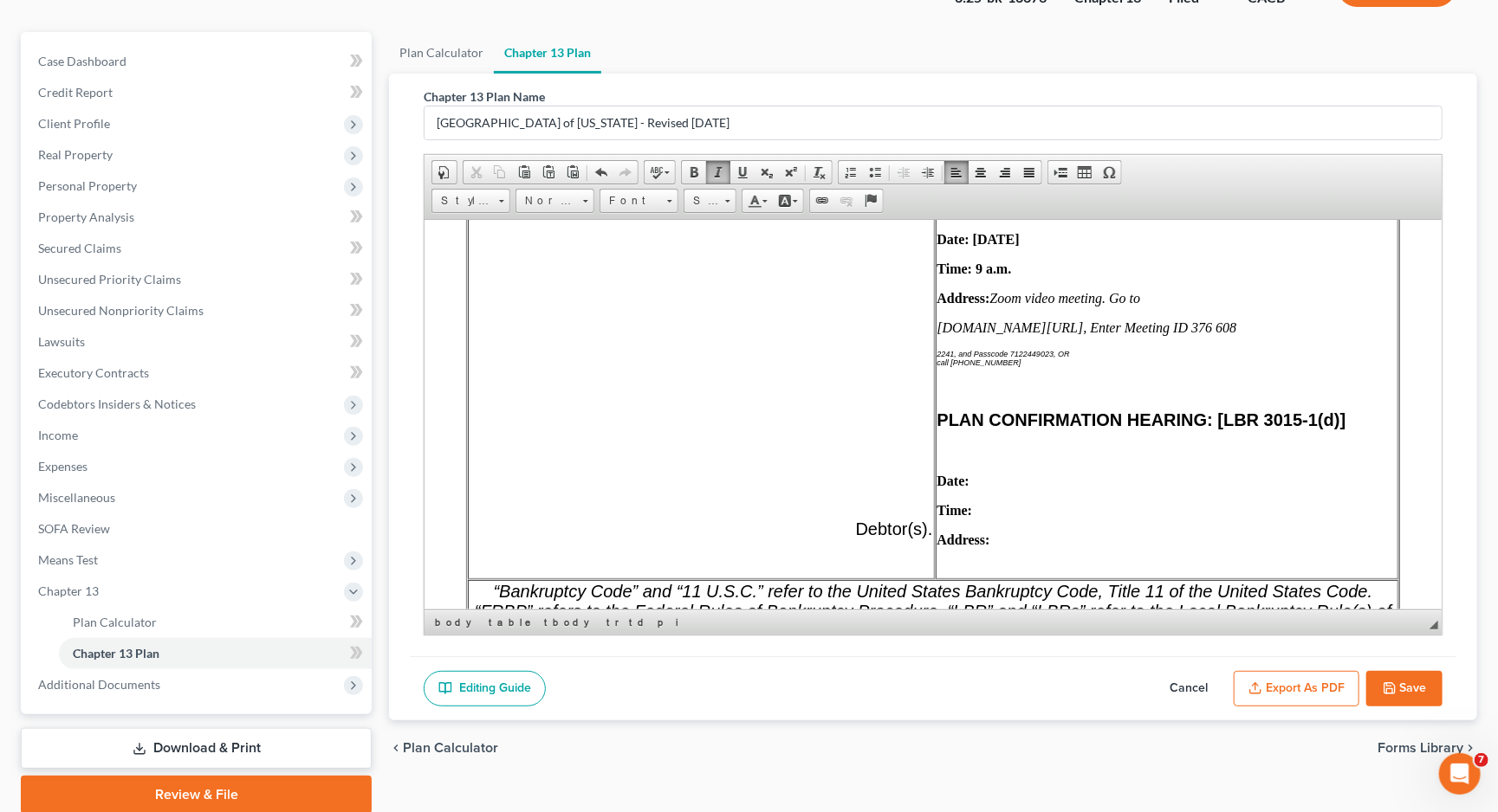
click at [938, 357] on icon "2241, and Passcode 7122449023, OR" at bounding box center [1004, 352] width 132 height 9
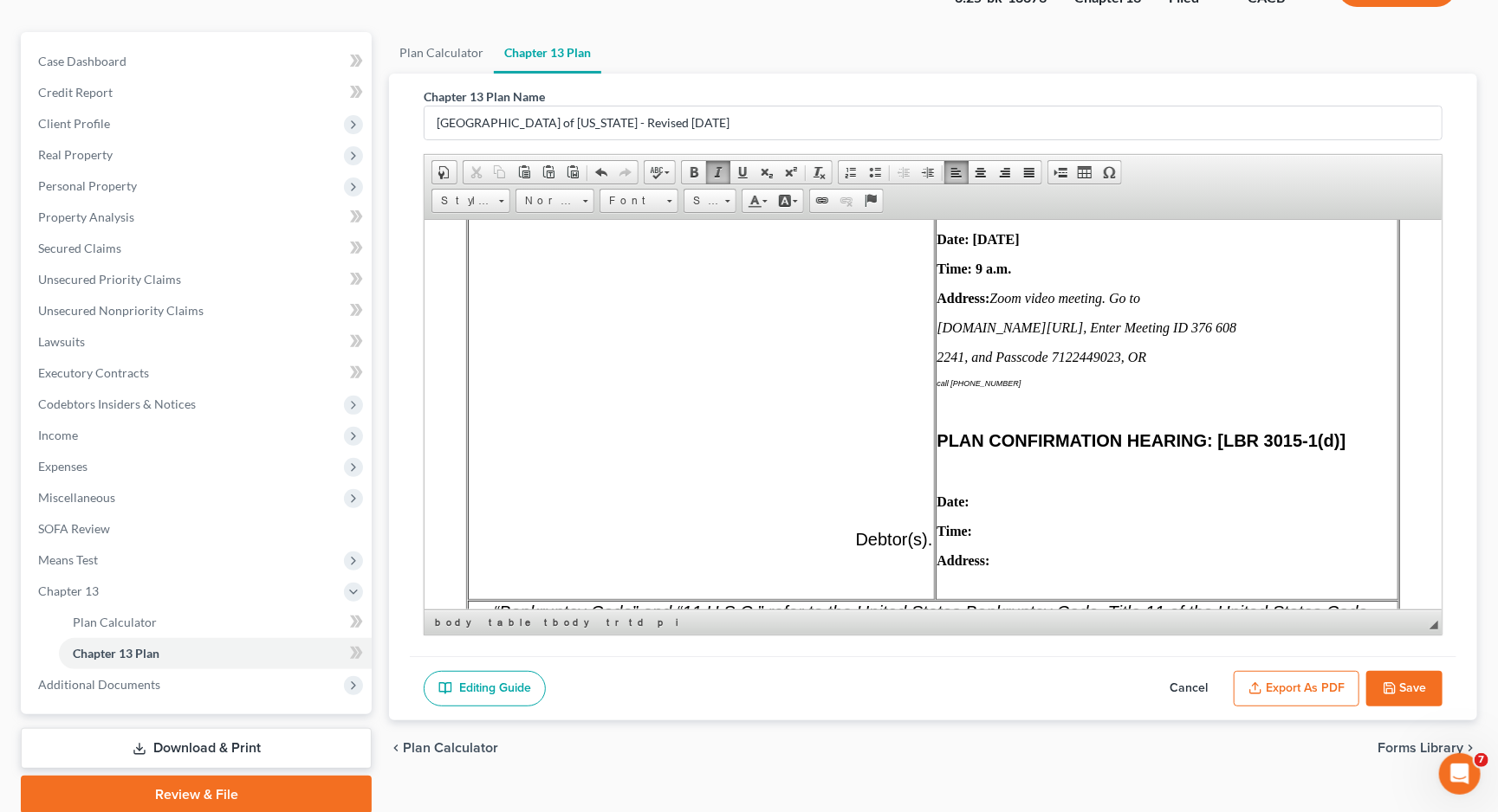
drag, startPoint x: 1016, startPoint y: 382, endPoint x: 989, endPoint y: 303, distance: 83.5
click at [989, 303] on td "11 U.S.C. SECTION 341(a) CREDITORS’ MEETING: Date: [DATE] Time: 9 a.m. Address:…" at bounding box center [1167, 383] width 463 height 433
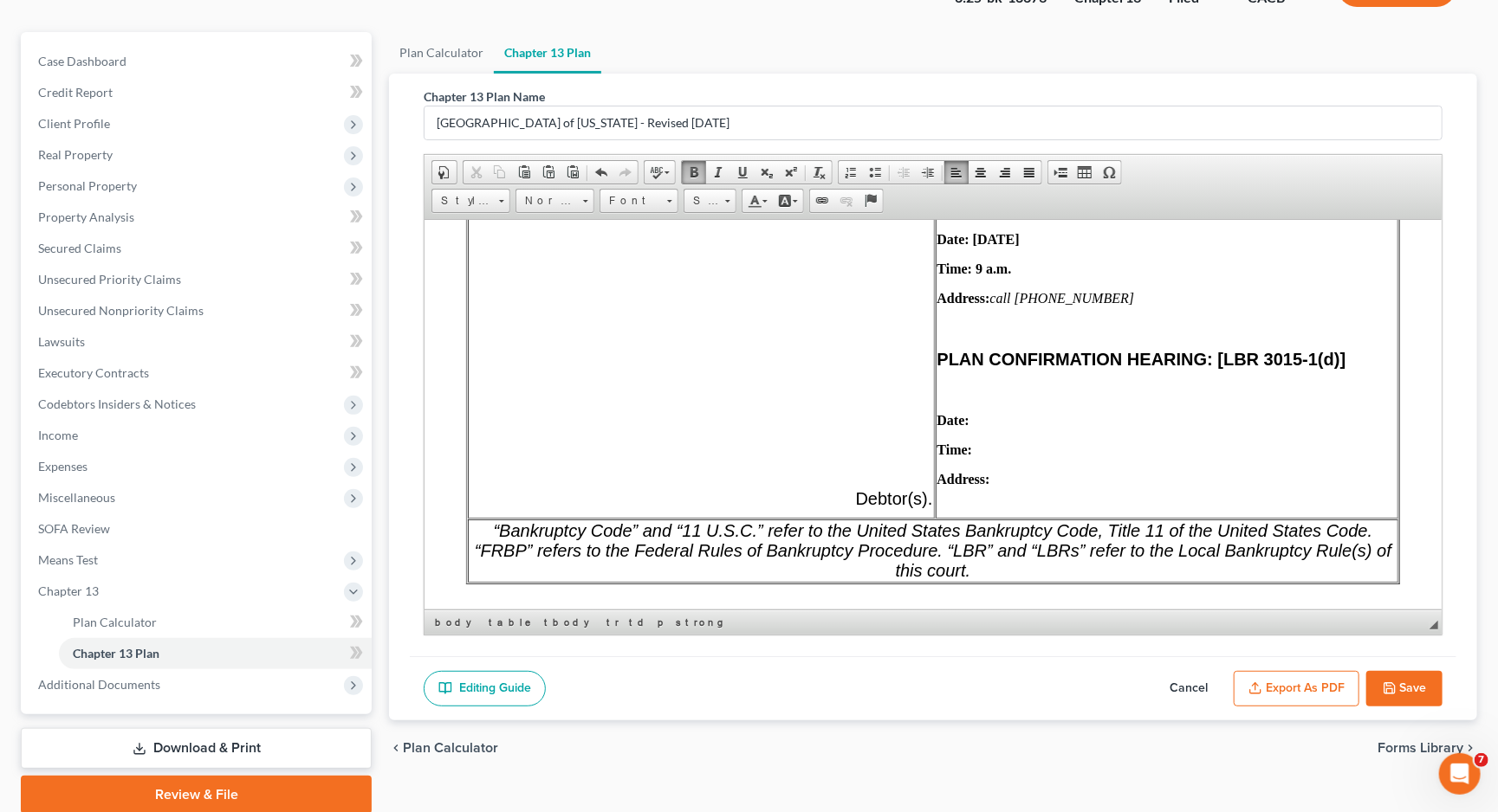
drag, startPoint x: 1078, startPoint y: 304, endPoint x: 988, endPoint y: 304, distance: 90.0
click at [990, 304] on icon "call [PHONE_NUMBER]" at bounding box center [1062, 297] width 145 height 14
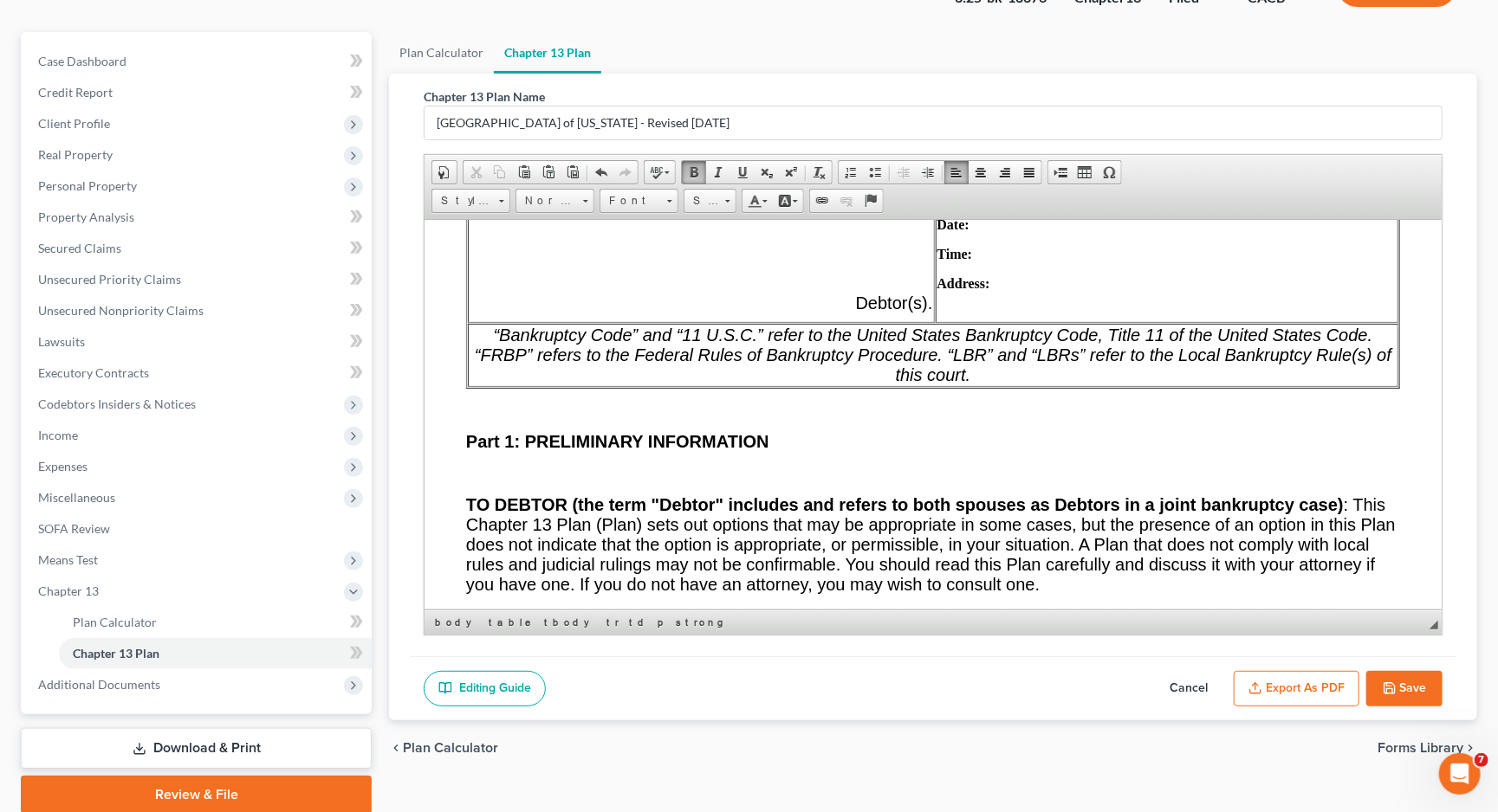
scroll to position [1123, 0]
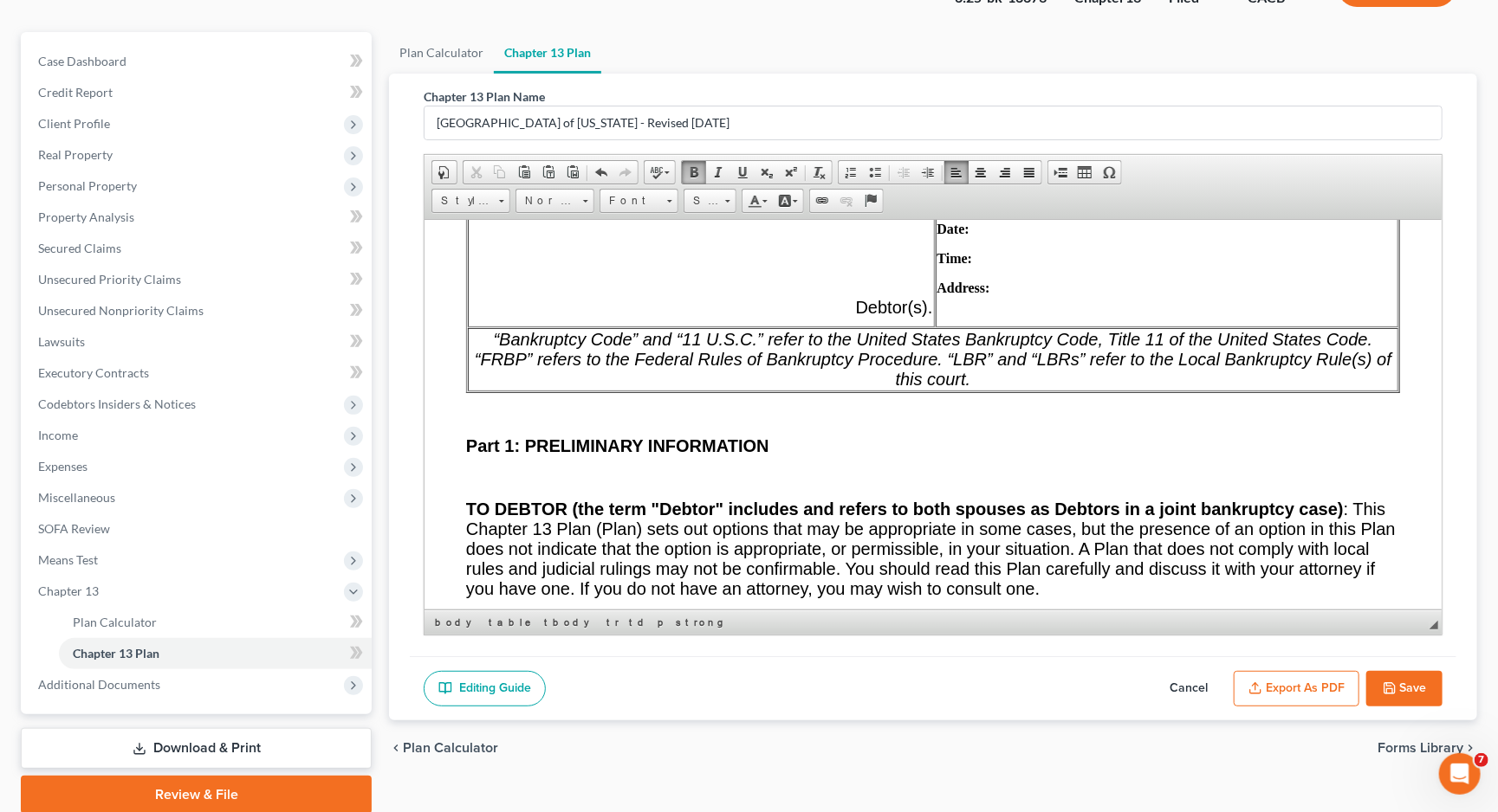
click at [1044, 232] on p "Date:" at bounding box center [1167, 229] width 459 height 15
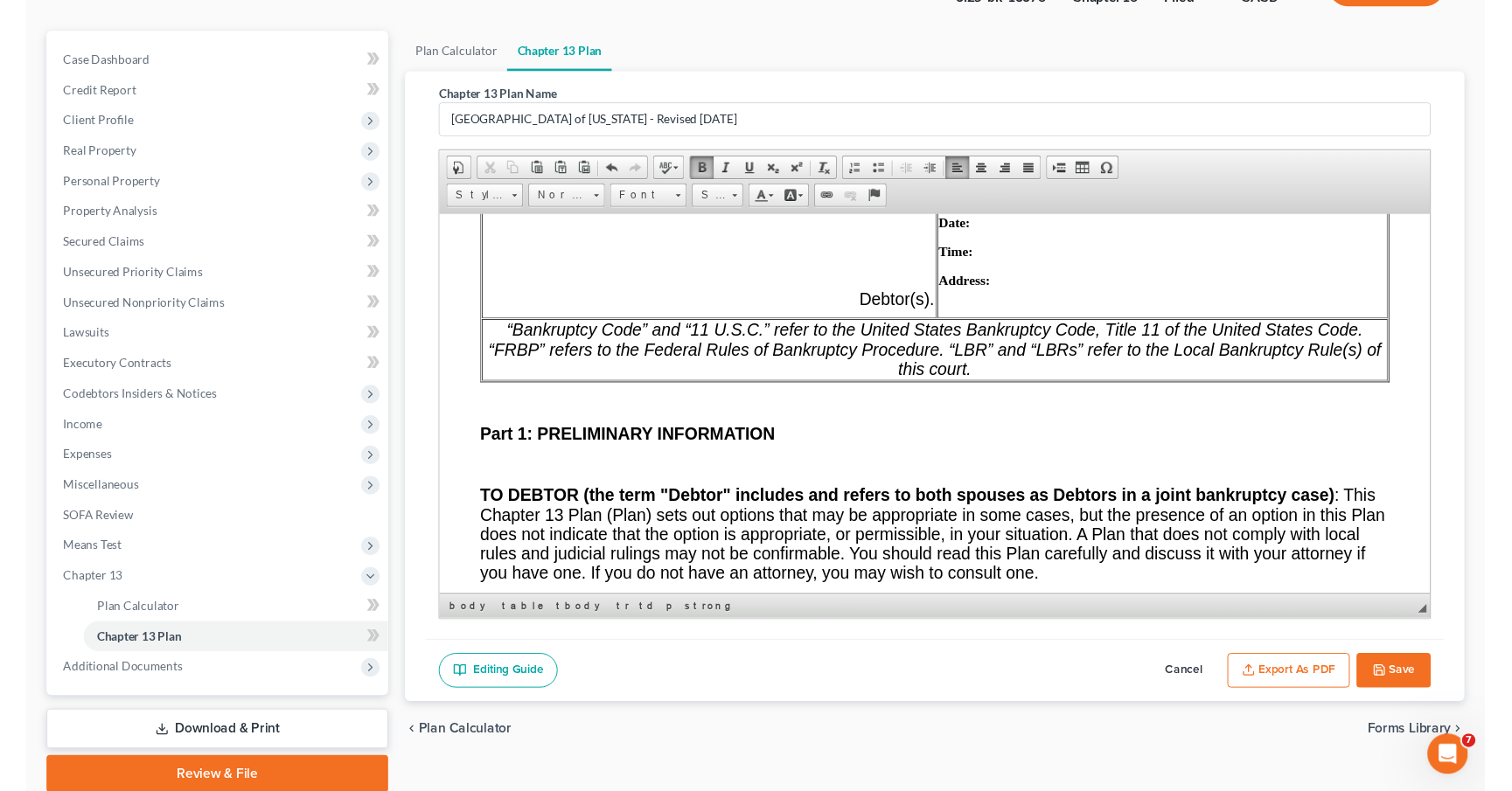
scroll to position [1138, 0]
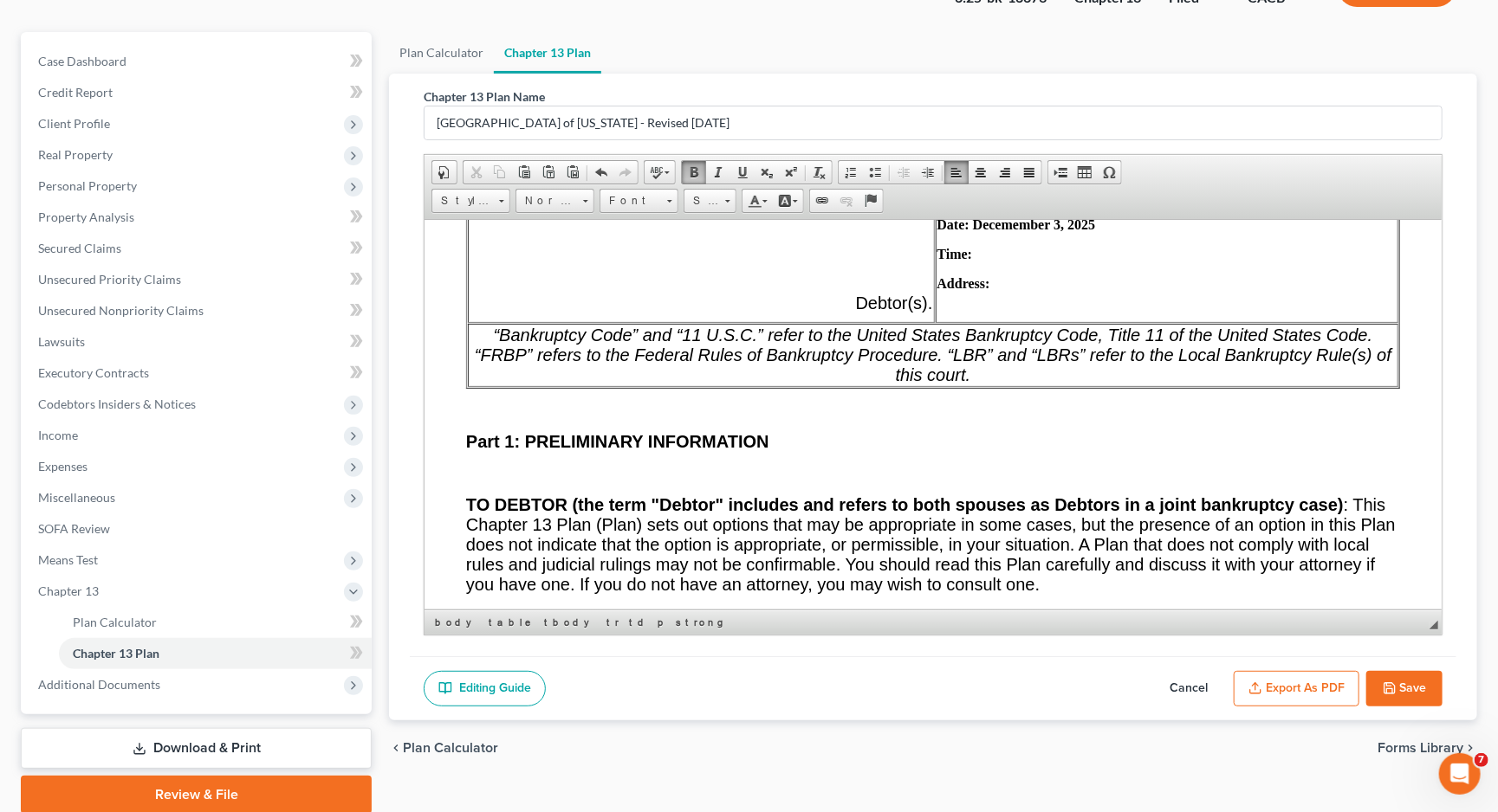
click at [1006, 261] on p "Time:" at bounding box center [1167, 254] width 459 height 15
click at [1271, 693] on button "Export as PDF" at bounding box center [1296, 689] width 125 height 36
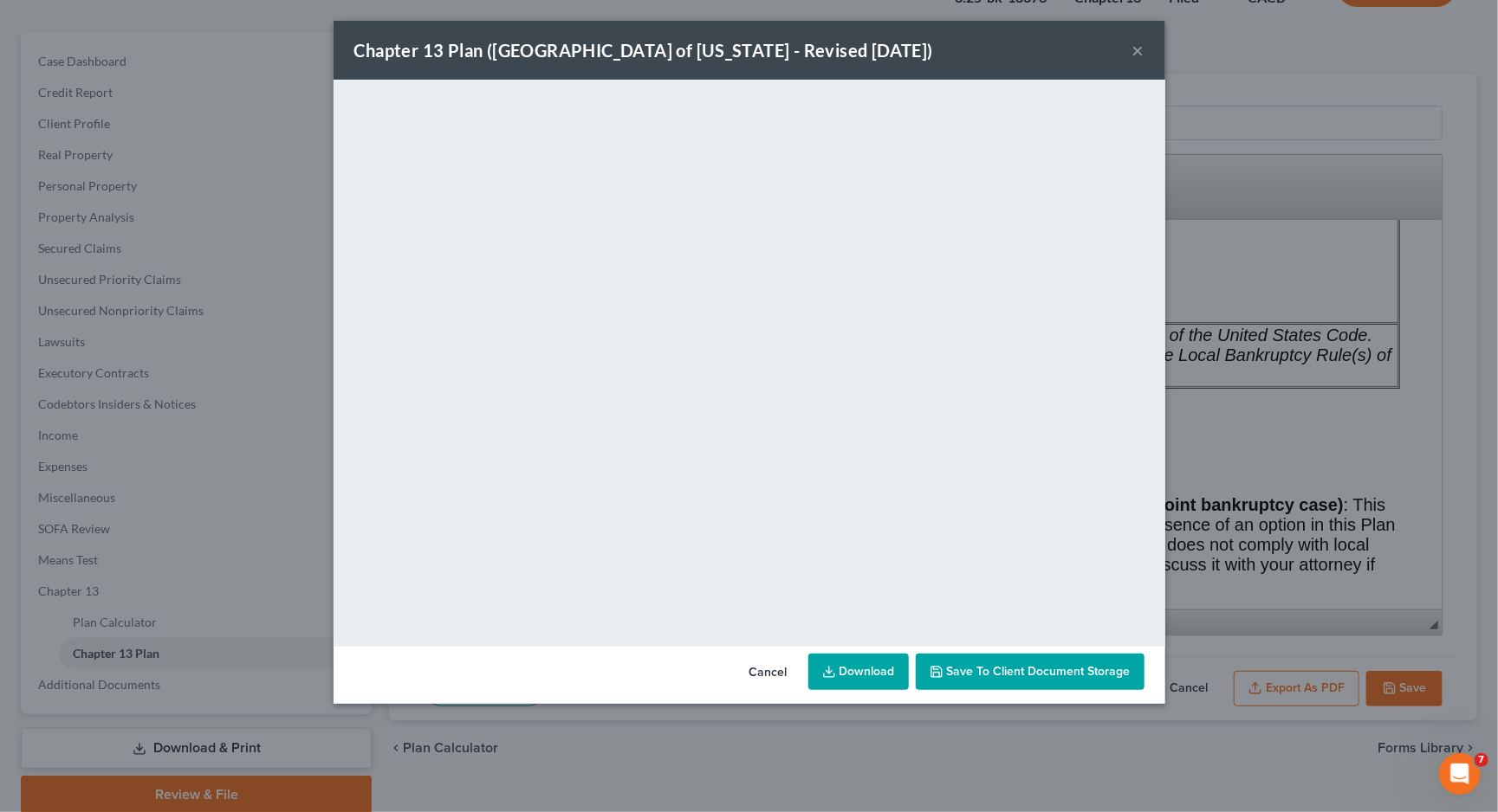
click at [836, 668] on icon at bounding box center [828, 672] width 13 height 13
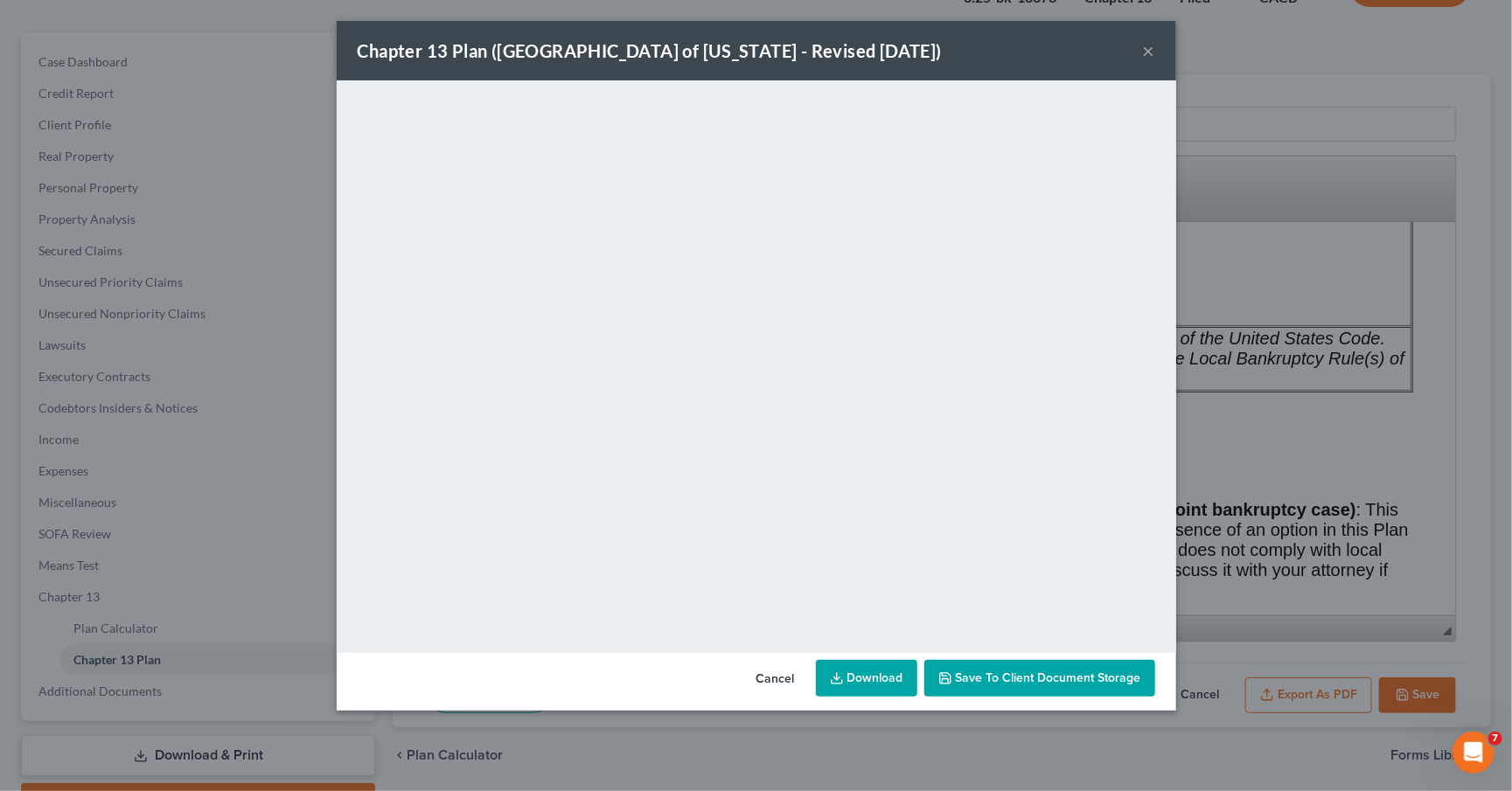
click at [1139, 53] on div "Chapter 13 Plan ([GEOGRAPHIC_DATA] of [US_STATE] - Revised [DATE]) ×" at bounding box center [756, 50] width 839 height 59
click at [1148, 55] on button "×" at bounding box center [1149, 51] width 13 height 21
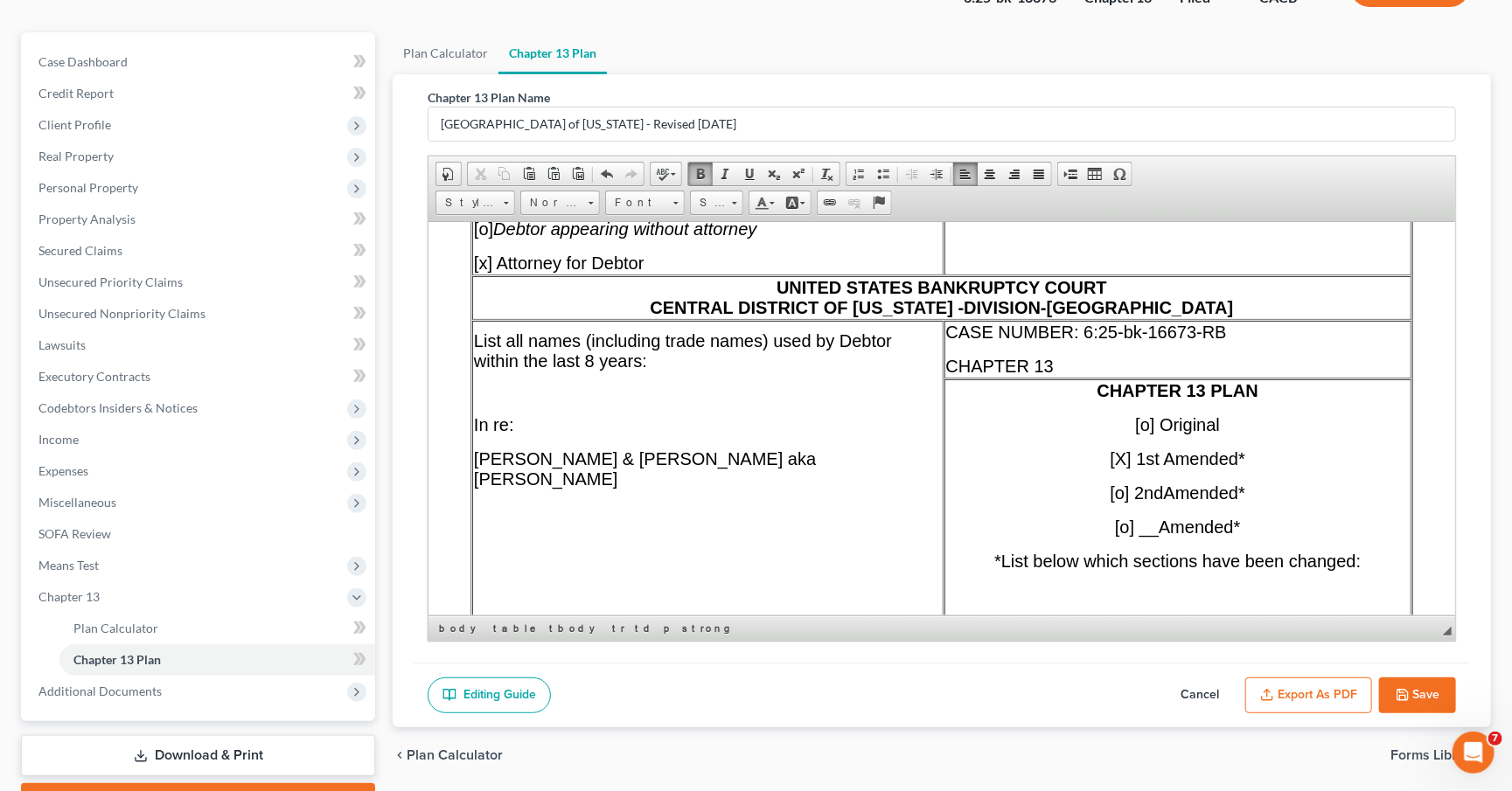
scroll to position [270, 0]
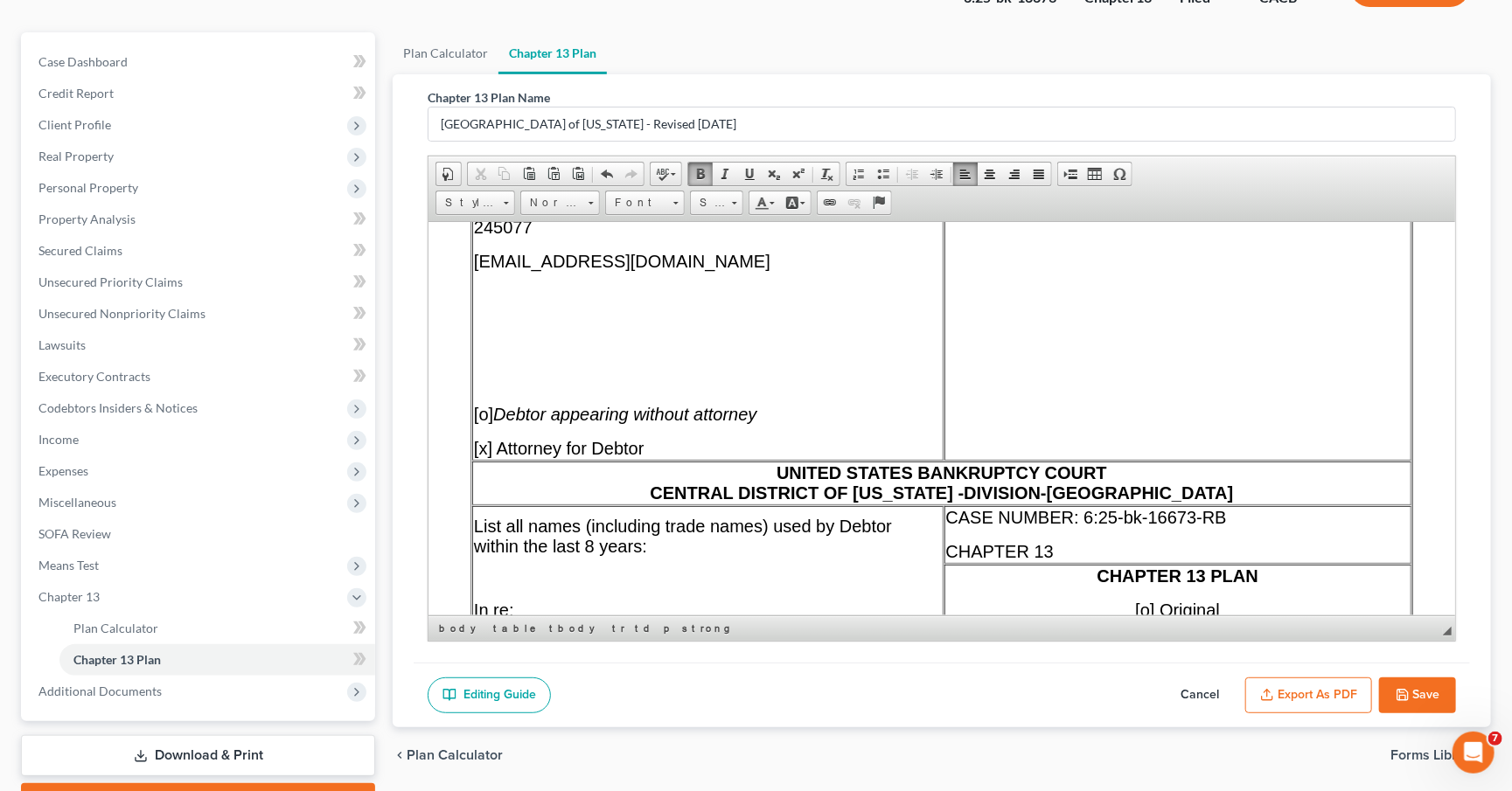
click at [645, 447] on span "[x] Attorney for Debtor" at bounding box center [559, 448] width 170 height 19
click at [1326, 709] on button "Export as PDF" at bounding box center [1308, 696] width 127 height 37
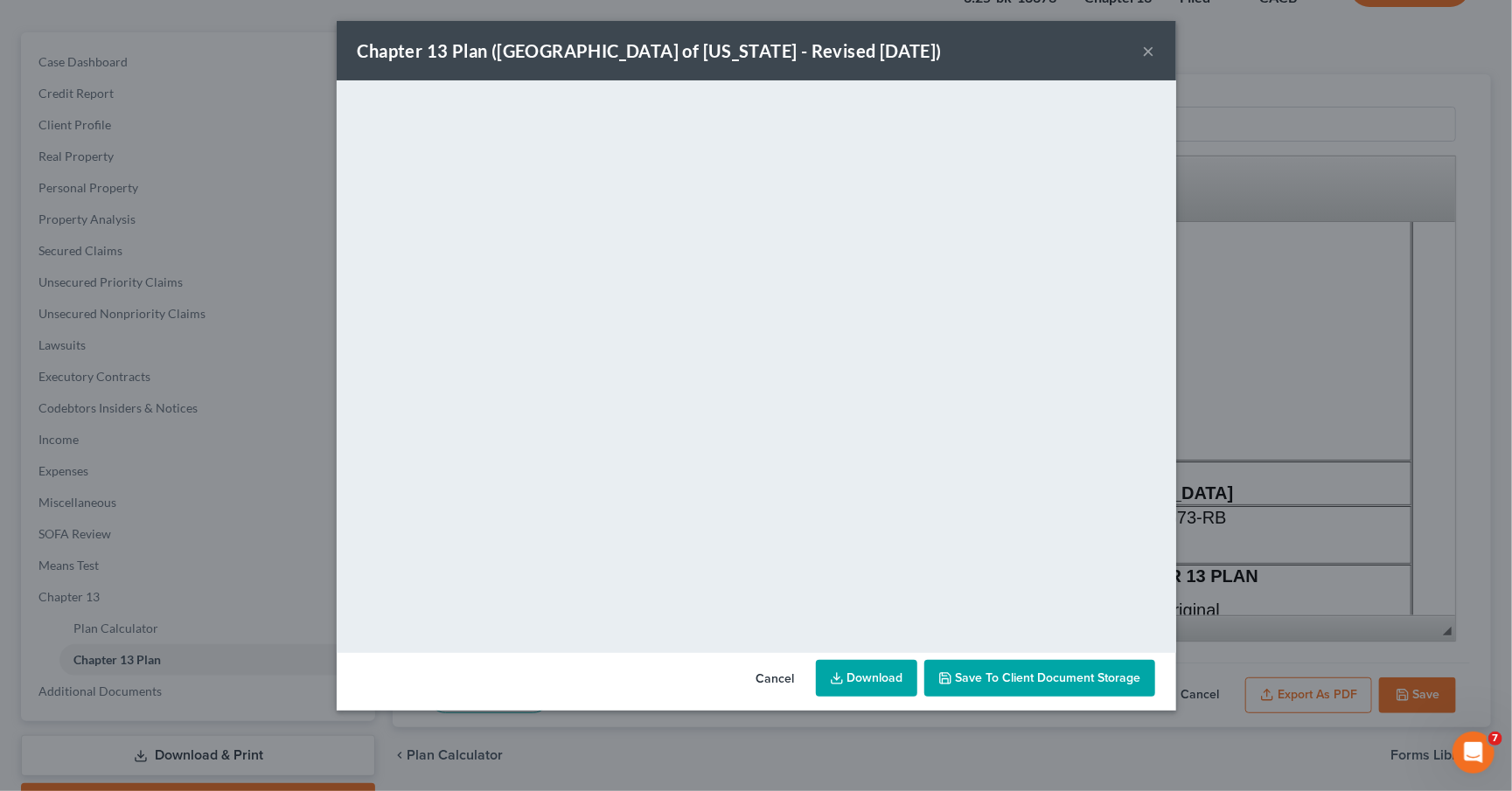
click at [860, 691] on link "Download" at bounding box center [866, 679] width 102 height 37
click at [1143, 55] on button "×" at bounding box center [1149, 51] width 13 height 21
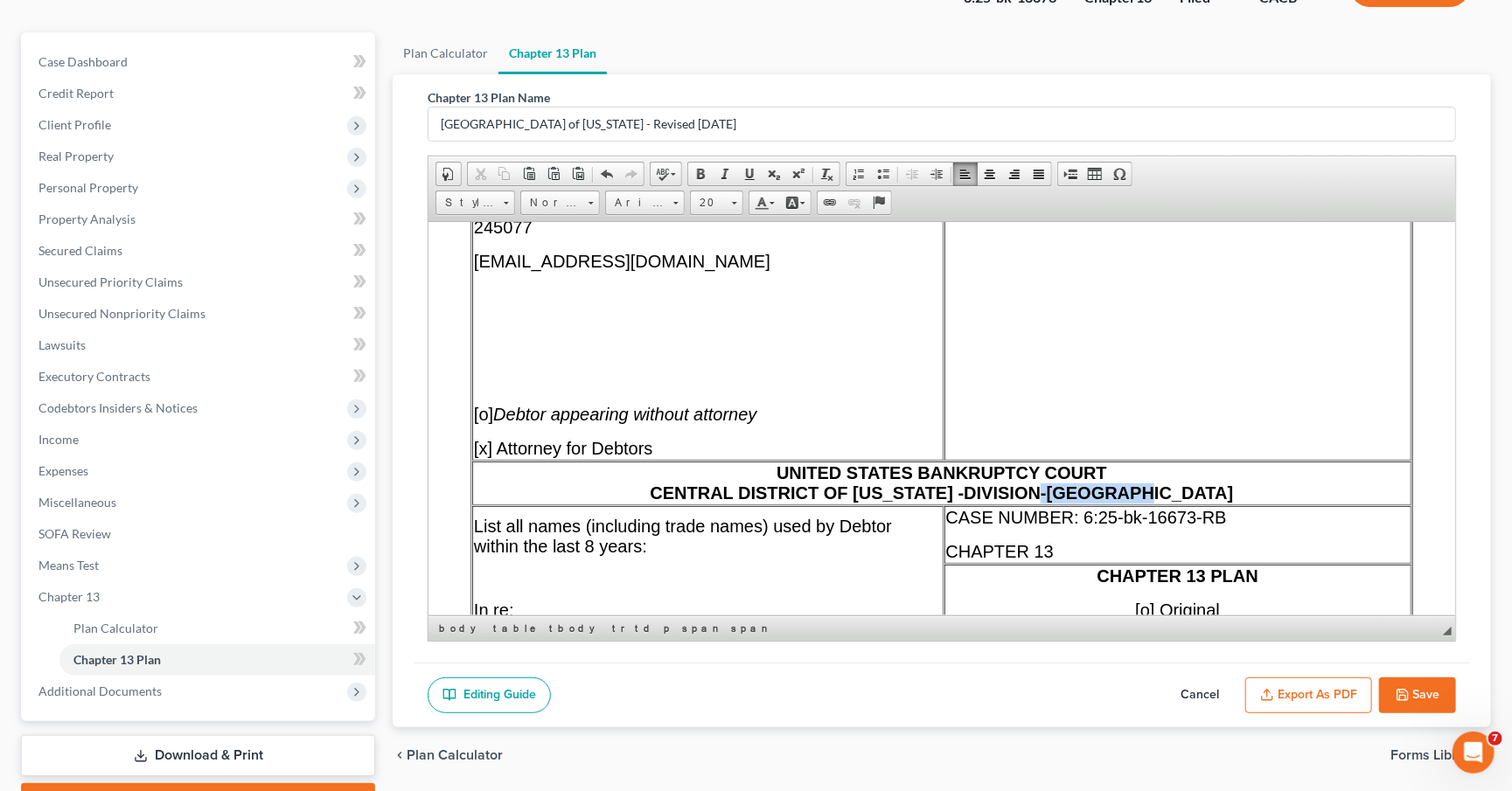
drag, startPoint x: 1092, startPoint y: 491, endPoint x: 1200, endPoint y: 494, distance: 108.0
click at [1200, 494] on td "UNITED STATES BANKRUPTCY COURT CENTRAL DISTRICT OF [US_STATE] - DIVISION-[GEOGR…" at bounding box center [941, 483] width 939 height 44
click at [1062, 496] on span "UNITED STATES BANKRUPTCY COURT CENTRAL DISTRICT OF [US_STATE] - DIVISION" at bounding box center [942, 482] width 391 height 40
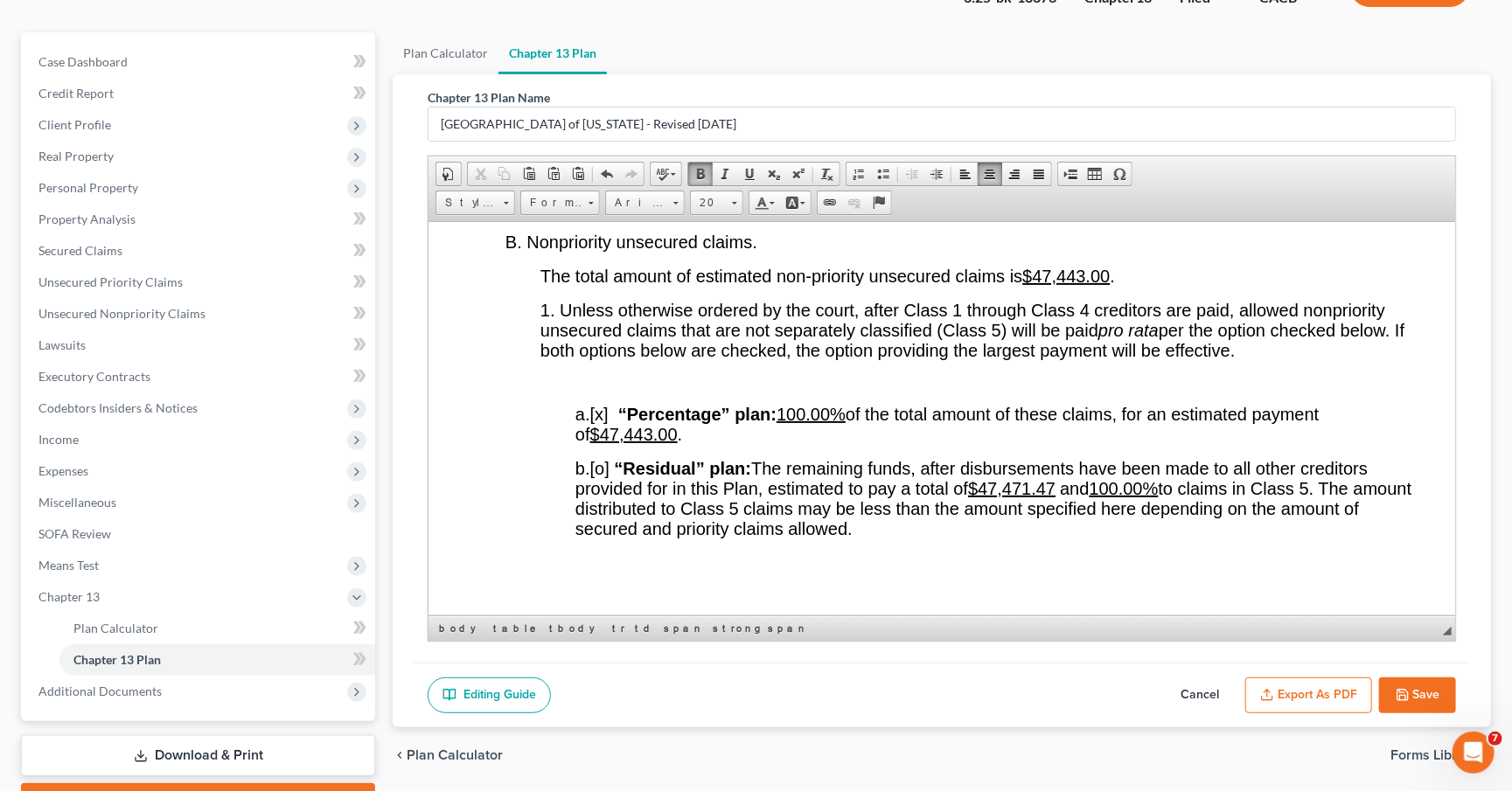
scroll to position [3355, 0]
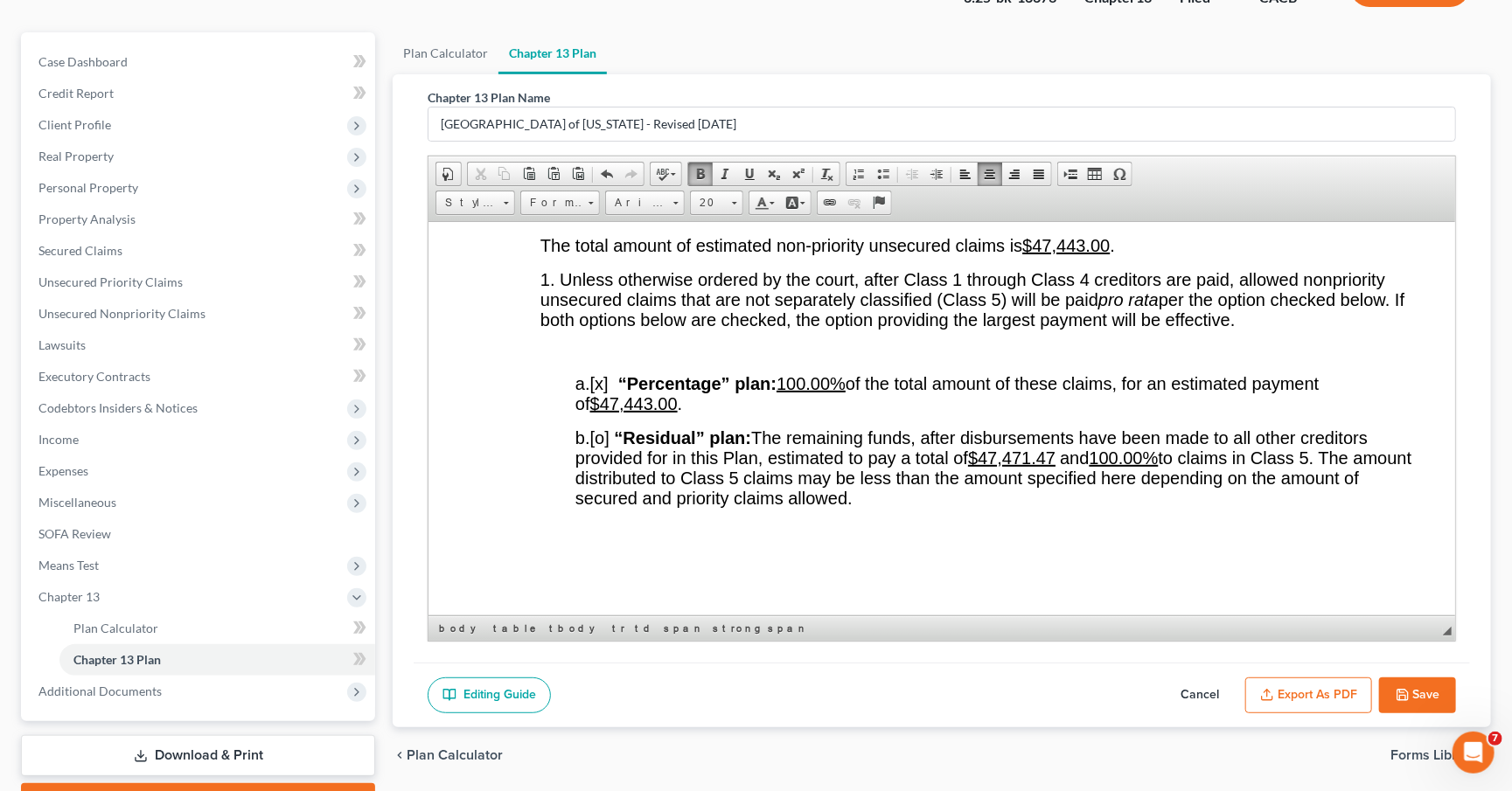
click at [1060, 484] on span "b. [o] “Residual” plan: The remaining funds, after disbursements have been made…" at bounding box center [993, 467] width 836 height 79
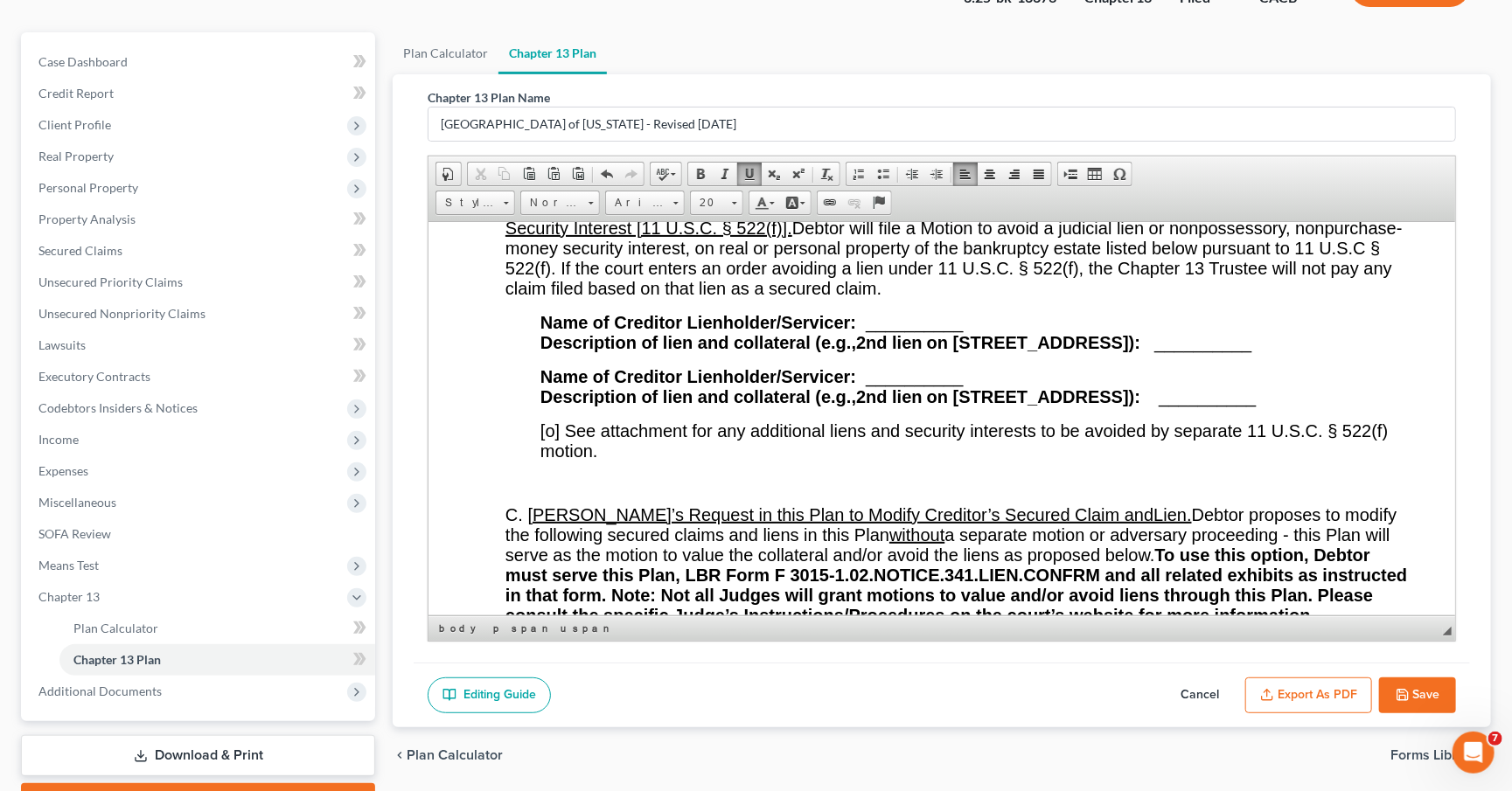
scroll to position [15063, 0]
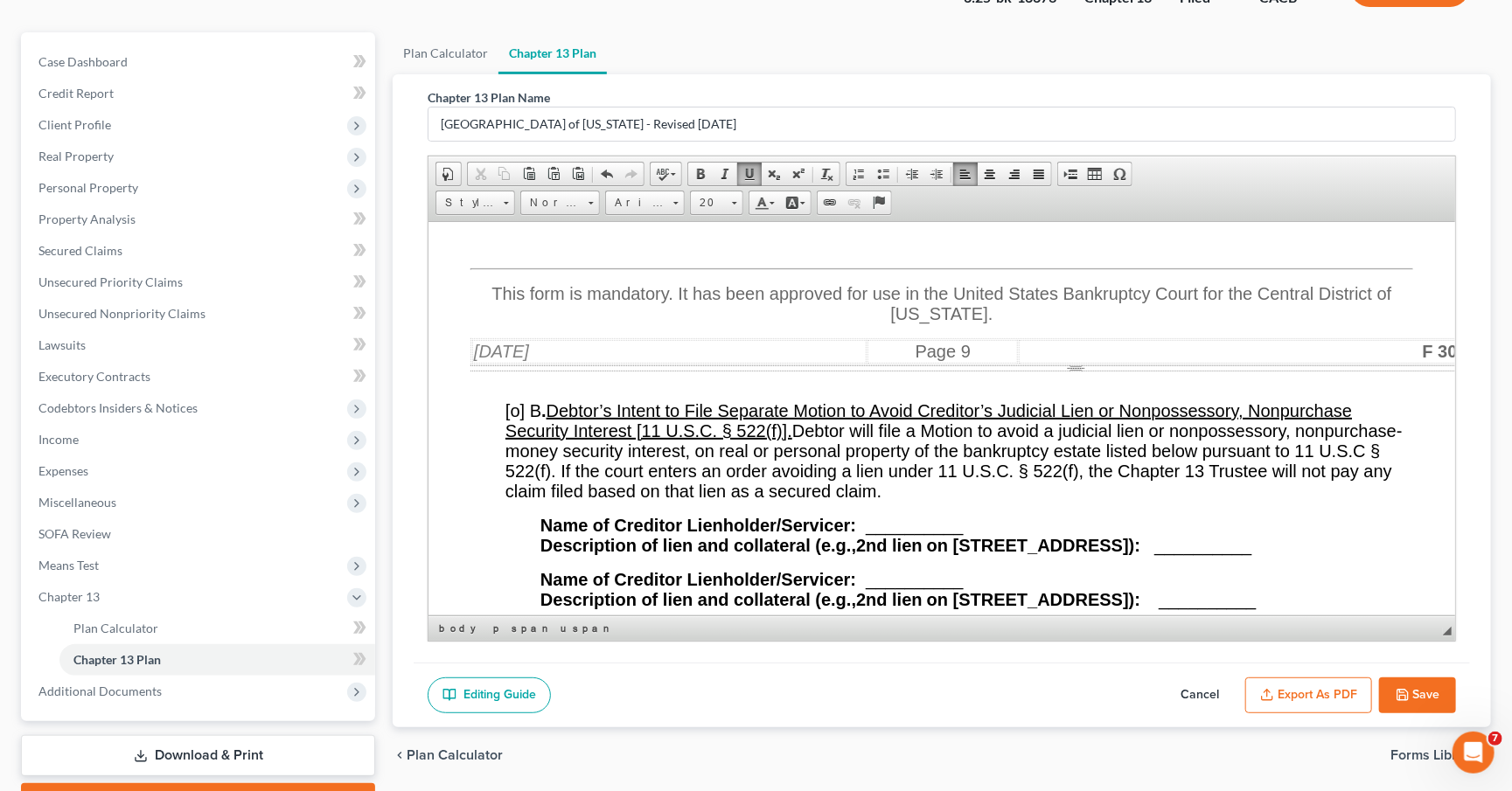
click at [1266, 696] on icon "button" at bounding box center [1266, 695] width 14 height 14
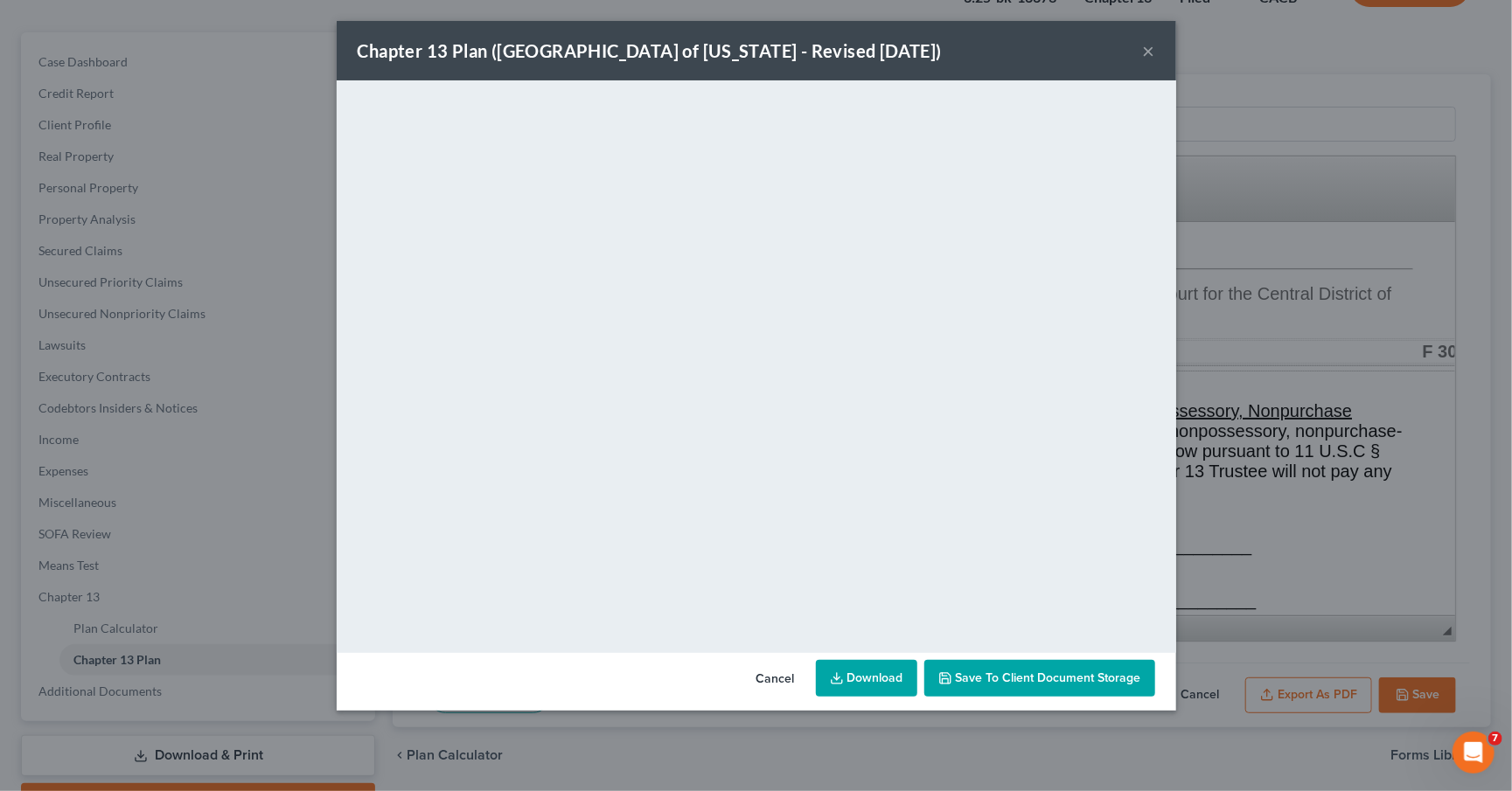
click at [1150, 60] on button "×" at bounding box center [1149, 51] width 13 height 21
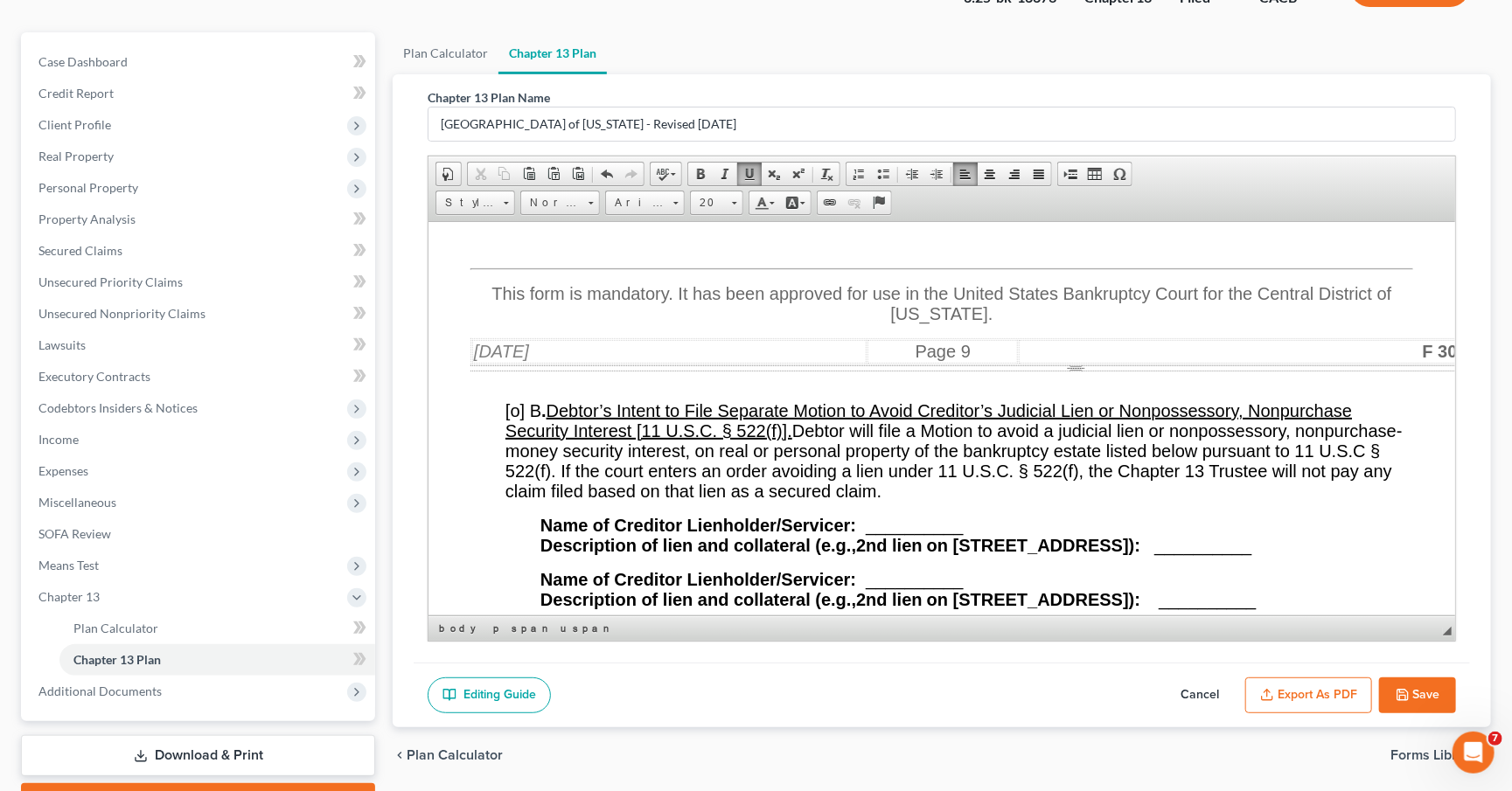
click at [1437, 697] on button "Save" at bounding box center [1417, 696] width 77 height 37
